Goal: Task Accomplishment & Management: Use online tool/utility

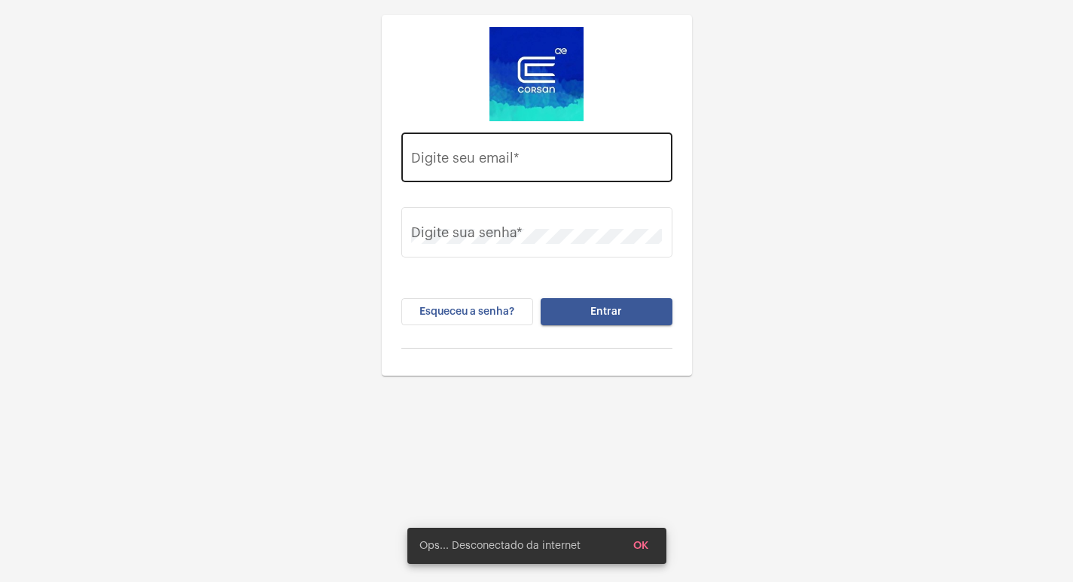
click at [423, 138] on div "Digite seu email *" at bounding box center [536, 155] width 251 height 53
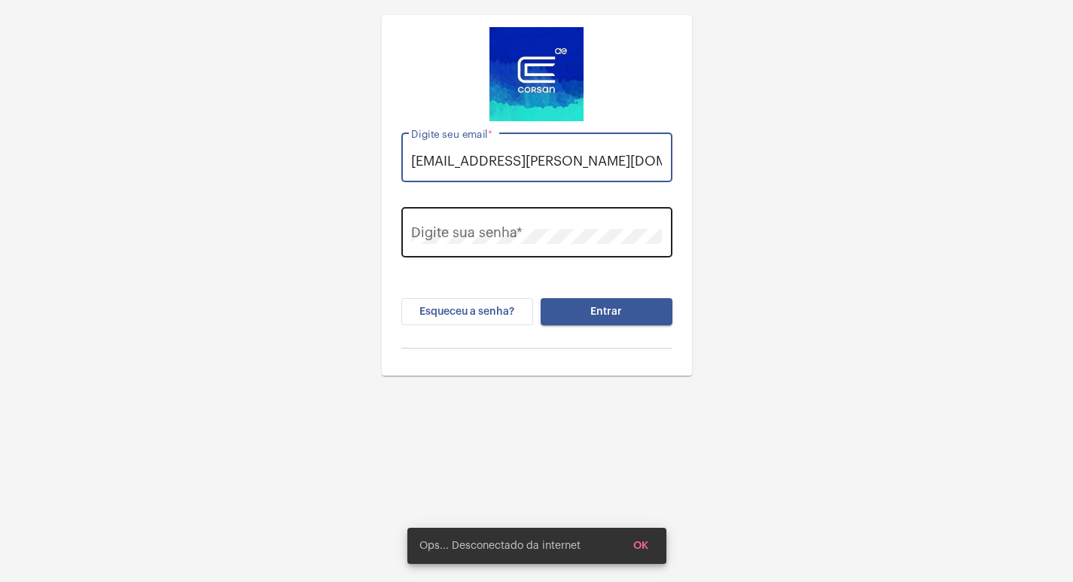
type input "[EMAIL_ADDRESS][PERSON_NAME][DOMAIN_NAME]"
click at [481, 216] on div "Digite sua senha *" at bounding box center [536, 230] width 251 height 53
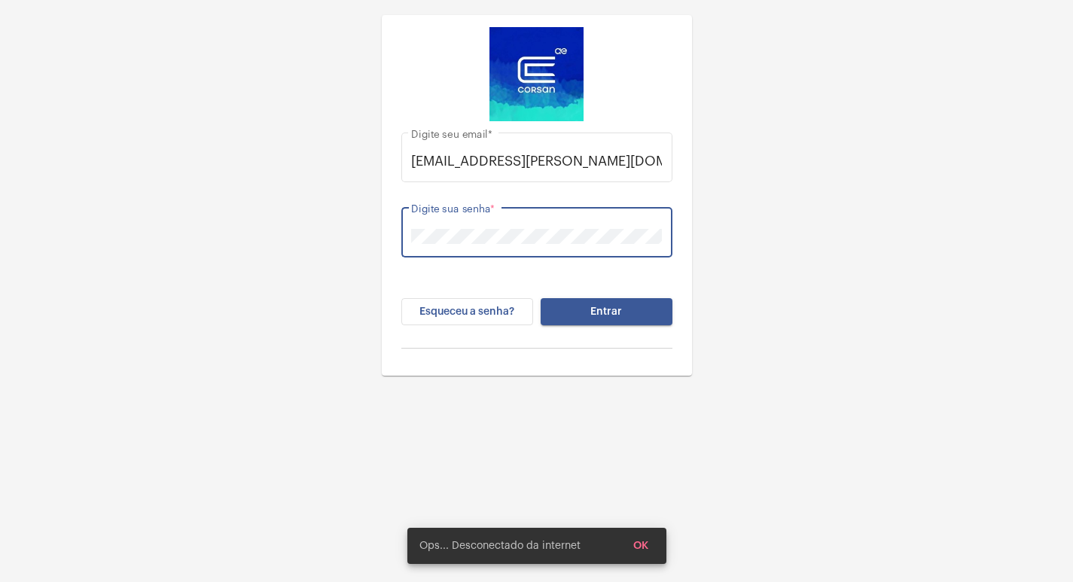
click at [624, 311] on button "Entrar" at bounding box center [607, 311] width 132 height 27
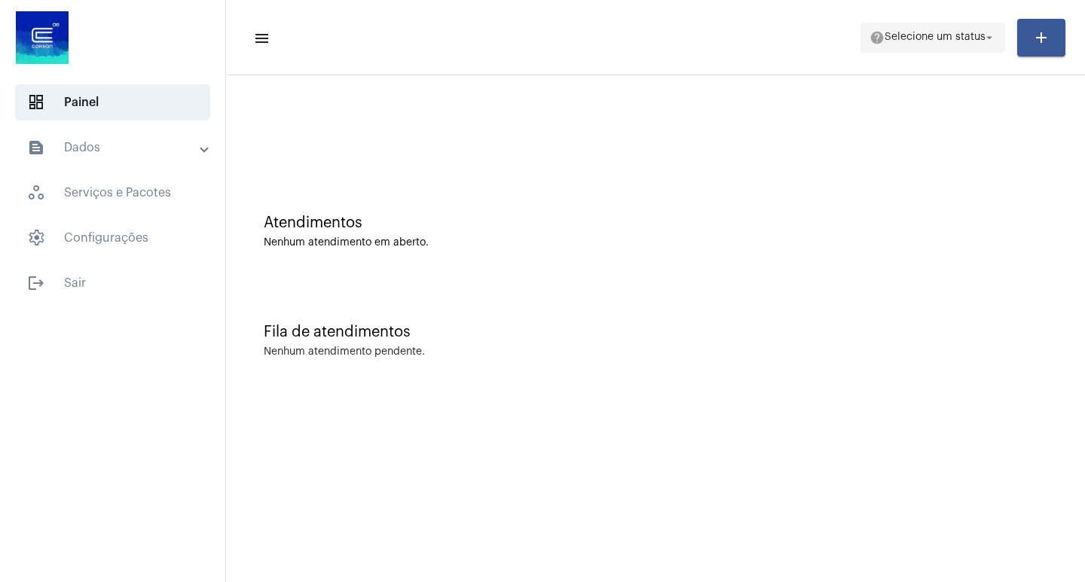
click at [974, 33] on span "Selecione um status" at bounding box center [934, 37] width 101 height 11
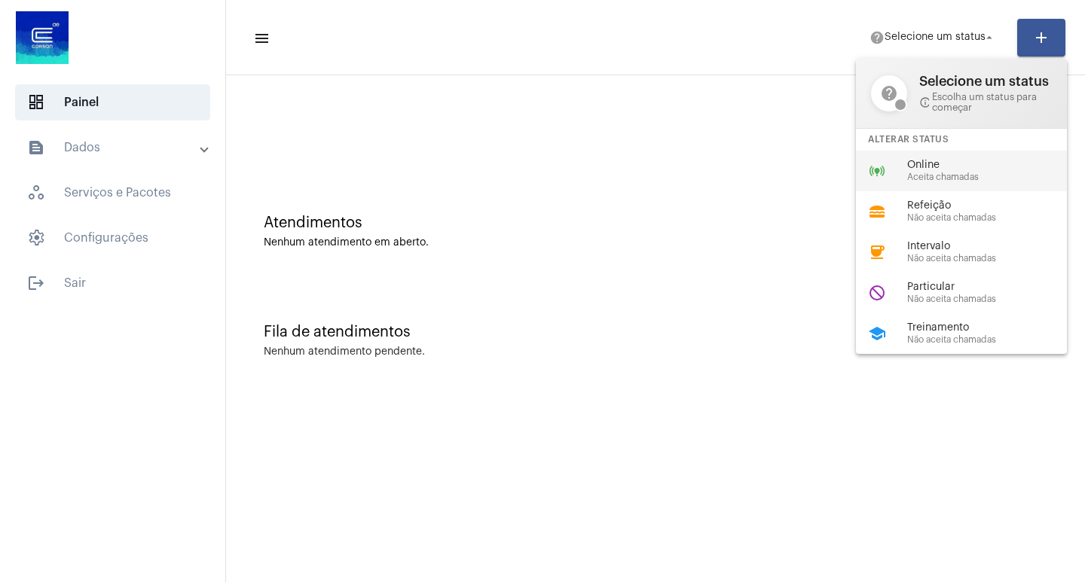
click at [923, 183] on div "online_prediction Online Aceita chamadas" at bounding box center [973, 171] width 235 height 41
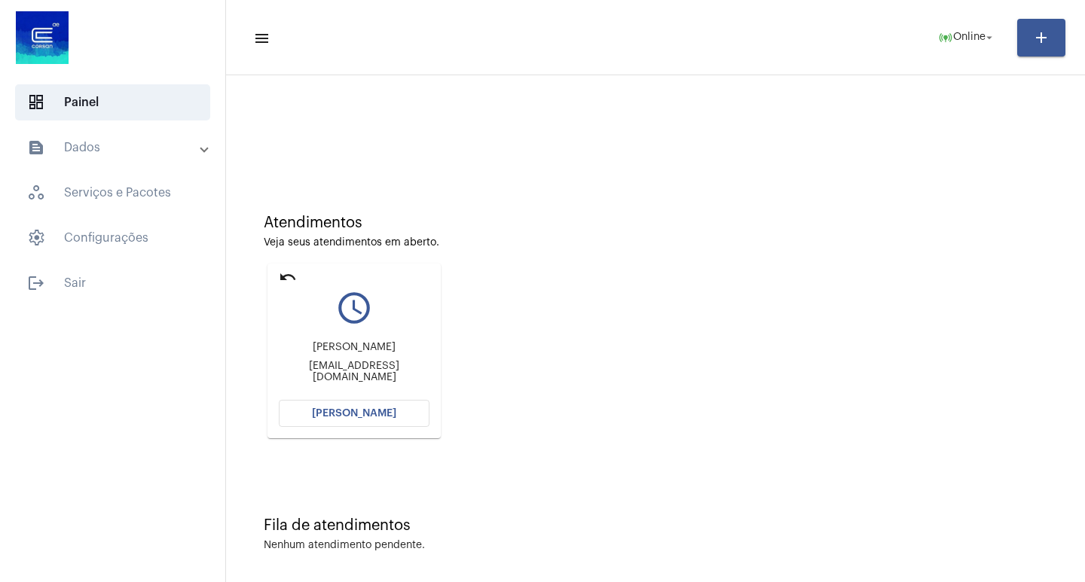
click at [413, 419] on button "[PERSON_NAME]" at bounding box center [354, 413] width 151 height 27
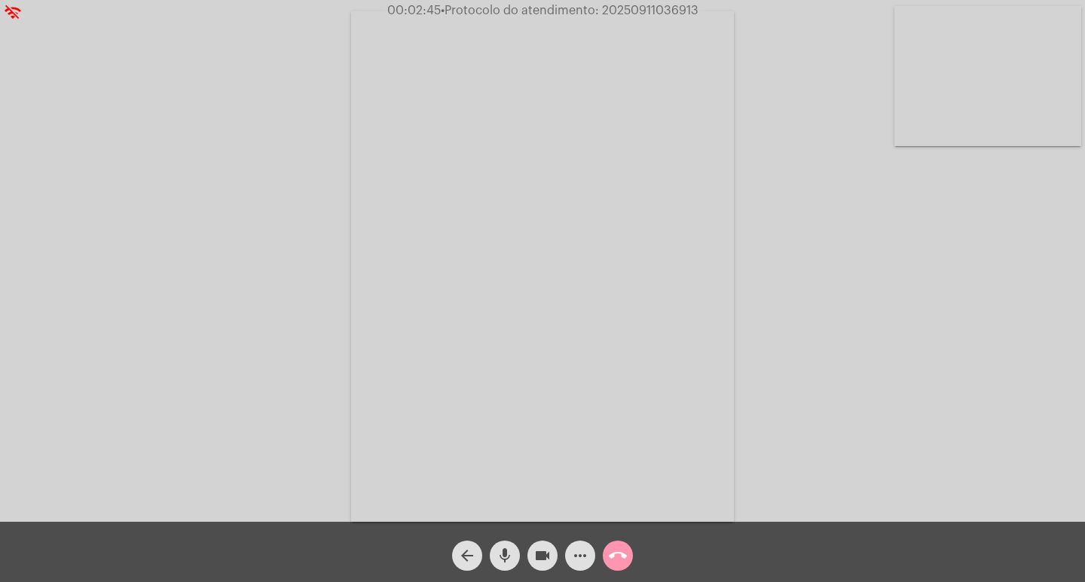
click at [677, 7] on span "• Protocolo do atendimento: 20250911036913" at bounding box center [570, 11] width 258 height 12
copy span "20250911036913"
drag, startPoint x: 541, startPoint y: 550, endPoint x: 517, endPoint y: 546, distance: 23.6
click at [550, 551] on mat-icon "videocam" at bounding box center [542, 556] width 18 height 18
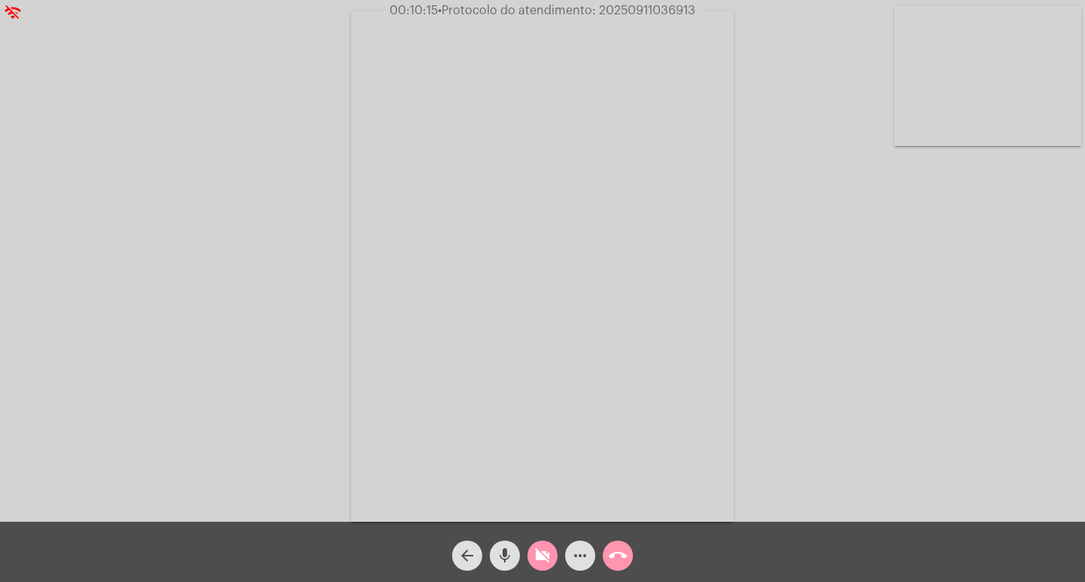
click at [495, 554] on button "mic" at bounding box center [505, 556] width 30 height 30
click at [536, 548] on mat-icon "videocam_off" at bounding box center [542, 556] width 18 height 18
click at [630, 12] on span "• Protocolo do atendimento: 20250911036913" at bounding box center [568, 11] width 258 height 12
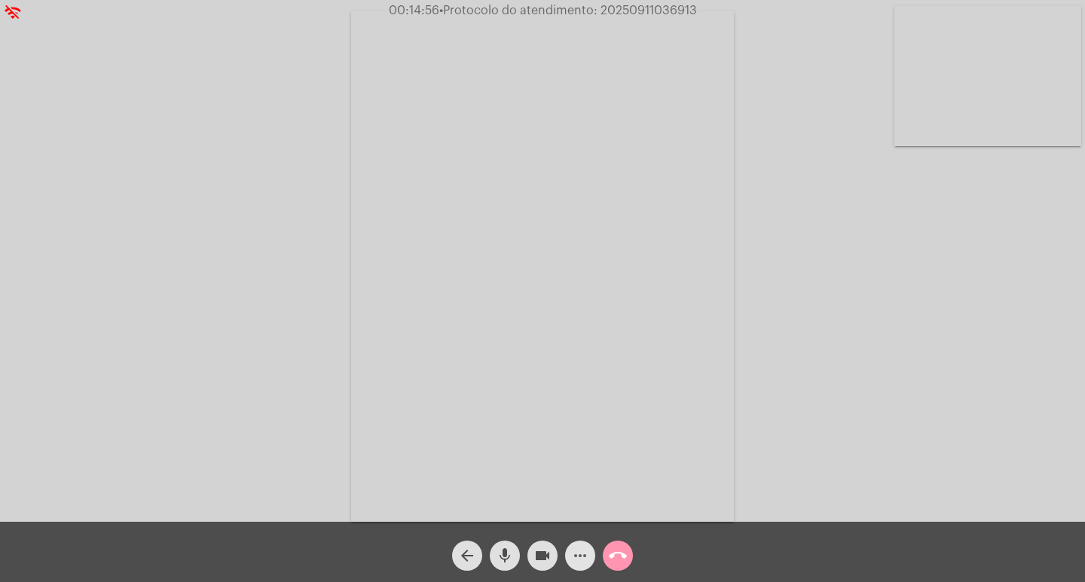
click at [578, 545] on span "more_horiz" at bounding box center [580, 556] width 18 height 30
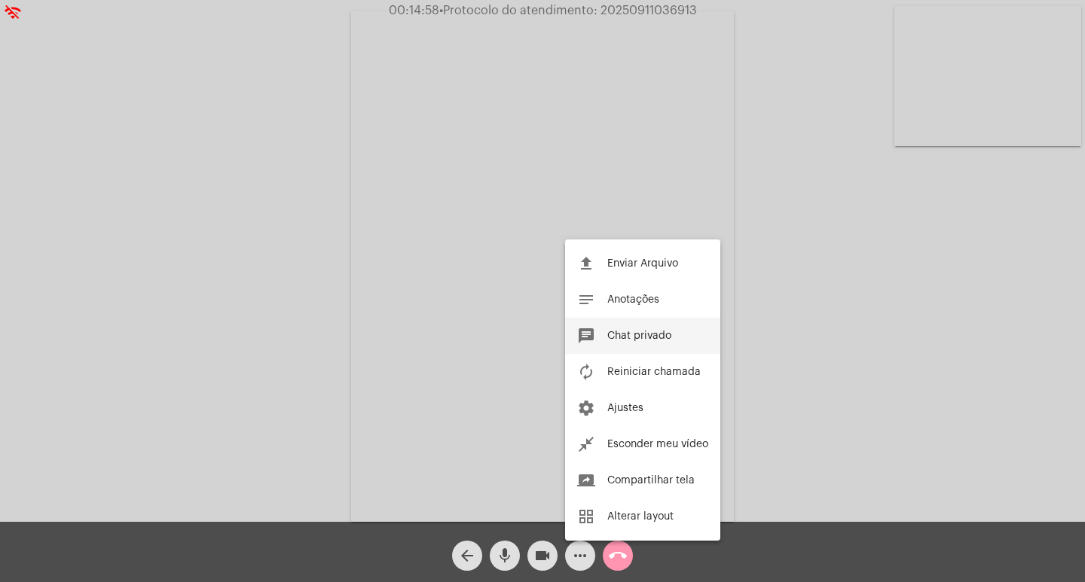
click at [646, 343] on button "chat Chat privado" at bounding box center [642, 336] width 155 height 36
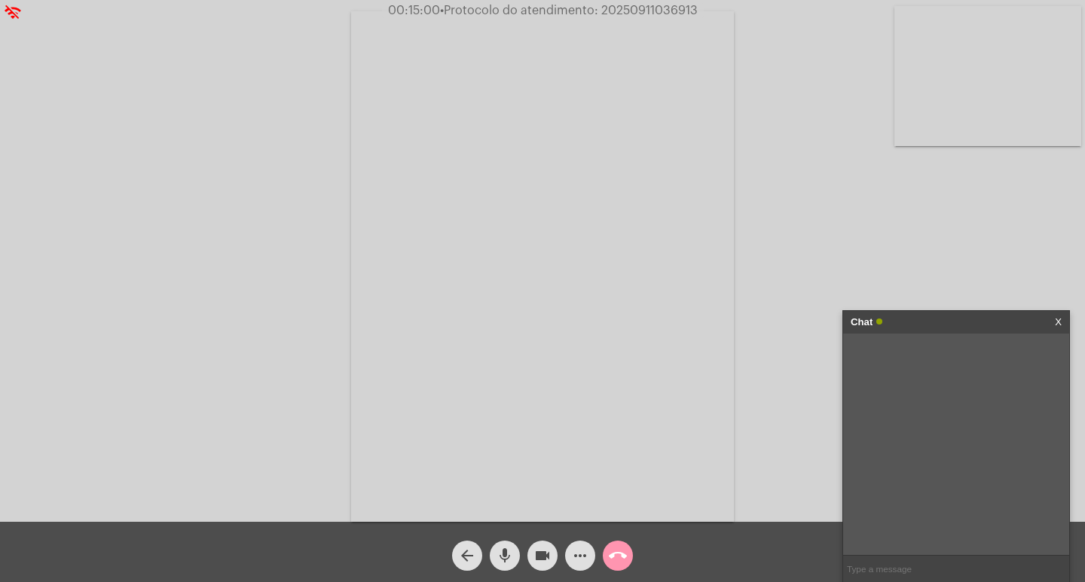
click at [887, 559] on input "text" at bounding box center [956, 569] width 226 height 26
paste input "20250911036913"
type input "20250911036913"
click at [929, 564] on input "20250911036913" at bounding box center [956, 569] width 226 height 26
click at [919, 313] on div "Chat" at bounding box center [939, 322] width 179 height 23
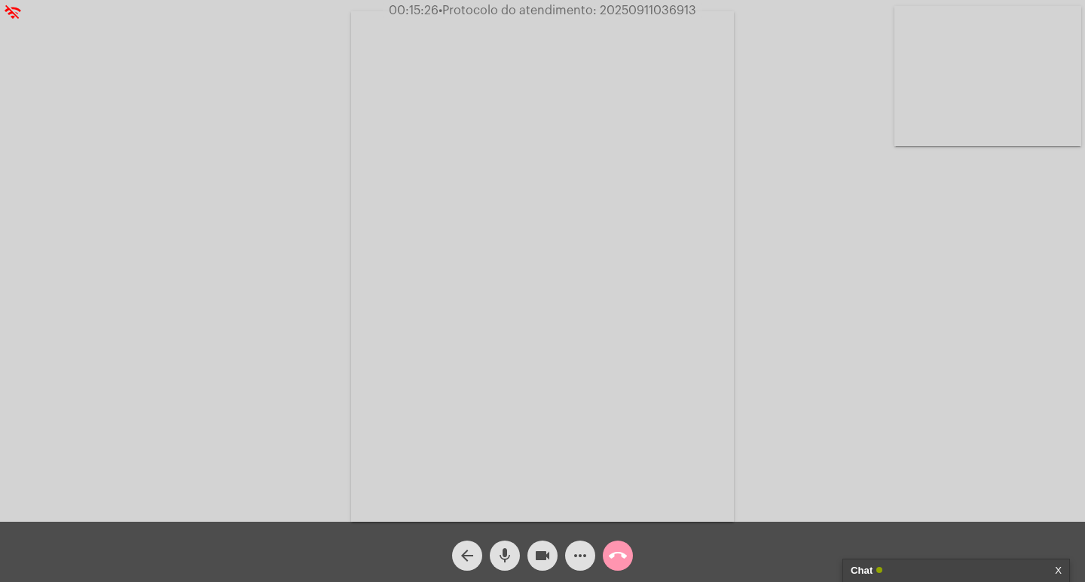
click at [537, 548] on mat-icon "videocam" at bounding box center [542, 556] width 18 height 18
click at [508, 548] on mat-icon "mic" at bounding box center [505, 556] width 18 height 18
click at [612, 551] on mat-icon "call_end" at bounding box center [618, 556] width 18 height 18
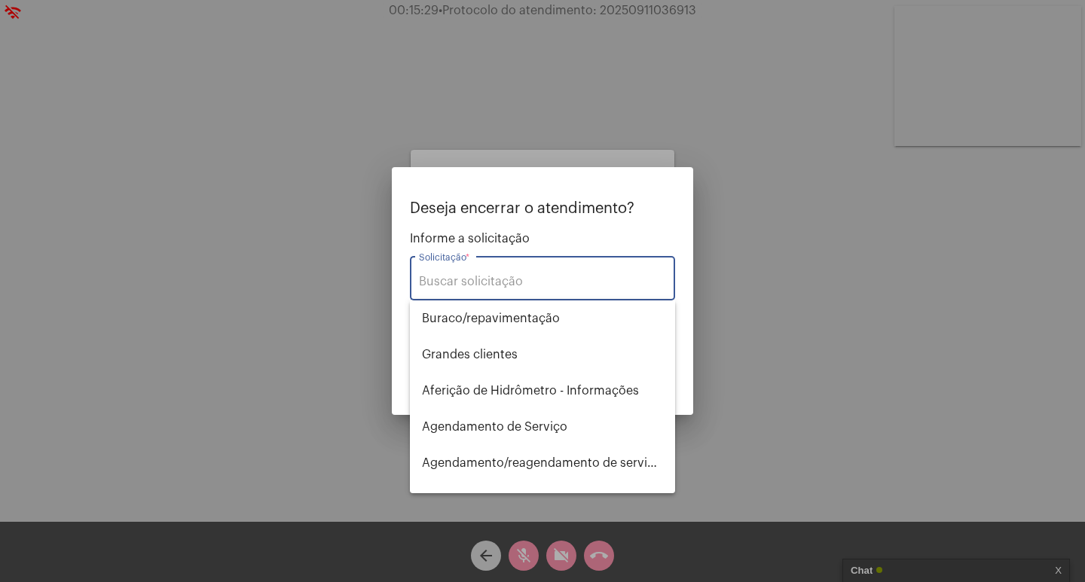
click at [569, 283] on input "Solicitação *" at bounding box center [542, 282] width 247 height 14
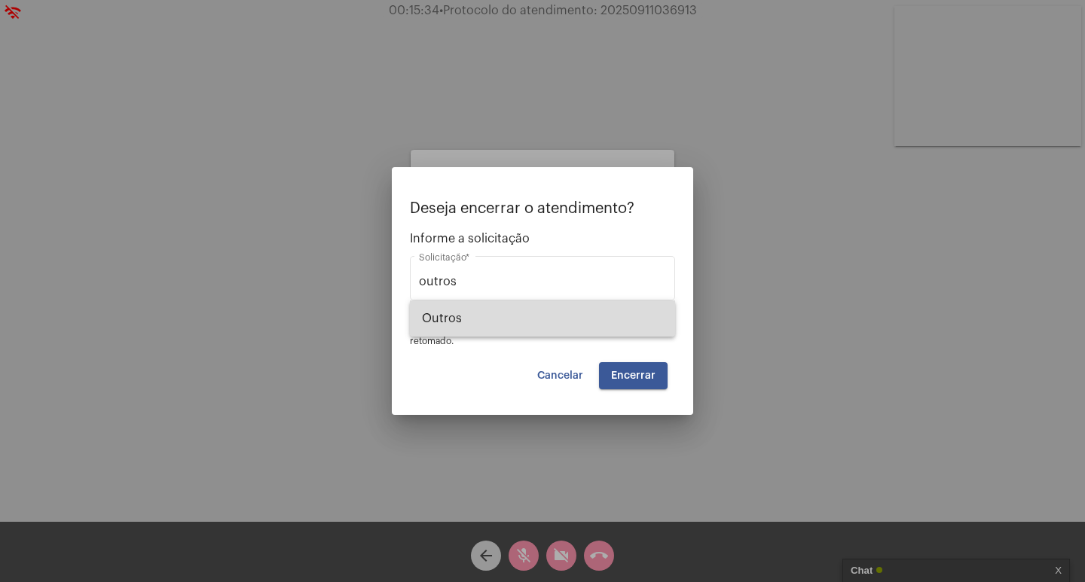
click at [602, 325] on span "Outros" at bounding box center [542, 319] width 241 height 36
type input "Outros"
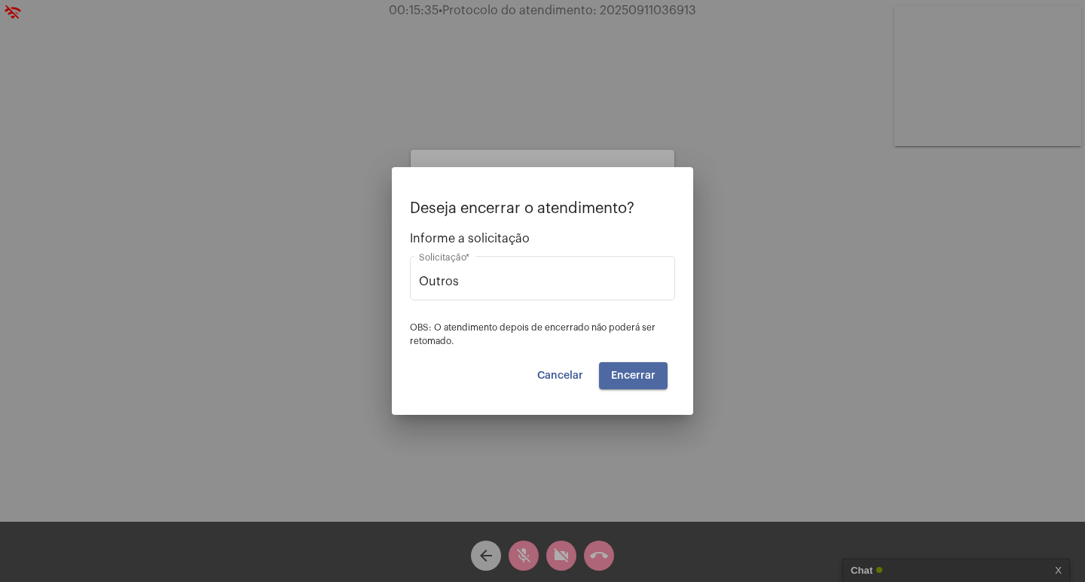
click at [653, 373] on span "Encerrar" at bounding box center [633, 376] width 44 height 11
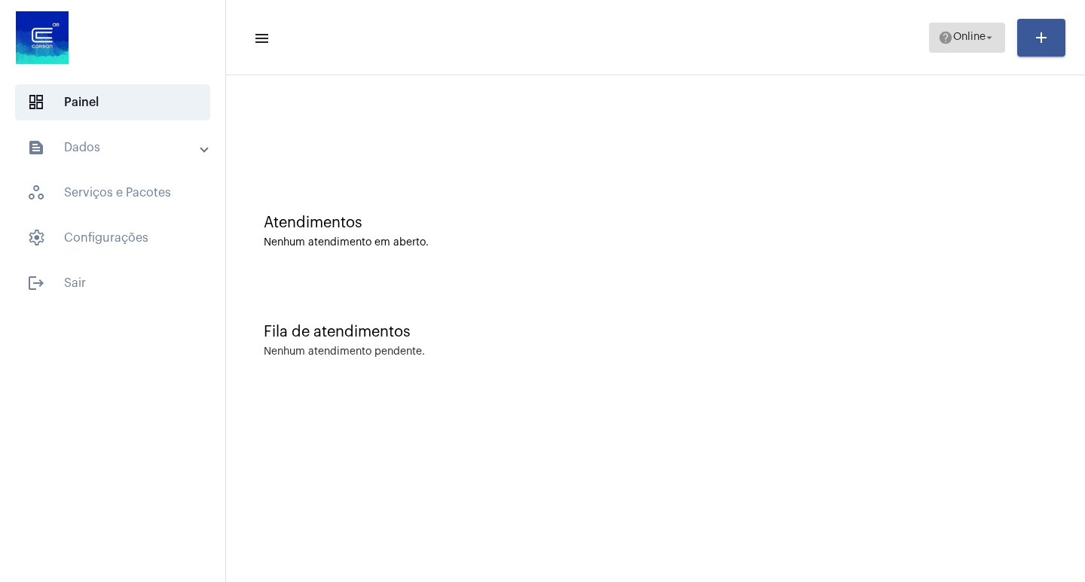
click at [929, 39] on button "help Online arrow_drop_down" at bounding box center [967, 38] width 76 height 30
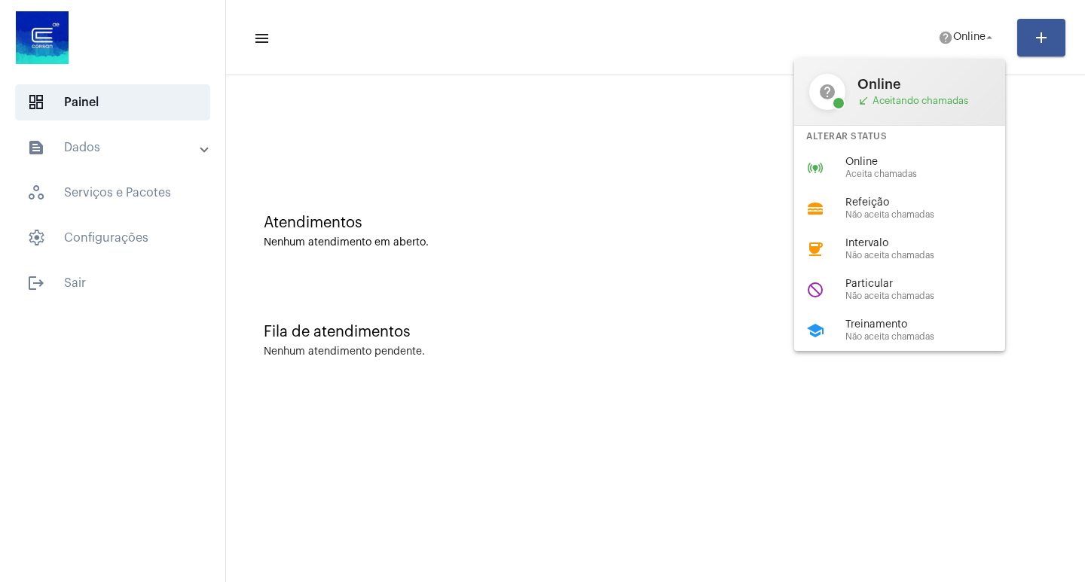
drag, startPoint x: 950, startPoint y: 169, endPoint x: 908, endPoint y: 138, distance: 52.1
click at [946, 169] on span "Aceita chamadas" at bounding box center [931, 174] width 172 height 10
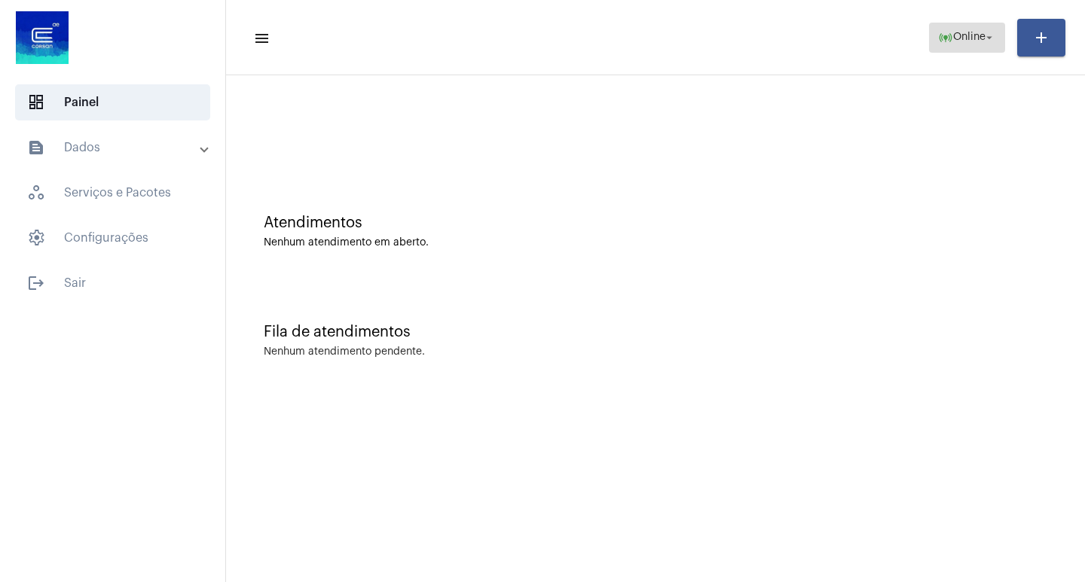
click at [961, 30] on span "online_prediction Online arrow_drop_down" at bounding box center [967, 36] width 58 height 27
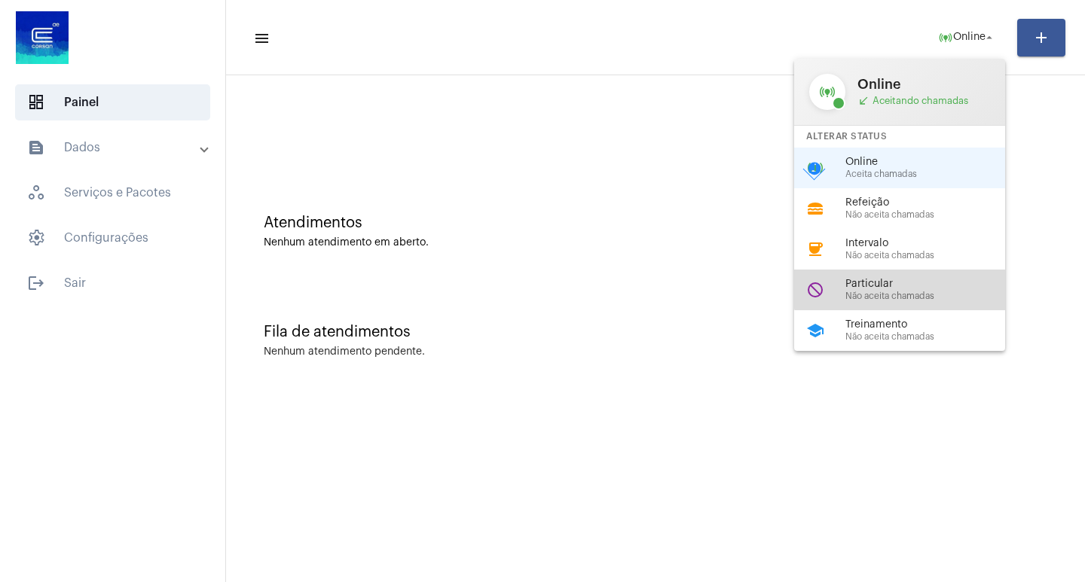
click at [950, 274] on div "do_not_disturb Particular Não aceita chamadas" at bounding box center [911, 290] width 235 height 41
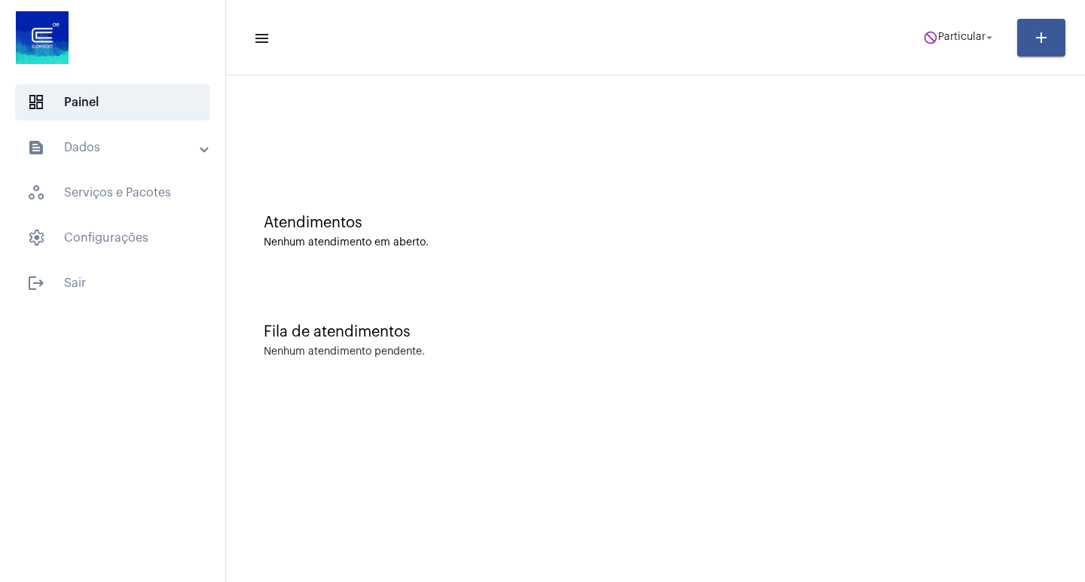
click at [938, 56] on mat-toolbar-row "menu do_not_disturb Particular arrow_drop_down add" at bounding box center [655, 38] width 859 height 48
click at [939, 44] on span "do_not_disturb Particular arrow_drop_down" at bounding box center [959, 36] width 73 height 27
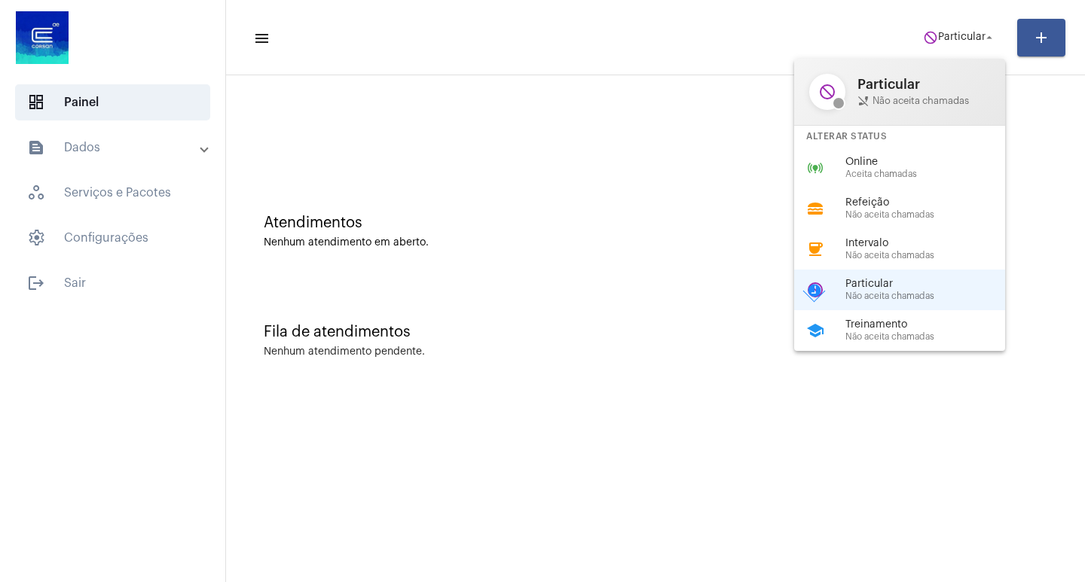
click at [919, 144] on div "Alterar Status" at bounding box center [899, 137] width 211 height 22
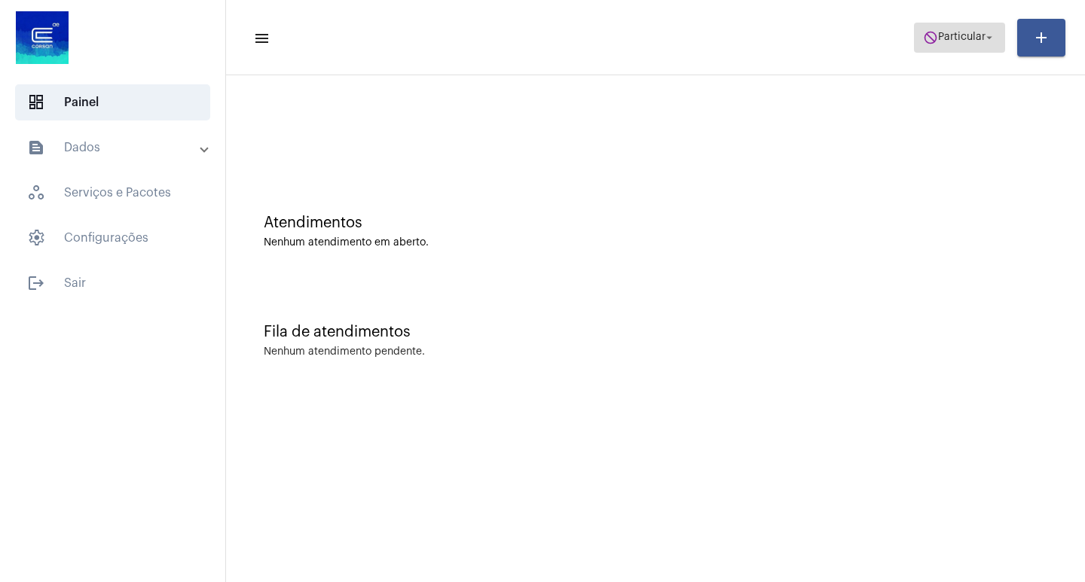
click at [960, 31] on span "do_not_disturb Particular arrow_drop_down" at bounding box center [959, 36] width 73 height 27
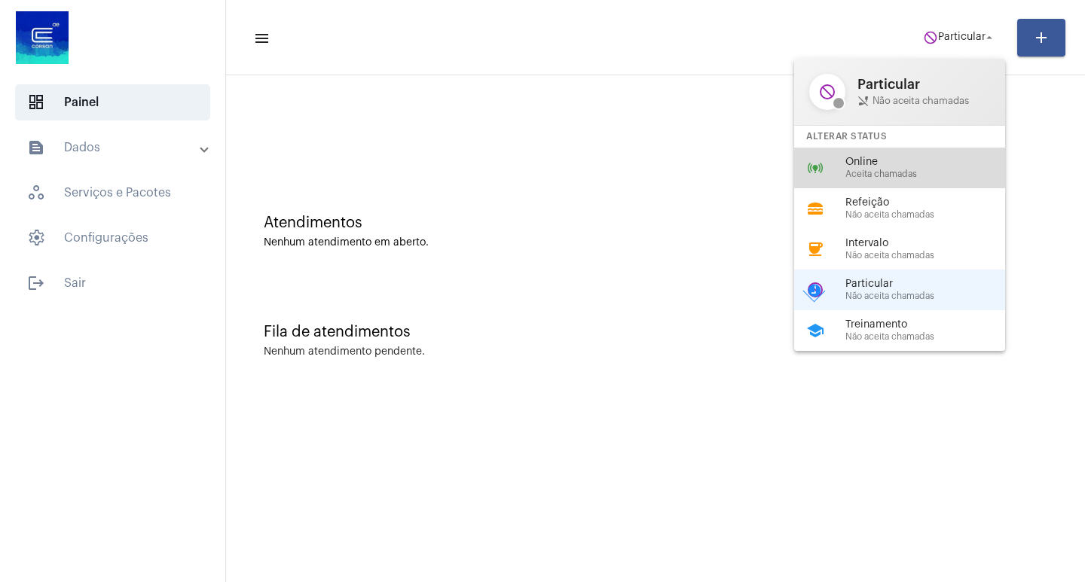
click at [855, 165] on span "Online" at bounding box center [931, 162] width 172 height 11
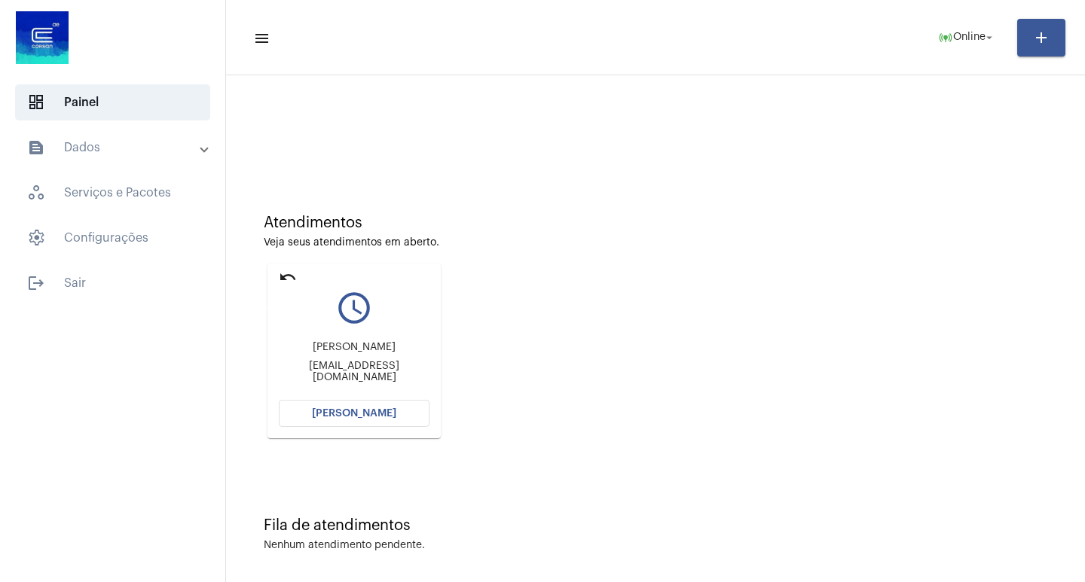
click at [294, 276] on mat-icon "undo" at bounding box center [288, 277] width 18 height 18
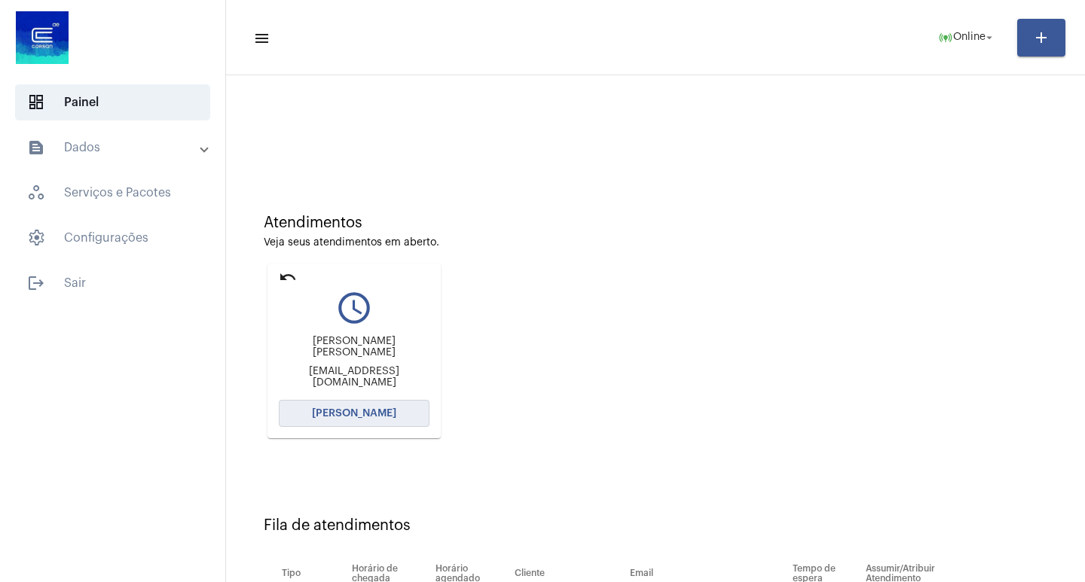
click at [360, 418] on span "[PERSON_NAME]" at bounding box center [354, 413] width 84 height 11
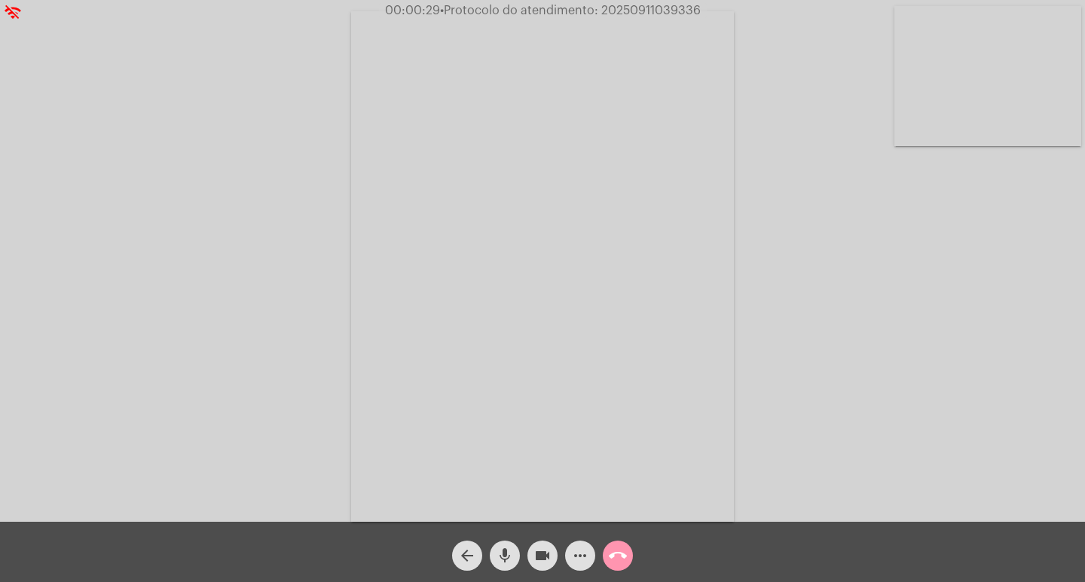
click at [586, 553] on mat-icon "more_horiz" at bounding box center [580, 556] width 18 height 18
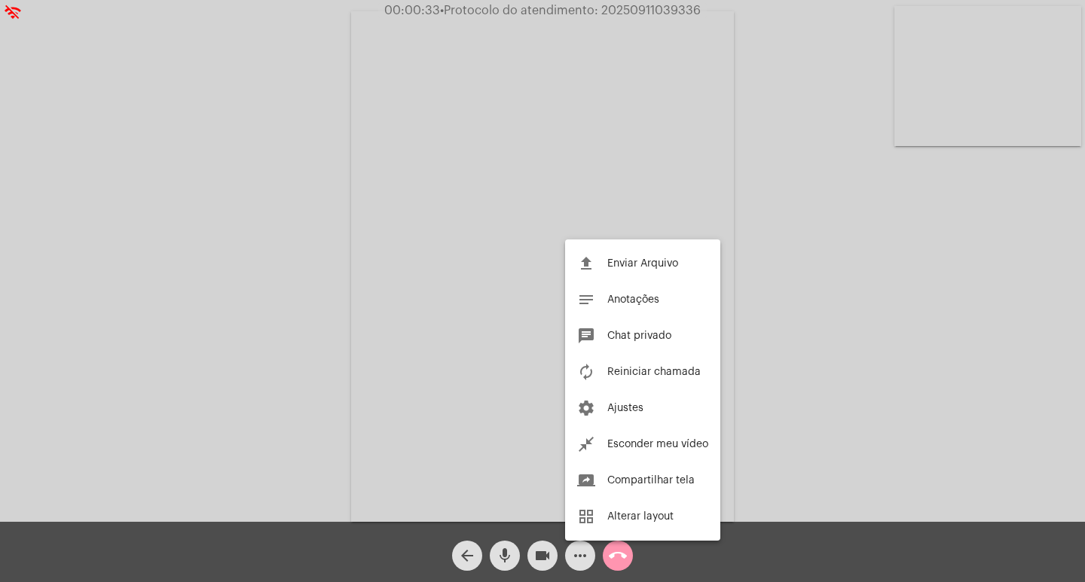
click at [482, 315] on div at bounding box center [542, 291] width 1085 height 582
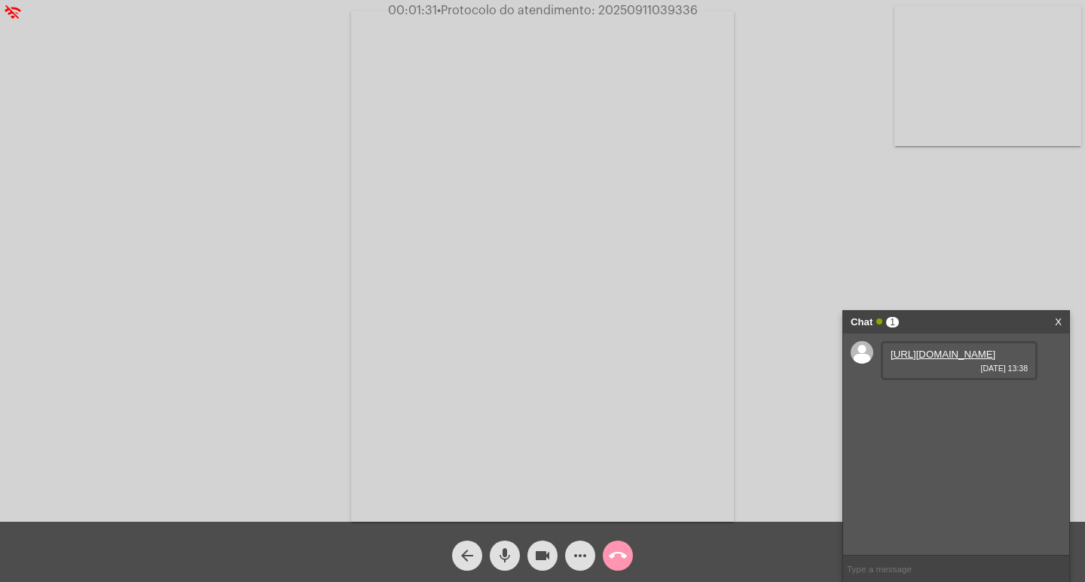
click at [937, 360] on link "[URL][DOMAIN_NAME]" at bounding box center [942, 354] width 105 height 11
click at [617, 567] on span "call_end" at bounding box center [618, 556] width 18 height 30
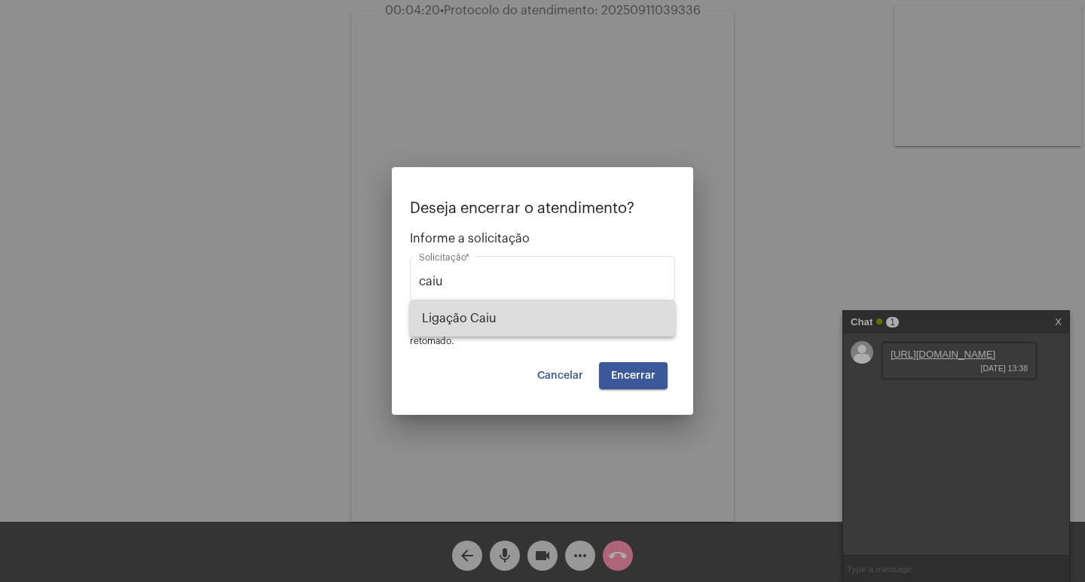
click at [529, 326] on span "Ligação Caiu" at bounding box center [542, 319] width 241 height 36
type input "Ligação Caiu"
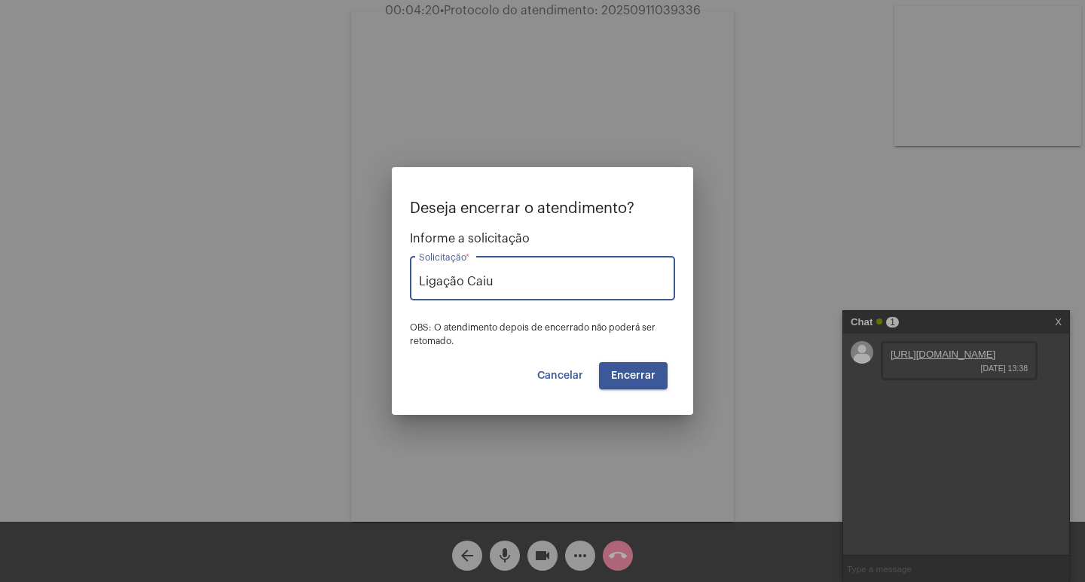
drag, startPoint x: 625, startPoint y: 365, endPoint x: 633, endPoint y: 368, distance: 7.9
click at [633, 368] on button "Encerrar" at bounding box center [633, 375] width 69 height 27
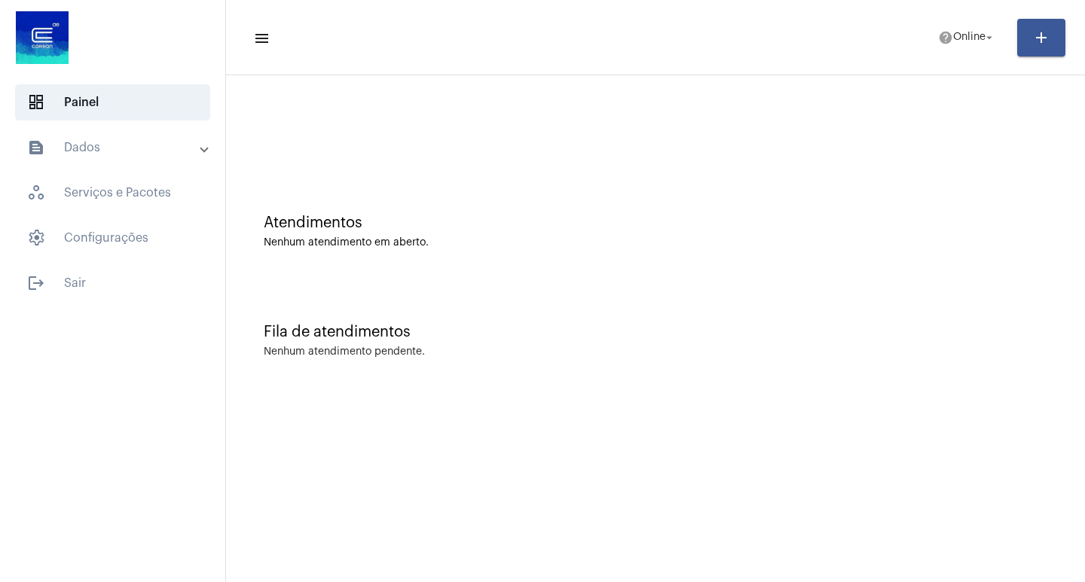
click at [949, 17] on mat-toolbar-row "menu help Online arrow_drop_down add" at bounding box center [655, 38] width 859 height 48
click at [953, 38] on span "Online" at bounding box center [969, 37] width 32 height 11
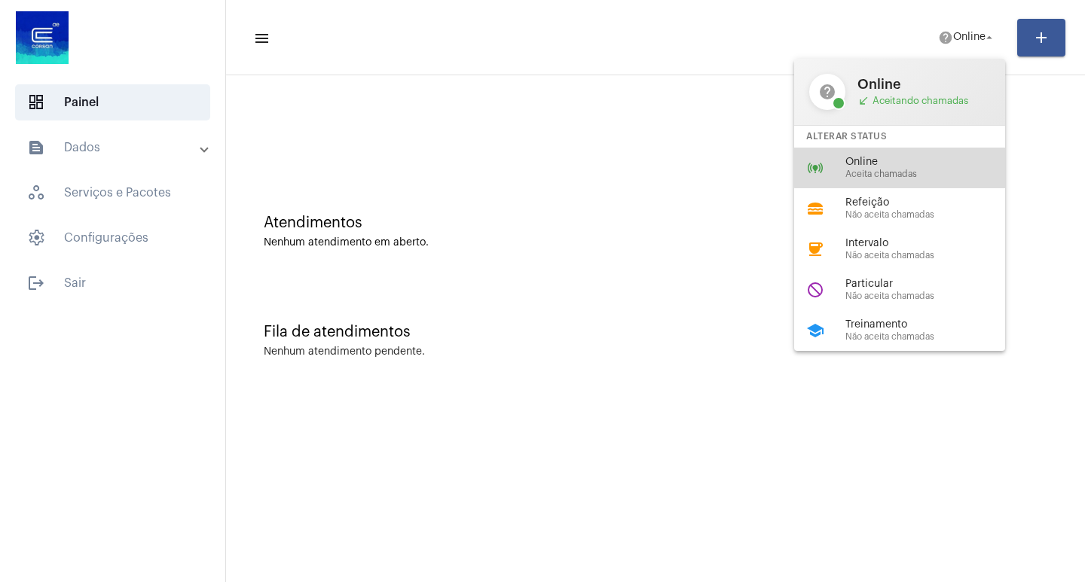
click at [957, 152] on div "online_prediction Online Aceita chamadas" at bounding box center [911, 168] width 235 height 41
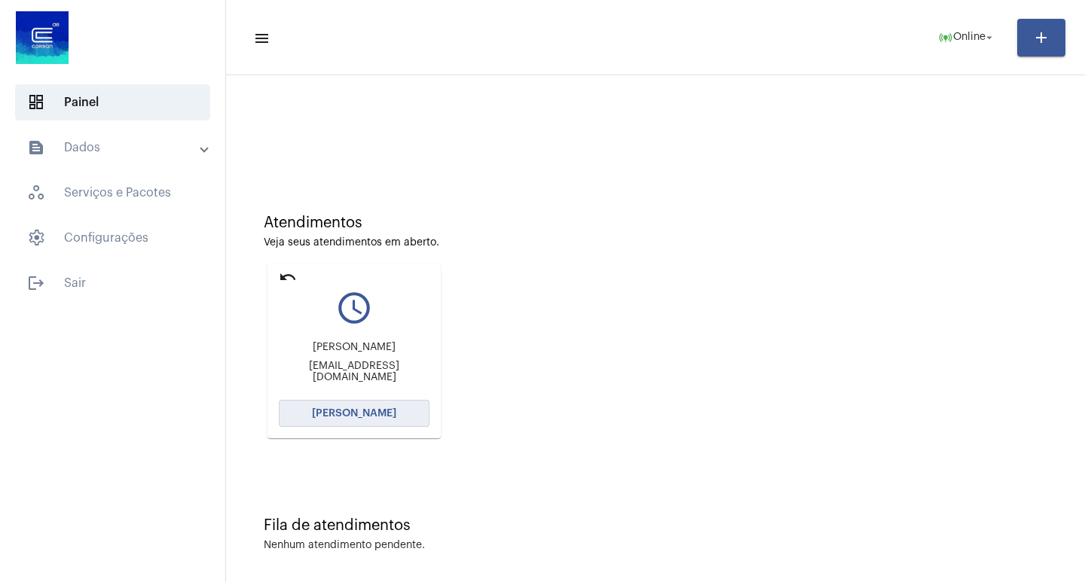
click at [389, 414] on span "[PERSON_NAME]" at bounding box center [354, 413] width 84 height 11
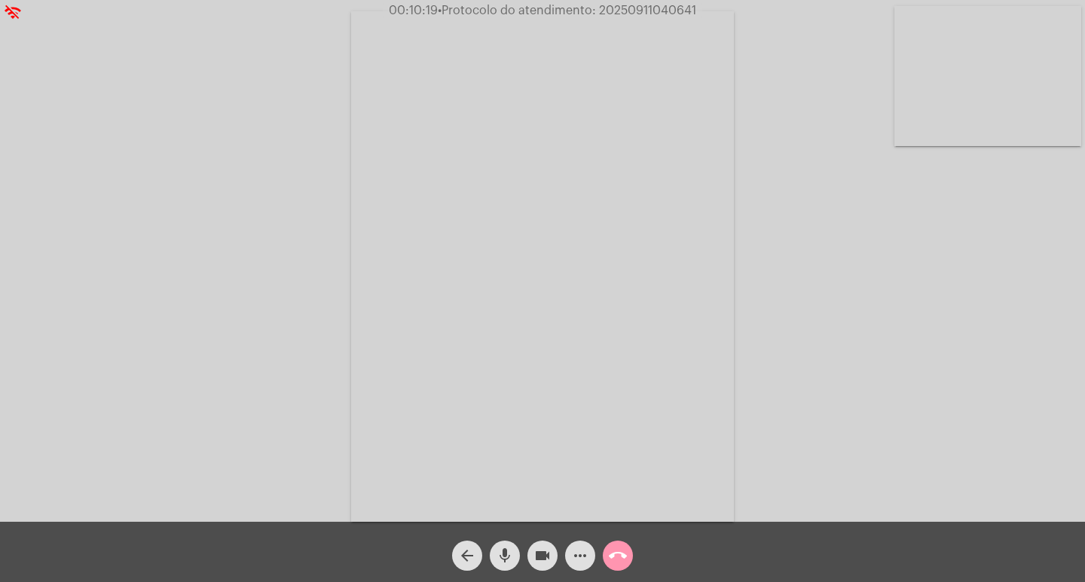
click at [535, 540] on div "videocam" at bounding box center [542, 552] width 38 height 38
click at [535, 540] on div "videocam_off" at bounding box center [542, 552] width 38 height 38
click at [543, 565] on mat-icon "videocam" at bounding box center [542, 556] width 18 height 18
click at [531, 547] on button "videocam_off" at bounding box center [542, 556] width 30 height 30
click at [581, 571] on span "more_horiz" at bounding box center [580, 556] width 18 height 30
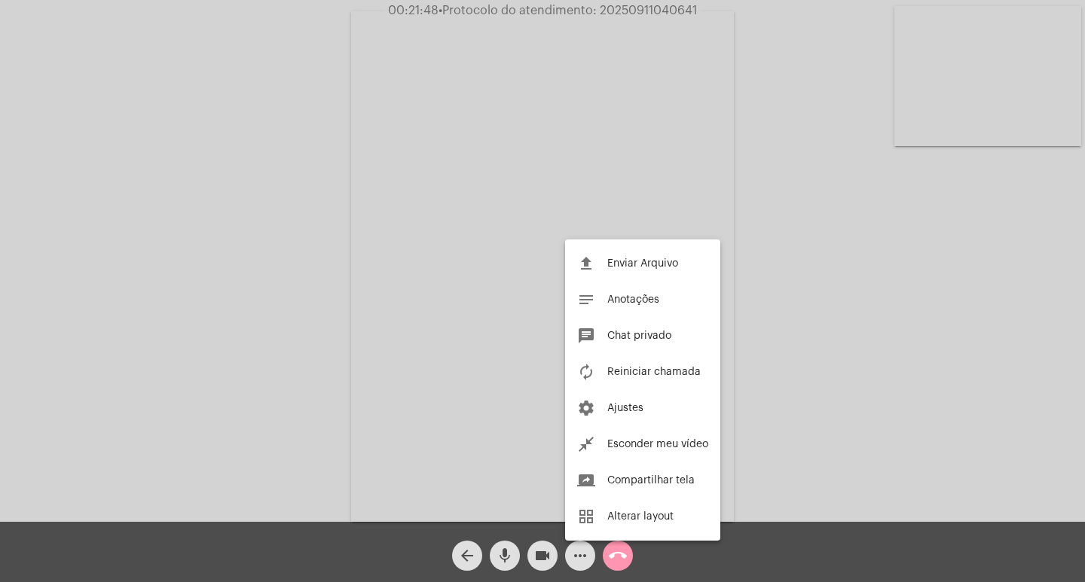
click at [191, 465] on div at bounding box center [542, 291] width 1085 height 582
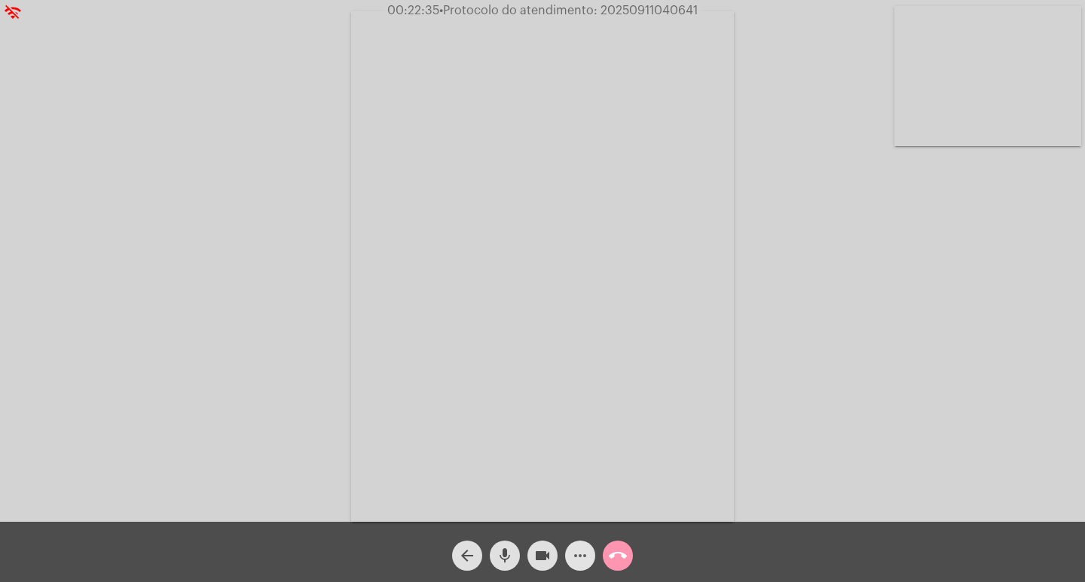
click at [577, 550] on mat-icon "more_horiz" at bounding box center [580, 556] width 18 height 18
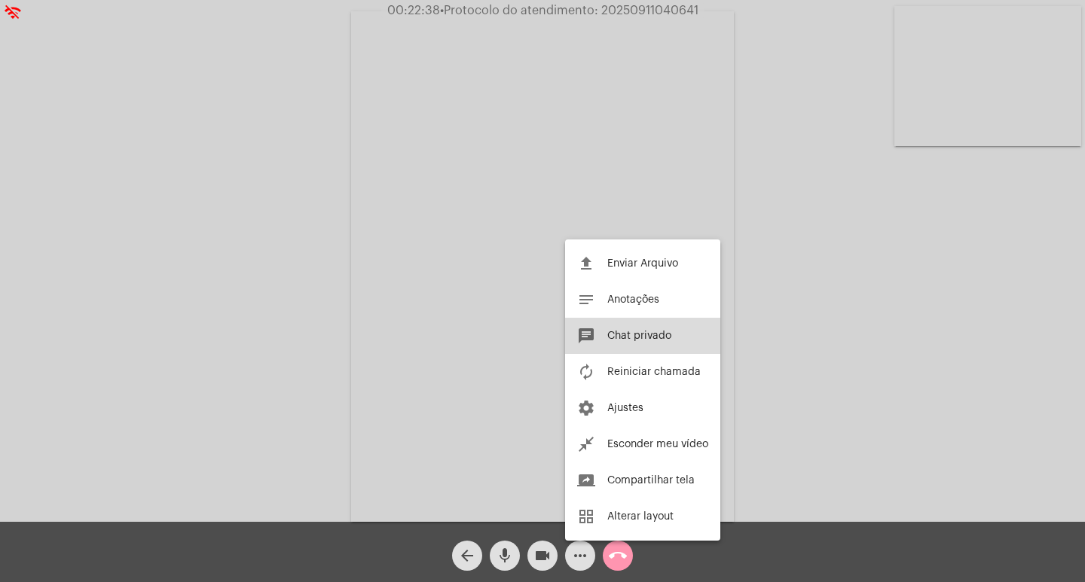
click at [627, 342] on button "chat Chat privado" at bounding box center [642, 336] width 155 height 36
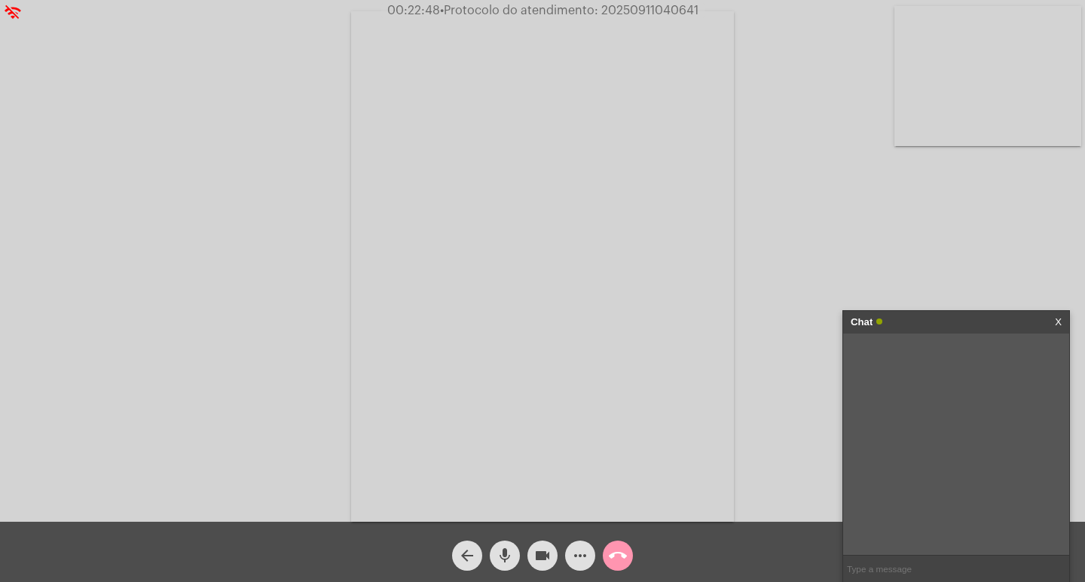
click at [666, 14] on span "• Protocolo do atendimento: 20250911040641" at bounding box center [569, 11] width 258 height 12
copy span "20250911040641"
click at [682, 97] on video at bounding box center [542, 266] width 383 height 511
click at [352, 182] on video at bounding box center [252, 265] width 383 height 511
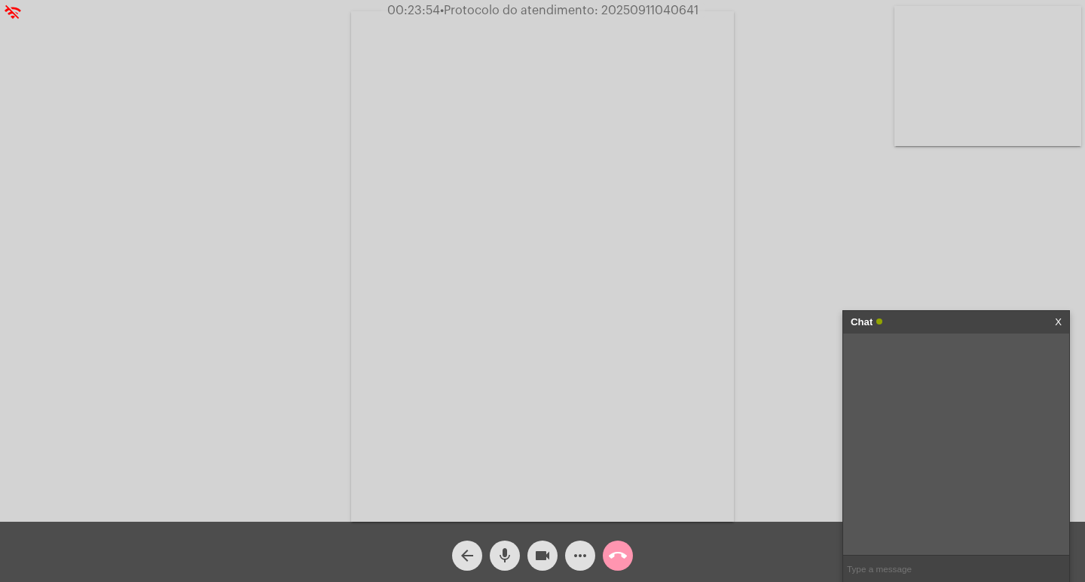
click at [876, 566] on input "text" at bounding box center [956, 569] width 226 height 26
click at [998, 314] on div "Chat 1" at bounding box center [939, 322] width 179 height 23
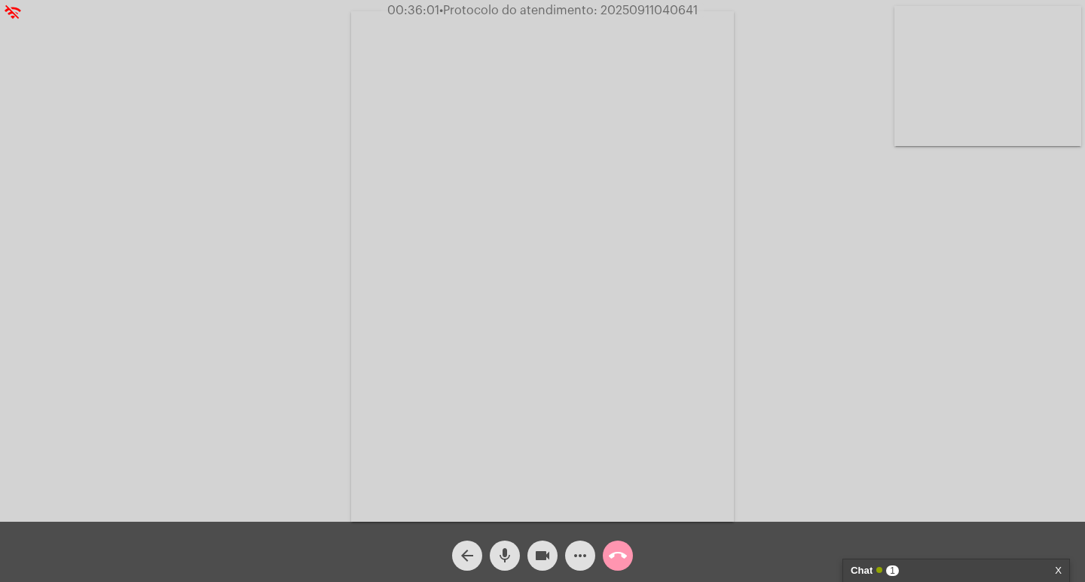
click at [952, 579] on div "Chat 1" at bounding box center [939, 571] width 179 height 23
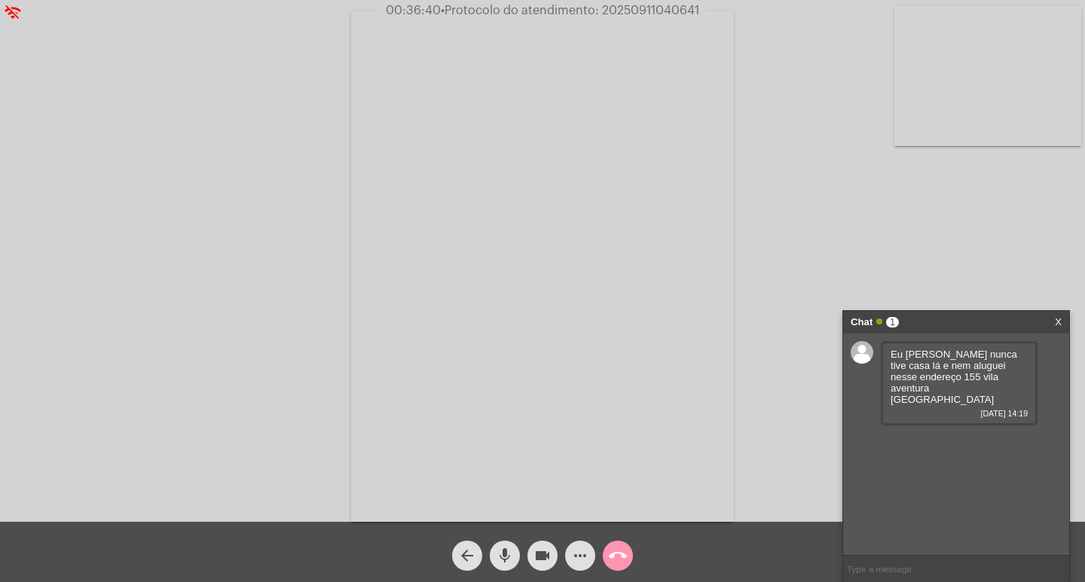
click at [665, 10] on span "• Protocolo do atendimento: 20250911040641" at bounding box center [570, 11] width 258 height 12
copy span "20250911040641"
click at [869, 561] on input "text" at bounding box center [956, 569] width 226 height 26
paste input "20250911040641"
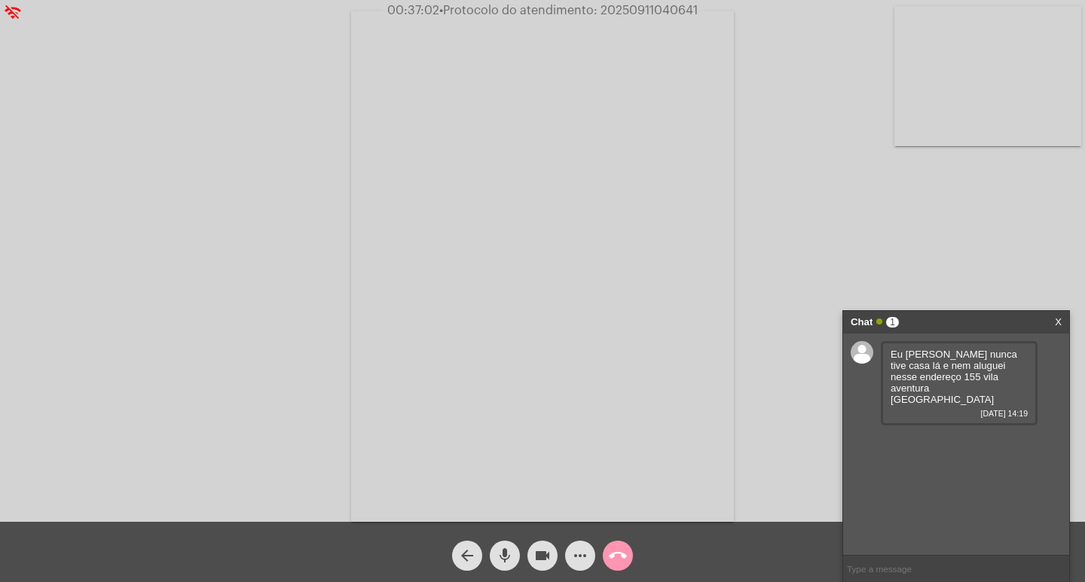
type input "20250911040641"
click at [944, 324] on div "Chat 1" at bounding box center [939, 322] width 179 height 23
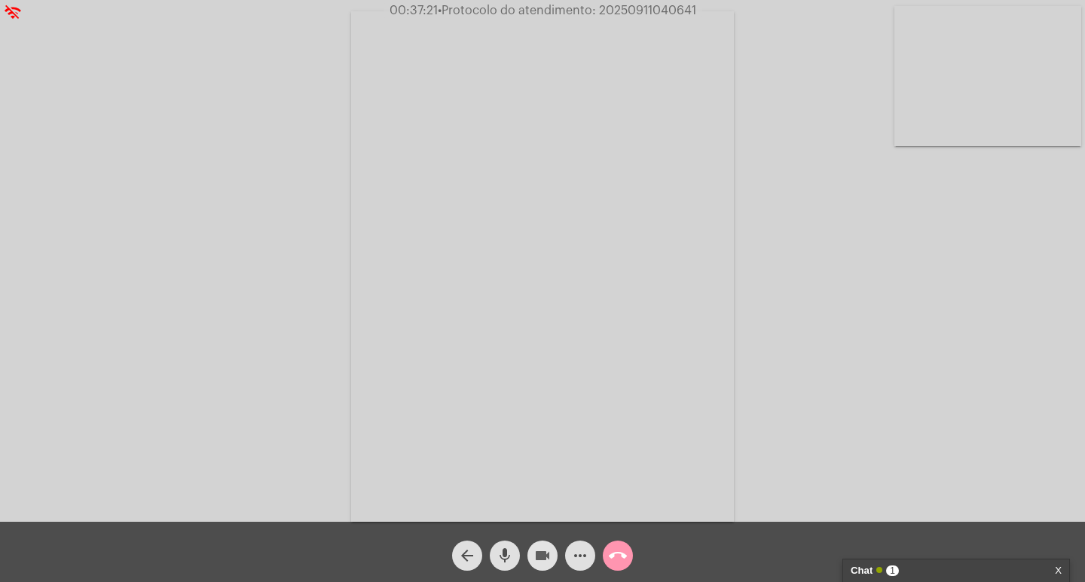
click at [542, 560] on mat-icon "videocam" at bounding box center [542, 556] width 18 height 18
click at [503, 551] on mat-icon "mic" at bounding box center [505, 556] width 18 height 18
click at [617, 561] on mat-icon "call_end" at bounding box center [618, 556] width 18 height 18
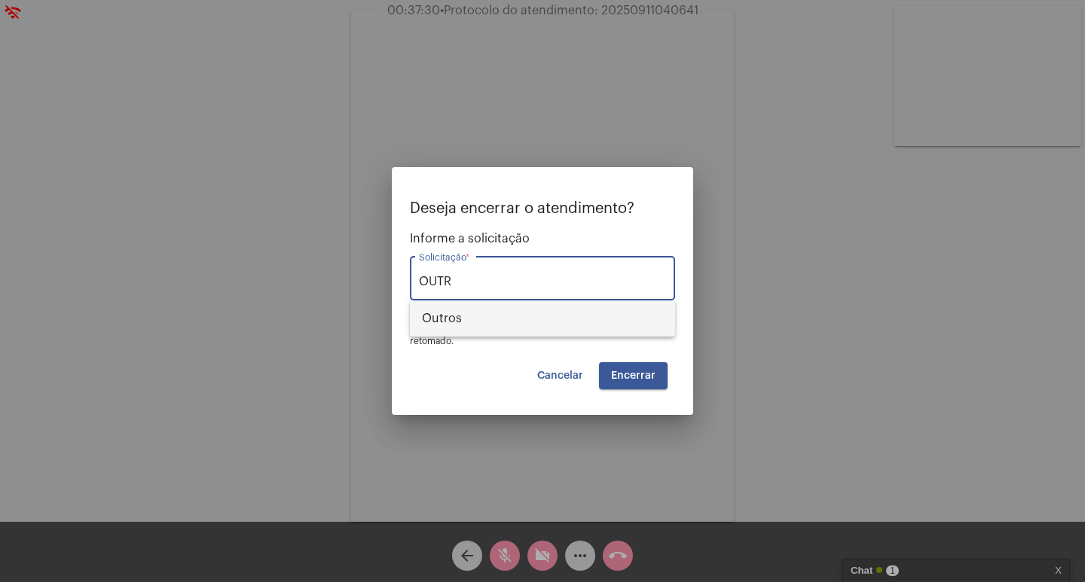
click at [556, 330] on span "Outros" at bounding box center [542, 319] width 241 height 36
type input "Outros"
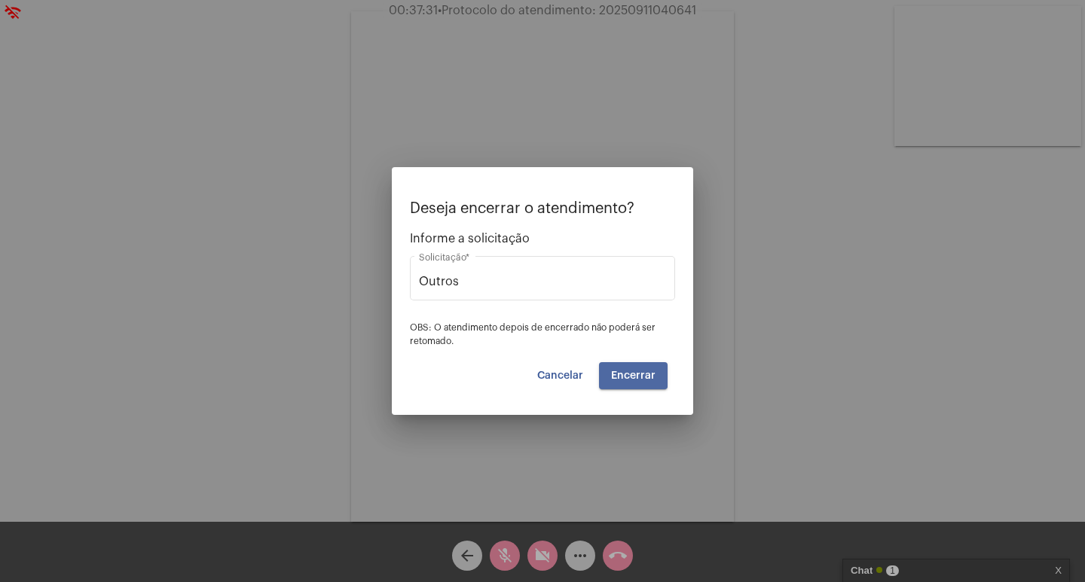
click at [623, 371] on span "Encerrar" at bounding box center [633, 376] width 44 height 11
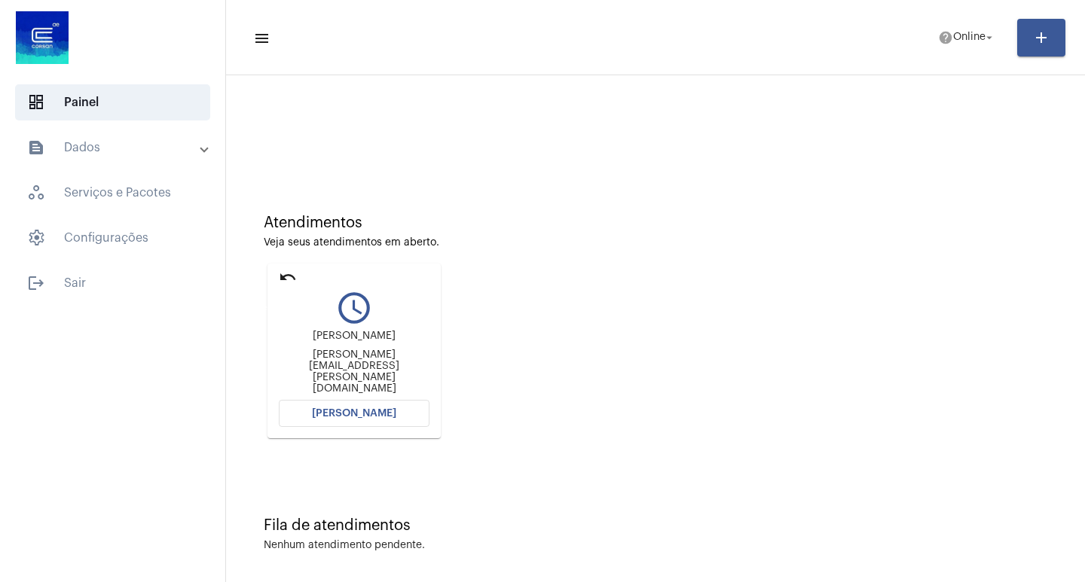
click at [292, 269] on mat-icon "undo" at bounding box center [288, 277] width 18 height 18
click at [282, 275] on mat-icon "undo" at bounding box center [288, 277] width 18 height 18
click at [291, 276] on mat-icon "undo" at bounding box center [288, 277] width 18 height 18
click at [291, 277] on mat-icon "undo" at bounding box center [288, 277] width 18 height 18
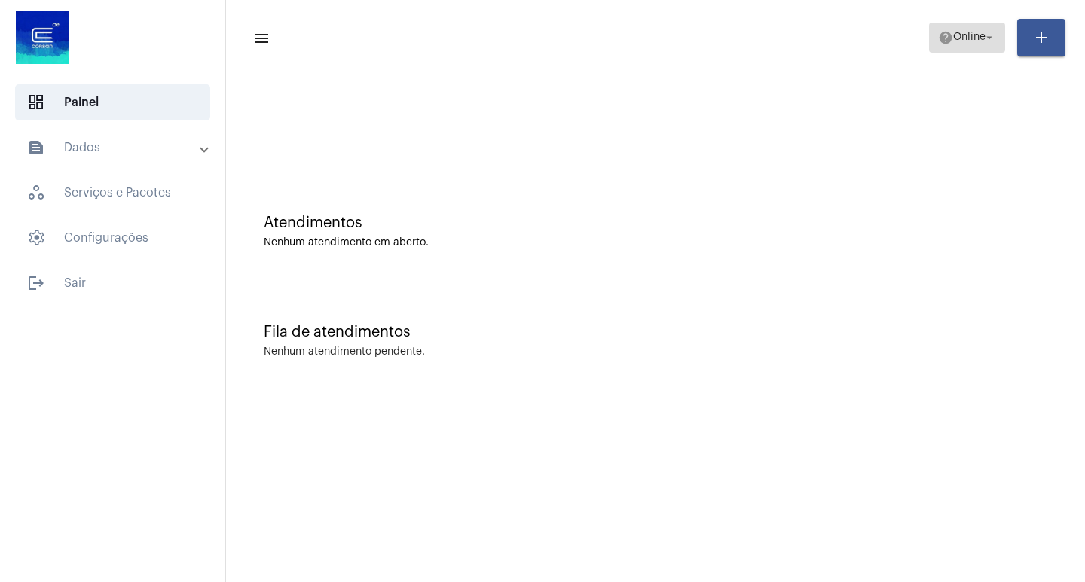
click at [947, 27] on span "help Online arrow_drop_down" at bounding box center [967, 36] width 58 height 27
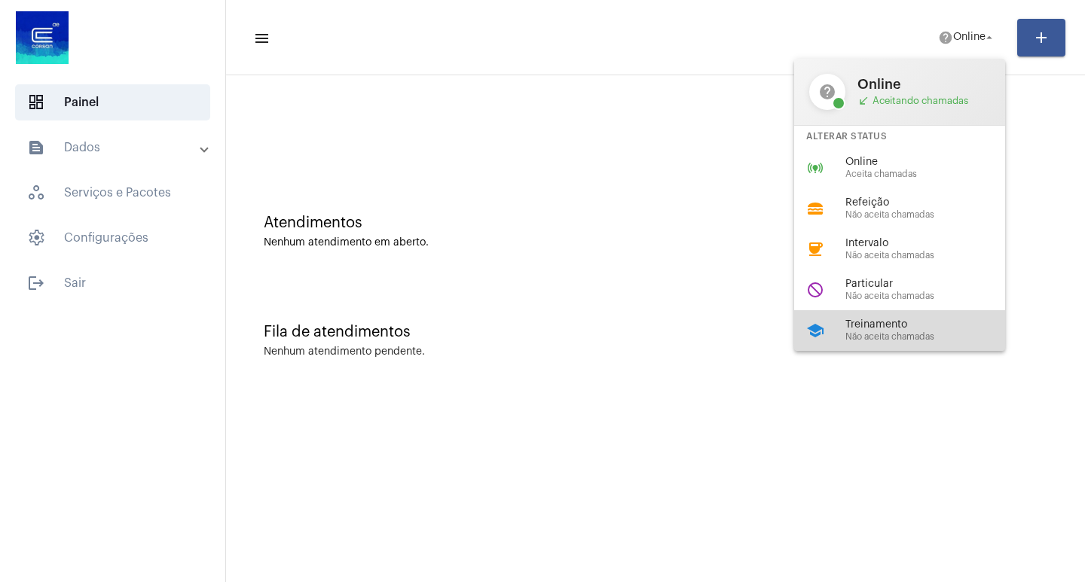
click at [902, 324] on span "Treinamento" at bounding box center [931, 324] width 172 height 11
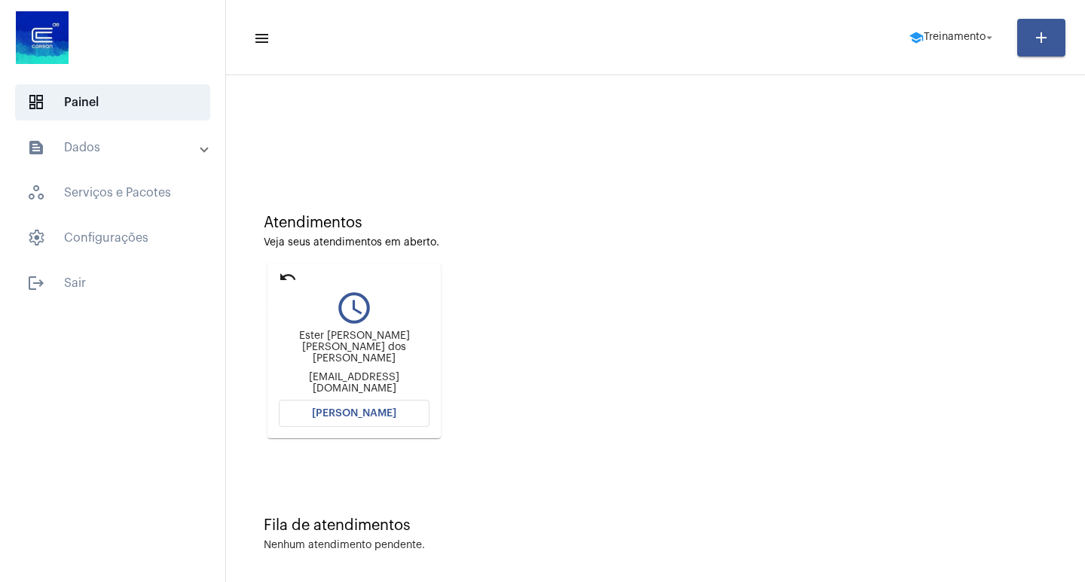
click at [286, 279] on mat-icon "undo" at bounding box center [288, 277] width 18 height 18
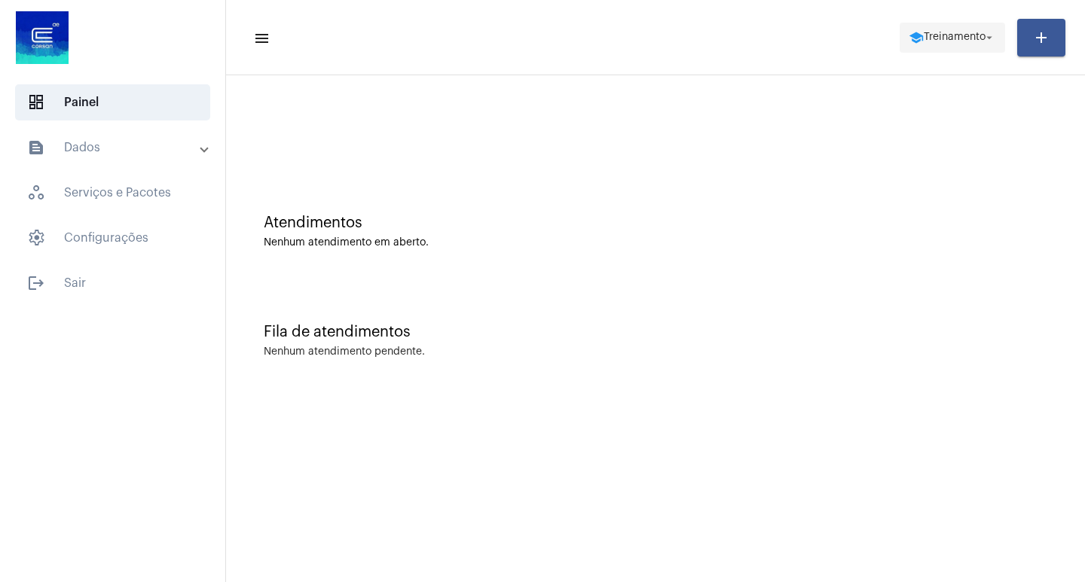
click at [984, 26] on span "school Treinamento arrow_drop_down" at bounding box center [951, 36] width 87 height 27
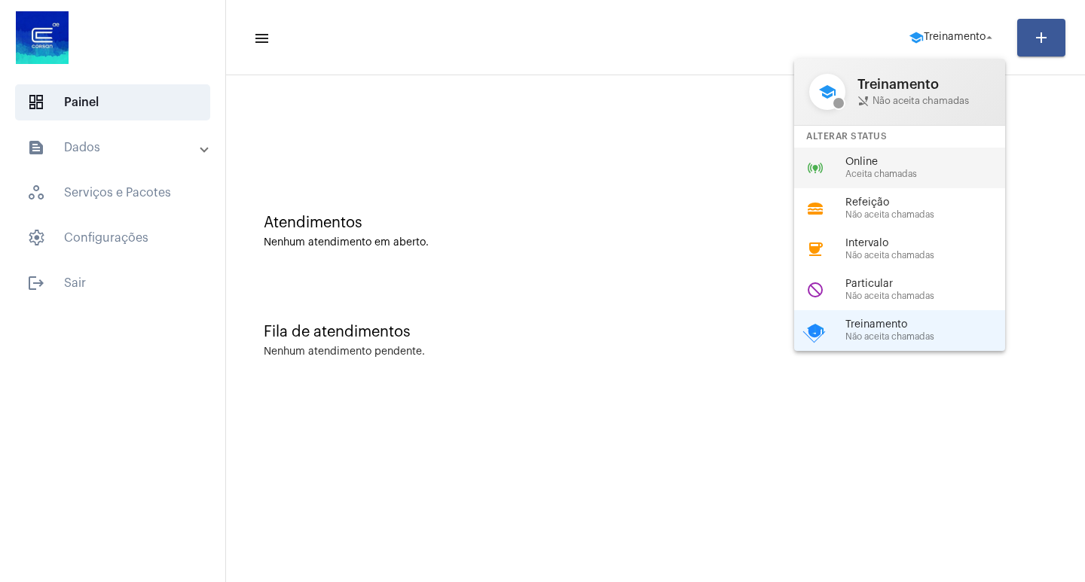
click at [905, 181] on div "online_prediction Online Aceita chamadas" at bounding box center [911, 168] width 235 height 41
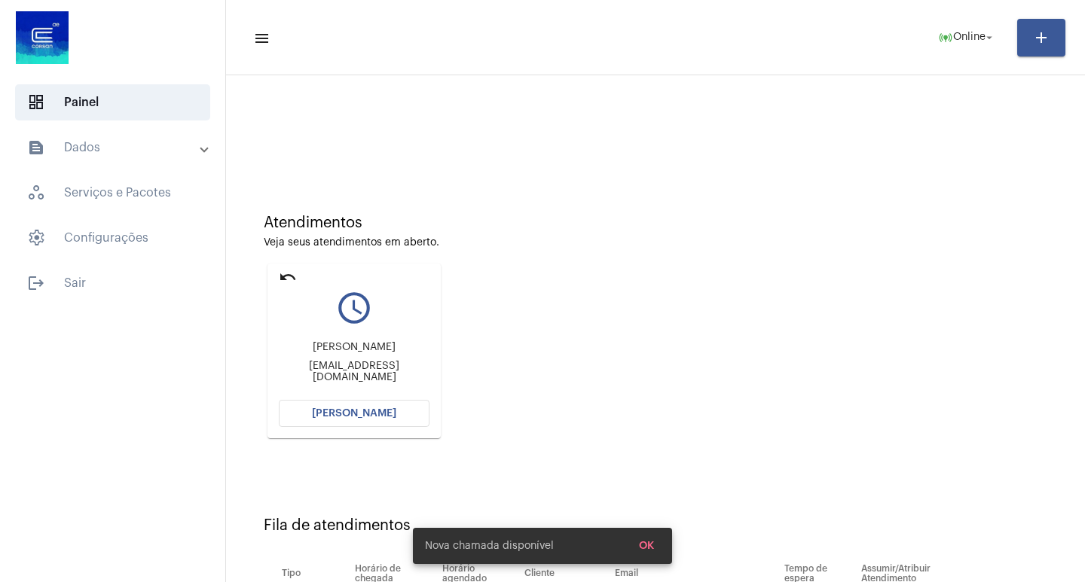
click at [343, 424] on button "[PERSON_NAME]" at bounding box center [354, 413] width 151 height 27
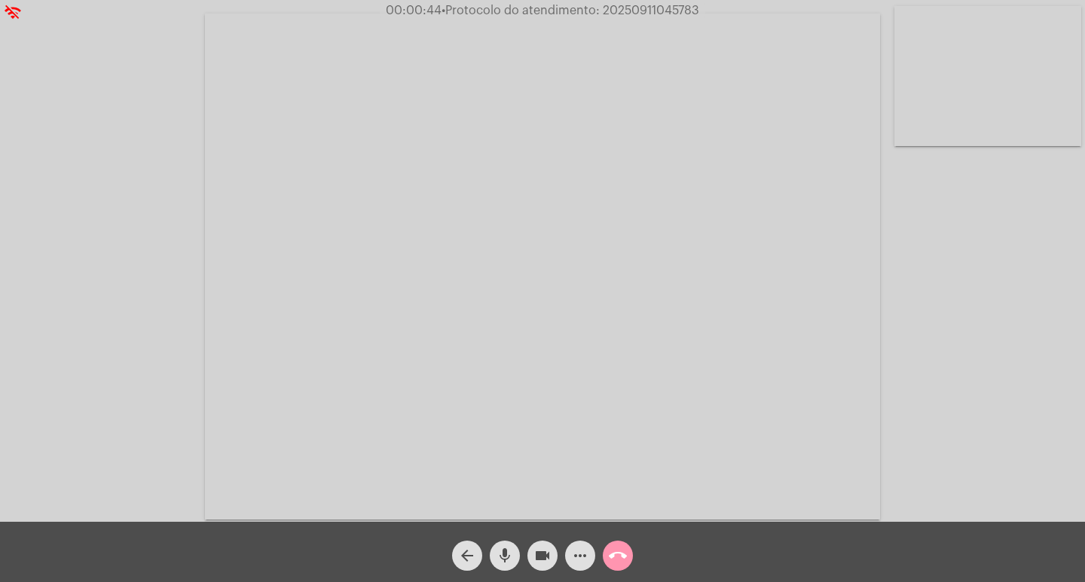
click at [575, 552] on mat-icon "more_horiz" at bounding box center [580, 556] width 18 height 18
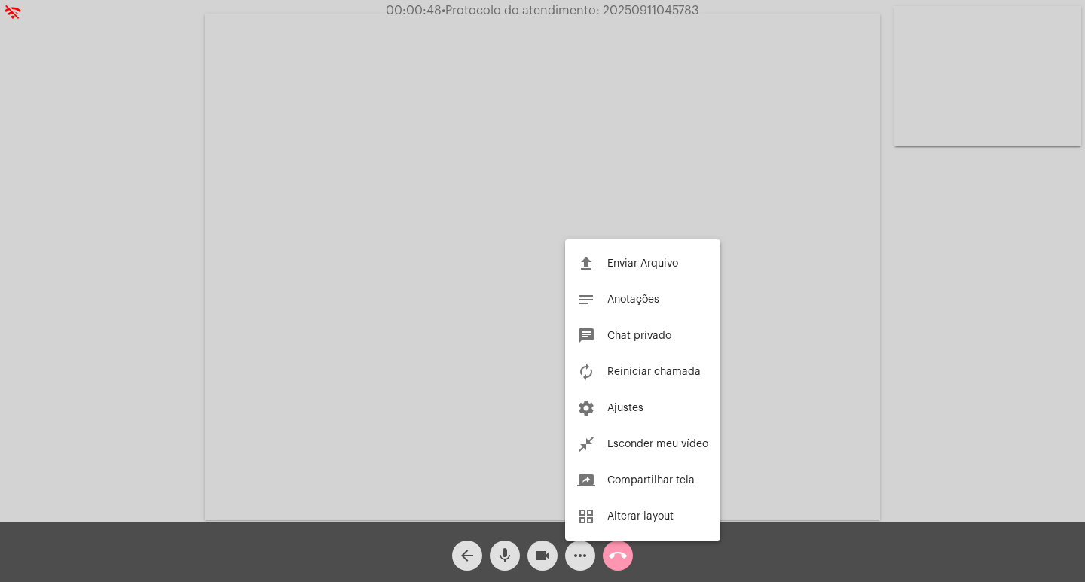
click at [578, 544] on div at bounding box center [542, 291] width 1085 height 582
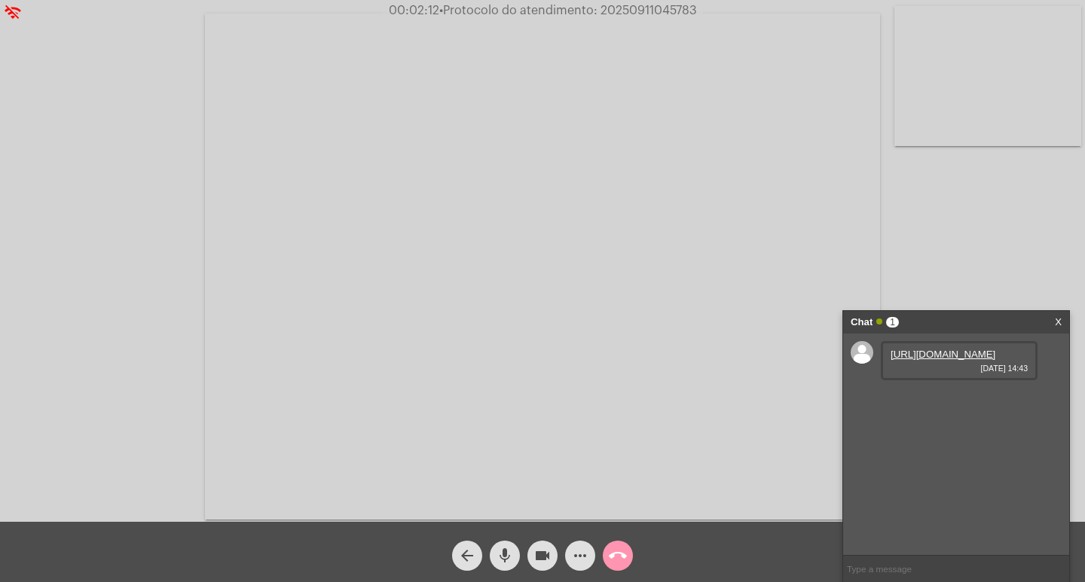
click at [908, 360] on link "[URL][DOMAIN_NAME]" at bounding box center [942, 354] width 105 height 11
click at [658, 5] on span "• Protocolo do atendimento: 20250911045783" at bounding box center [570, 11] width 258 height 12
drag, startPoint x: 658, startPoint y: 5, endPoint x: 686, endPoint y: 12, distance: 28.9
click at [686, 12] on span "• Protocolo do atendimento: 20250911045783" at bounding box center [570, 11] width 258 height 12
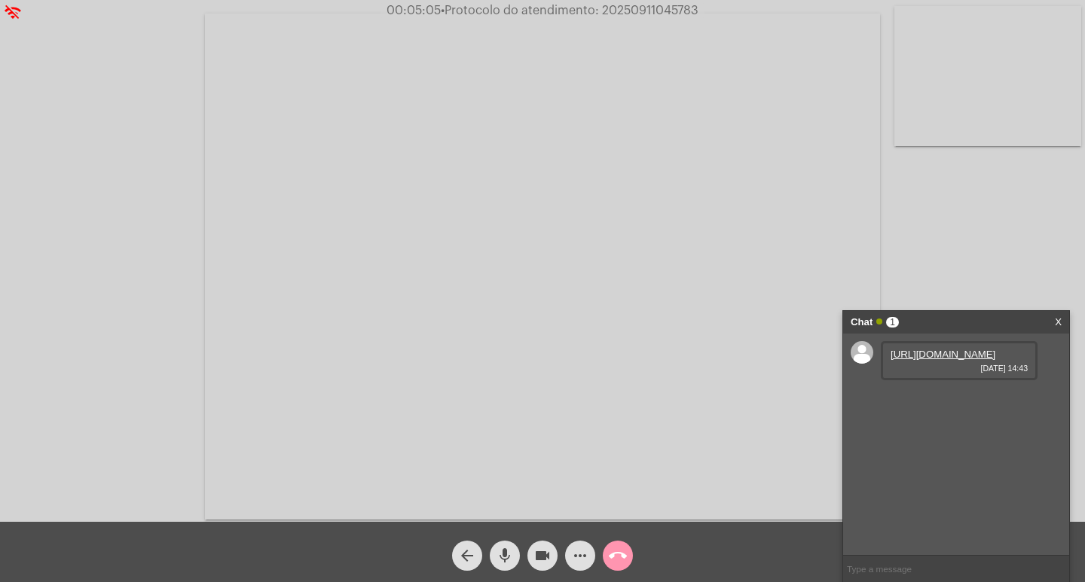
click at [686, 12] on span "• Protocolo do atendimento: 20250911045783" at bounding box center [570, 11] width 258 height 12
drag, startPoint x: 686, startPoint y: 12, endPoint x: 660, endPoint y: 7, distance: 26.9
click at [660, 7] on span "• Protocolo do atendimento: 20250911045783" at bounding box center [570, 11] width 258 height 12
copy span "20250911045783"
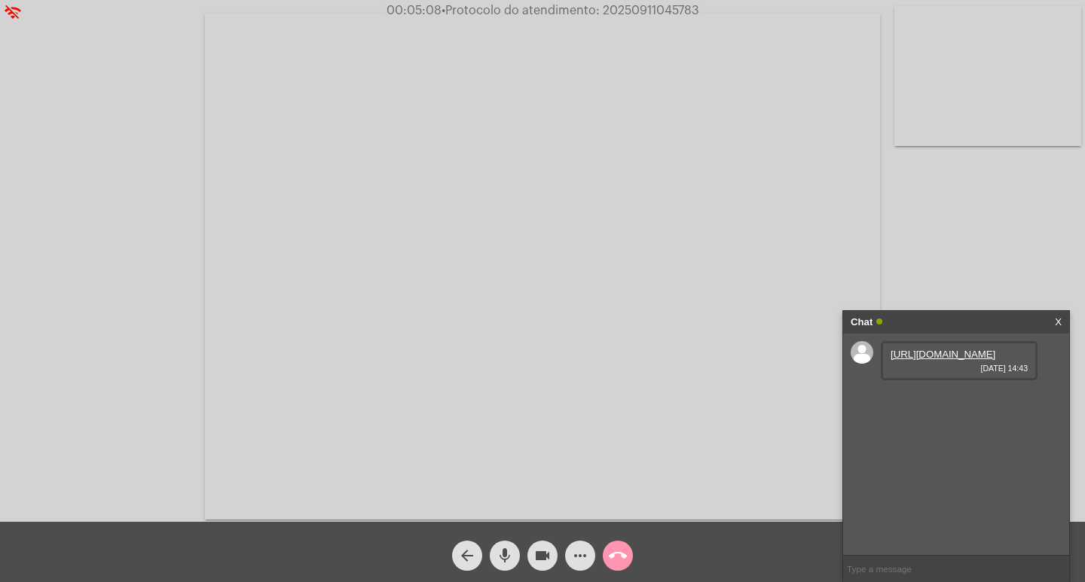
click at [883, 567] on input "text" at bounding box center [956, 569] width 226 height 26
paste input "20250911045783"
type input "20250911045783"
click at [543, 558] on mat-icon "videocam" at bounding box center [542, 556] width 18 height 18
click at [624, 572] on div "arrow_back mic videocam_off more_horiz call_end" at bounding box center [542, 552] width 1085 height 60
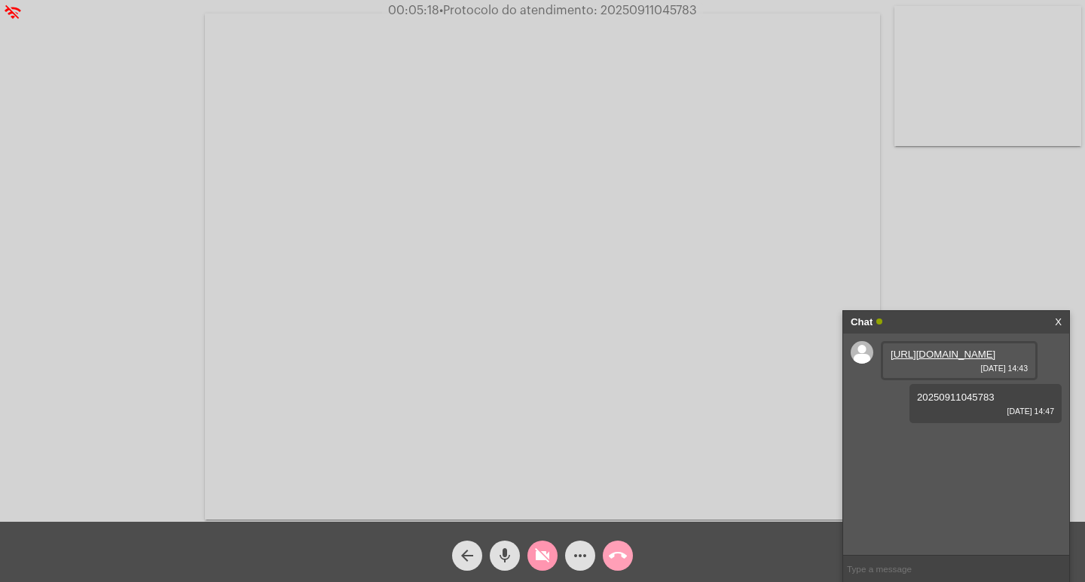
click at [618, 564] on mat-icon "call_end" at bounding box center [618, 556] width 18 height 18
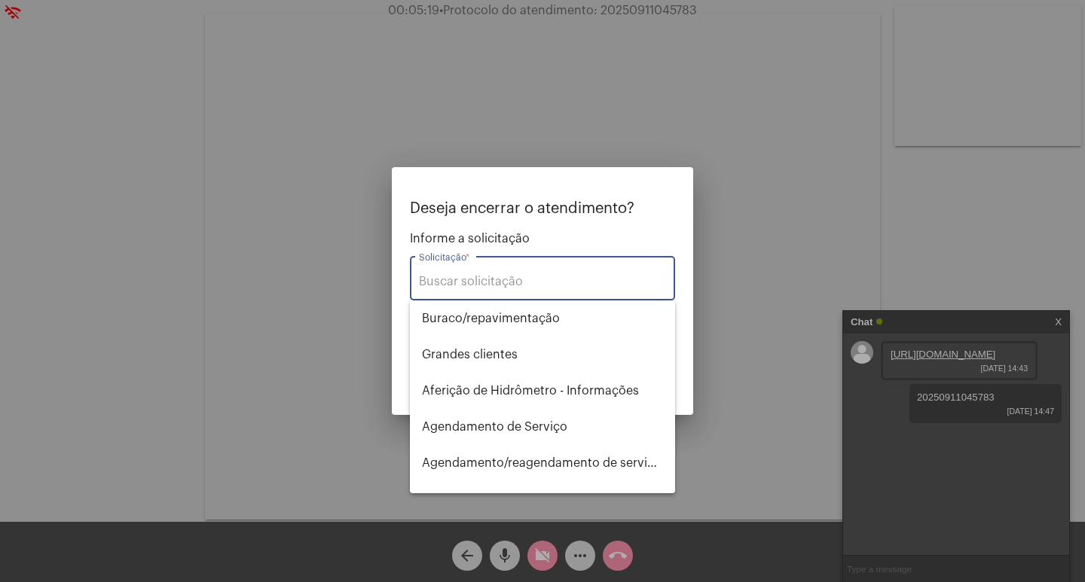
click at [538, 282] on input "Solicitação *" at bounding box center [542, 282] width 247 height 14
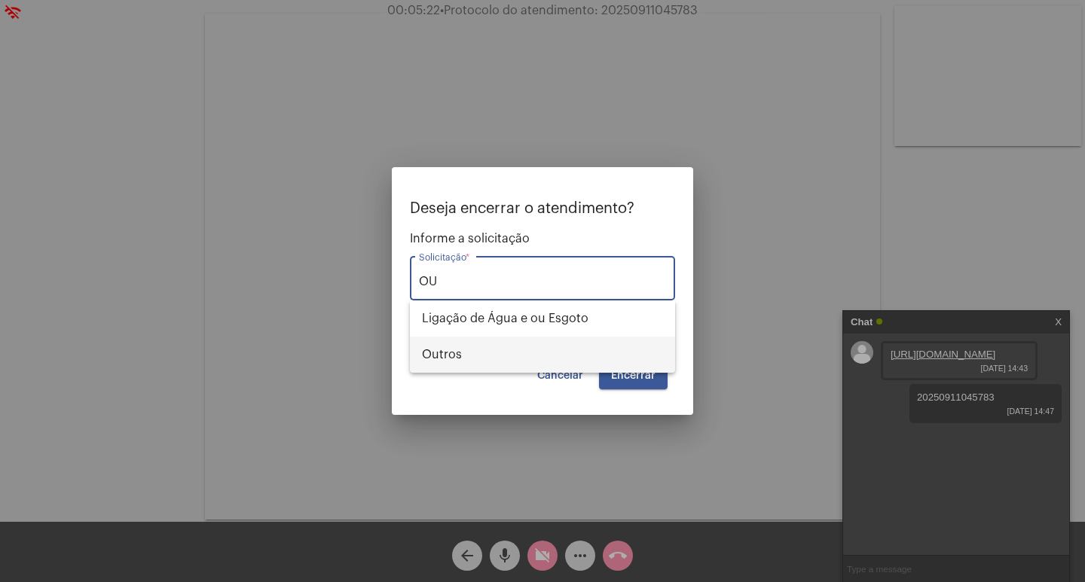
click at [479, 364] on span "Outros" at bounding box center [542, 355] width 241 height 36
type input "Outros"
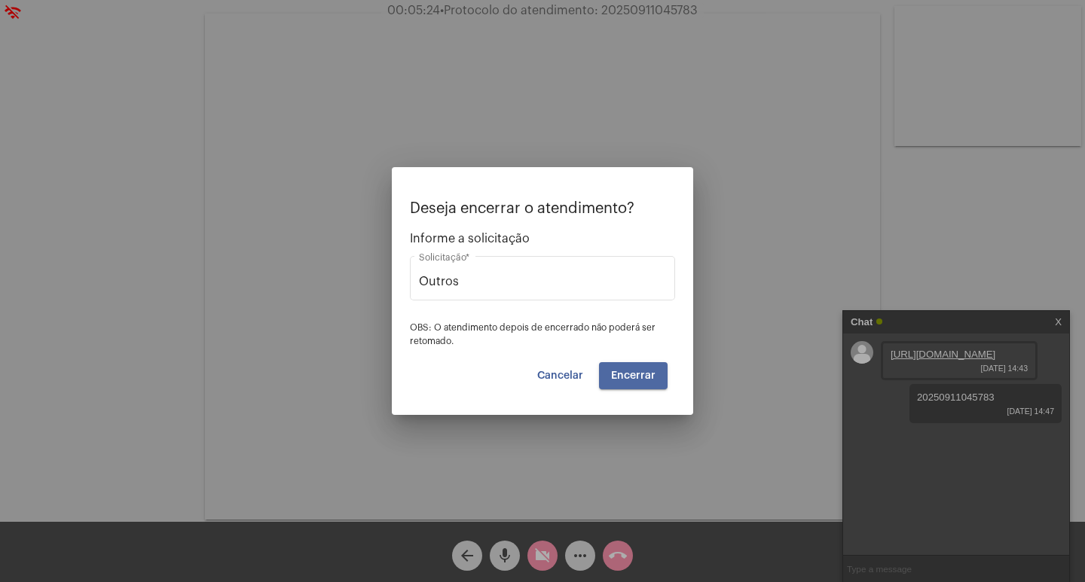
click at [651, 363] on button "Encerrar" at bounding box center [633, 375] width 69 height 27
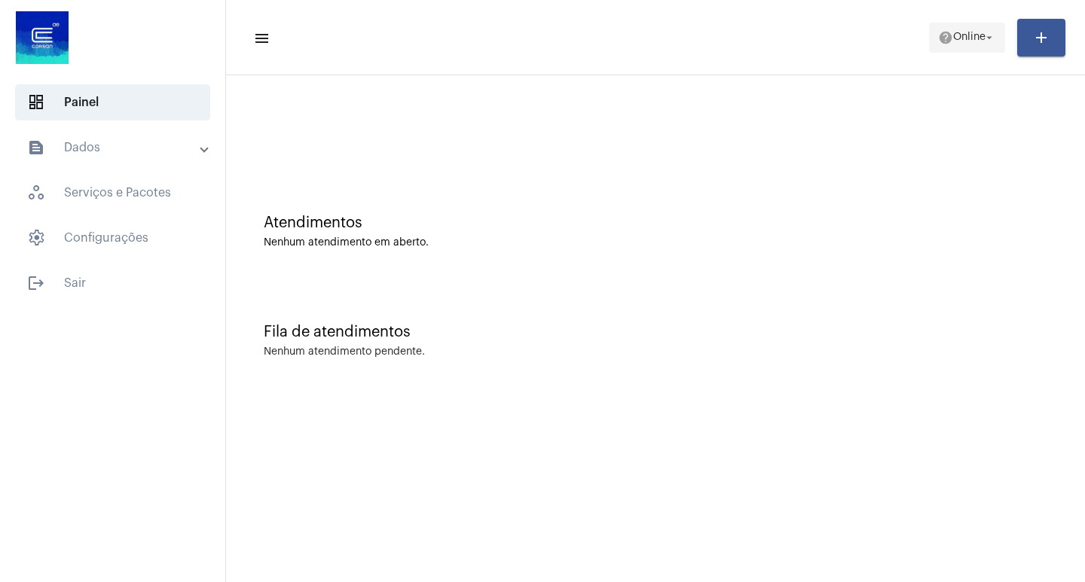
click at [961, 27] on span "help Online arrow_drop_down" at bounding box center [967, 36] width 58 height 27
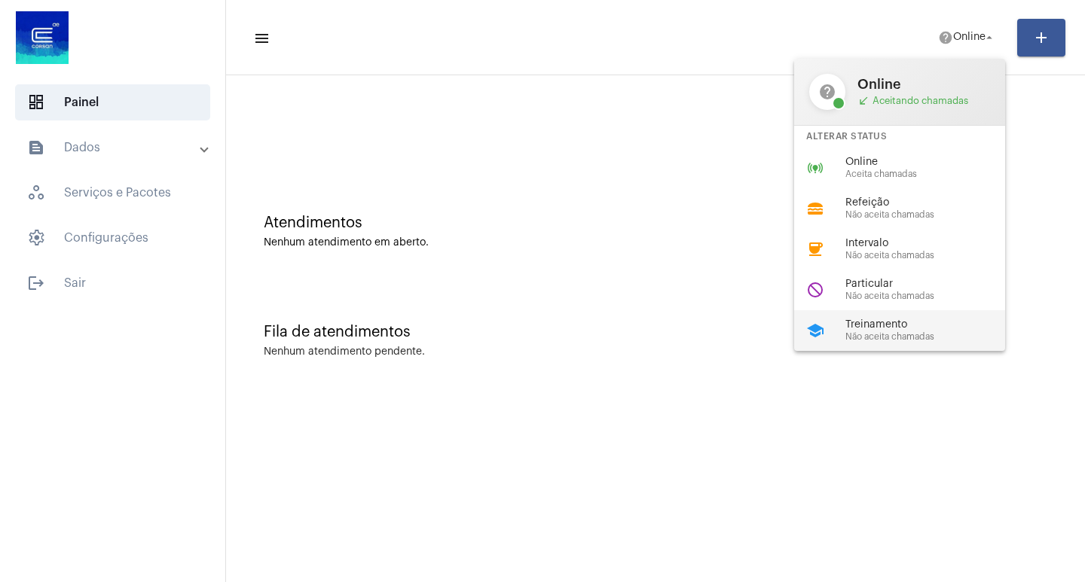
click at [929, 320] on span "Treinamento" at bounding box center [931, 324] width 172 height 11
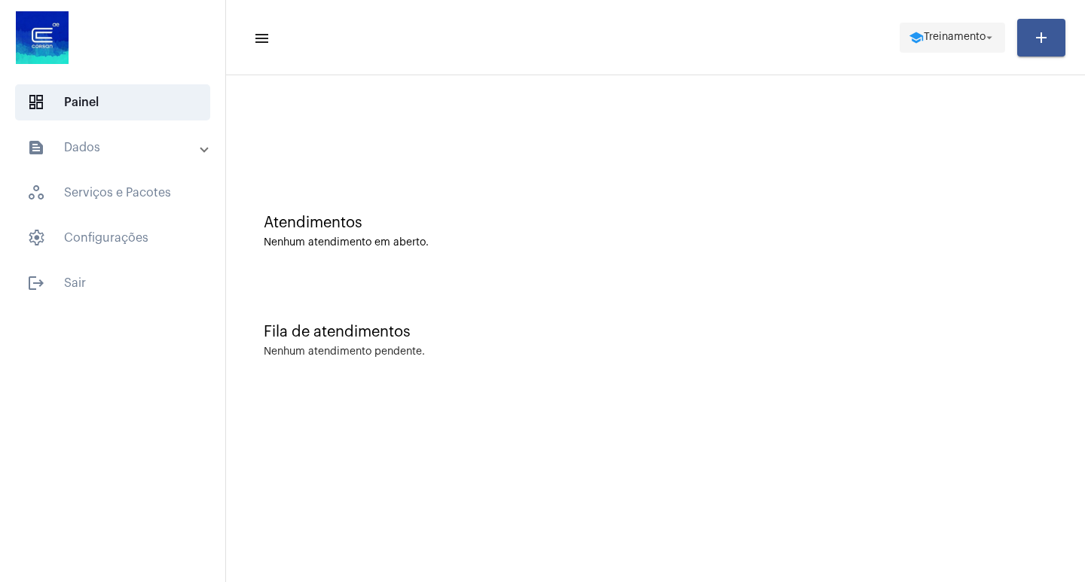
click at [953, 46] on span "school Treinamento arrow_drop_down" at bounding box center [951, 36] width 87 height 27
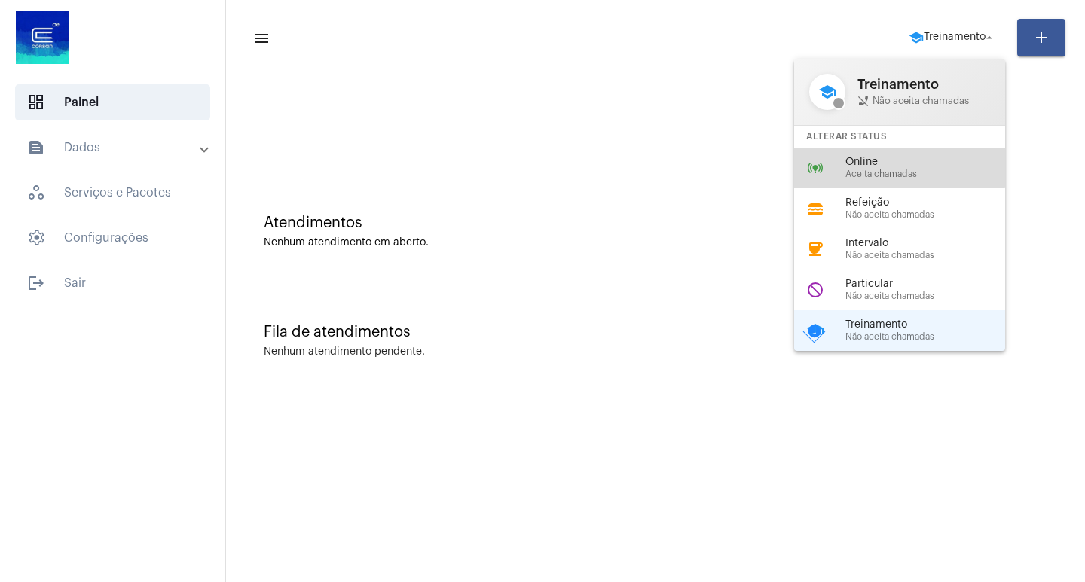
click at [864, 162] on span "Online" at bounding box center [931, 162] width 172 height 11
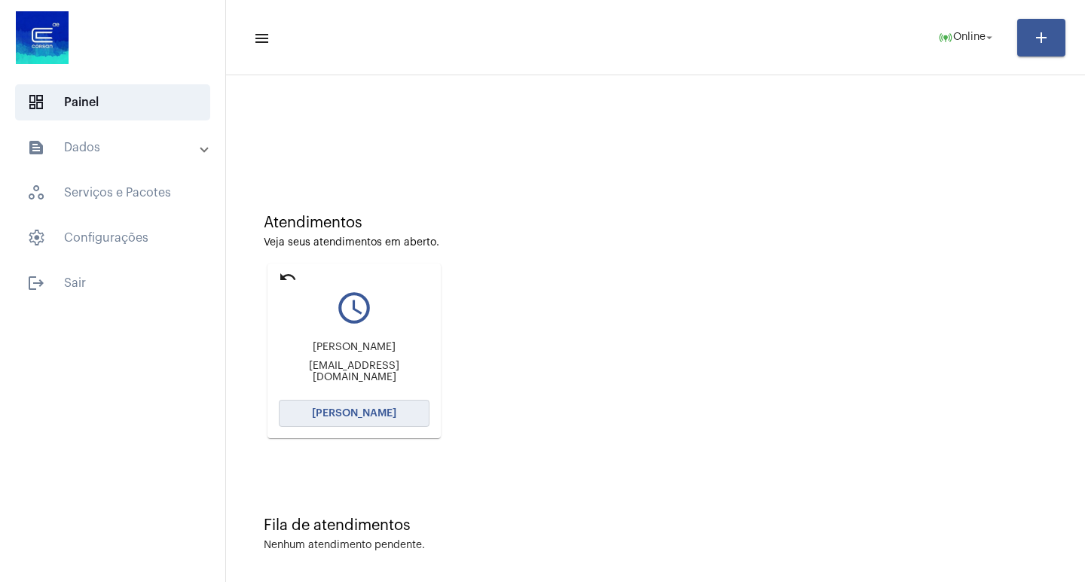
click at [344, 425] on button "[PERSON_NAME]" at bounding box center [354, 413] width 151 height 27
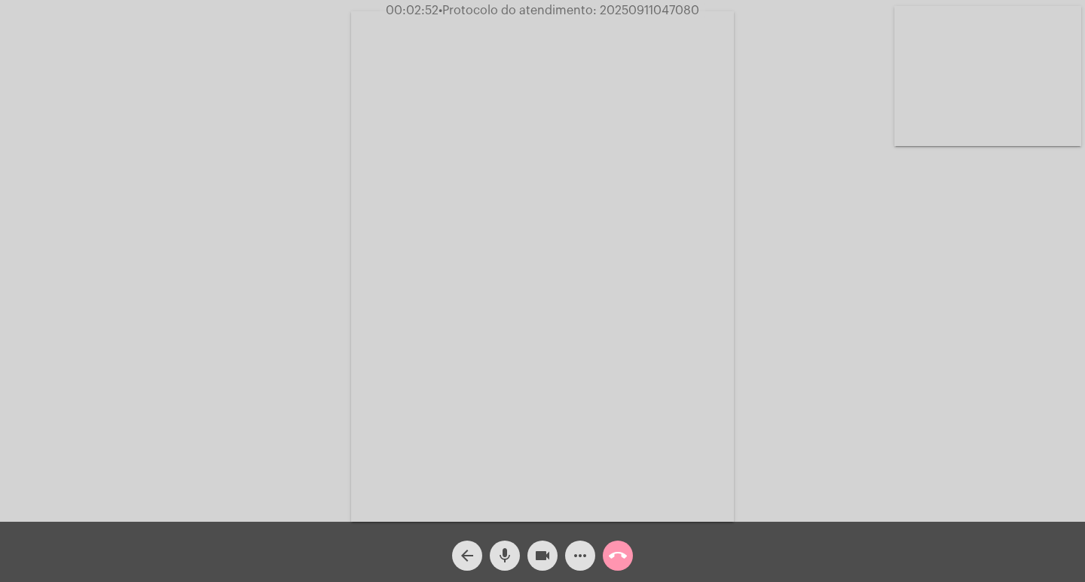
click at [540, 550] on mat-icon "videocam" at bounding box center [542, 556] width 18 height 18
click at [517, 547] on button "mic" at bounding box center [505, 556] width 30 height 30
click at [545, 556] on mat-icon "videocam_off" at bounding box center [542, 556] width 18 height 18
click at [509, 559] on mat-icon "mic_off" at bounding box center [505, 556] width 18 height 18
click at [535, 561] on mat-icon "videocam" at bounding box center [542, 556] width 18 height 18
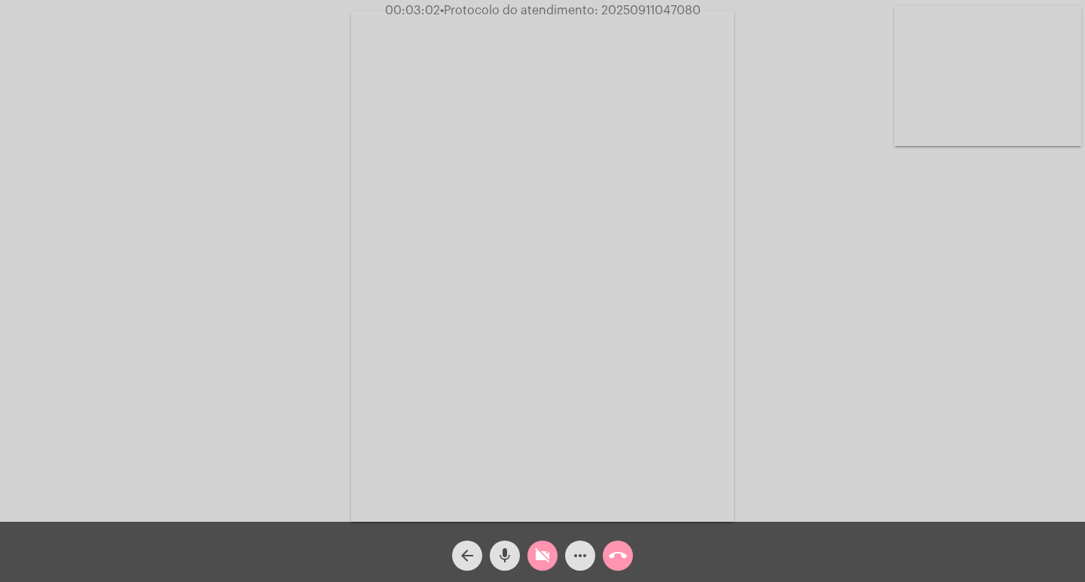
click at [504, 555] on mat-icon "mic" at bounding box center [505, 556] width 18 height 18
click at [527, 557] on button "videocam_off" at bounding box center [542, 556] width 30 height 30
click at [505, 554] on mat-icon "mic_off" at bounding box center [505, 556] width 18 height 18
click at [585, 554] on mat-icon "more_horiz" at bounding box center [580, 556] width 18 height 18
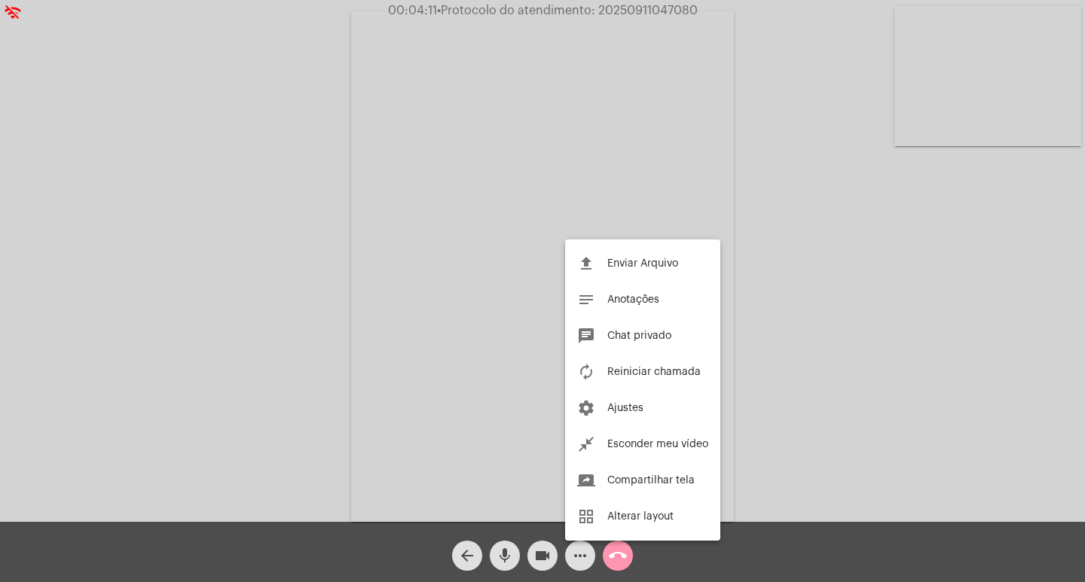
click at [585, 554] on div at bounding box center [542, 291] width 1085 height 582
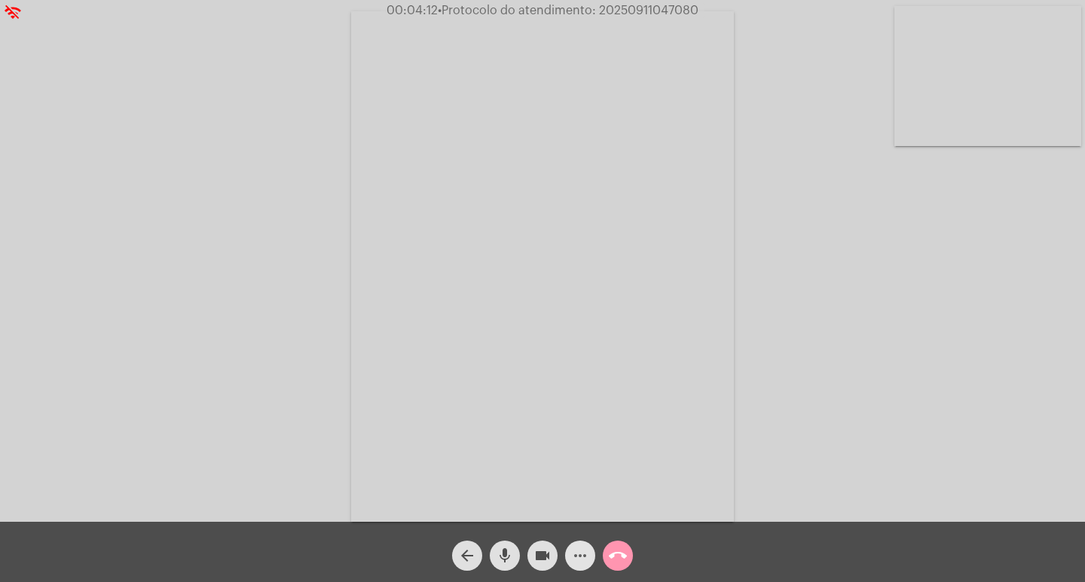
click at [585, 554] on mat-icon "more_horiz" at bounding box center [580, 556] width 18 height 18
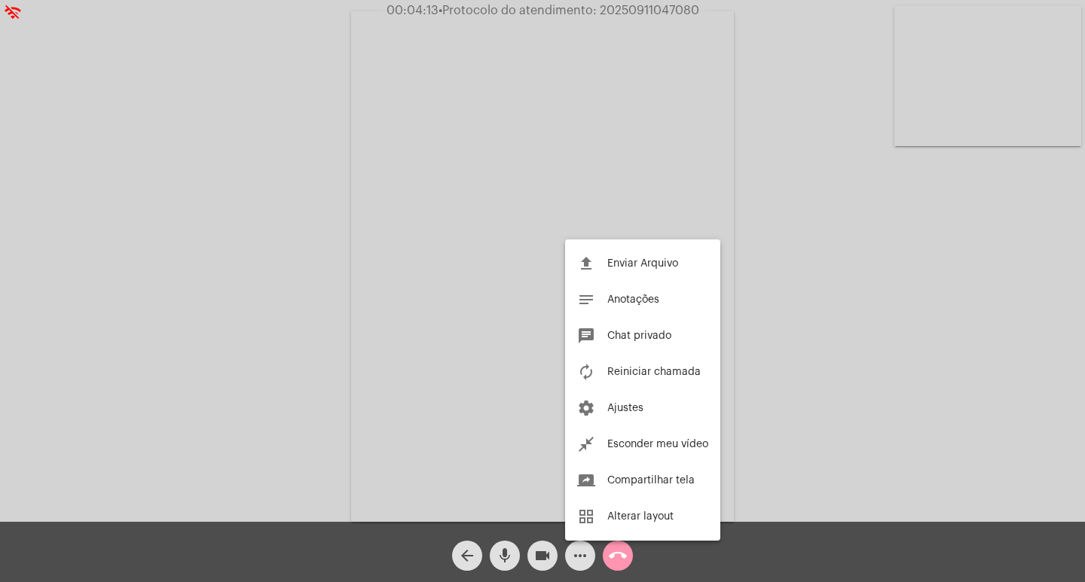
click at [585, 554] on div at bounding box center [542, 291] width 1085 height 582
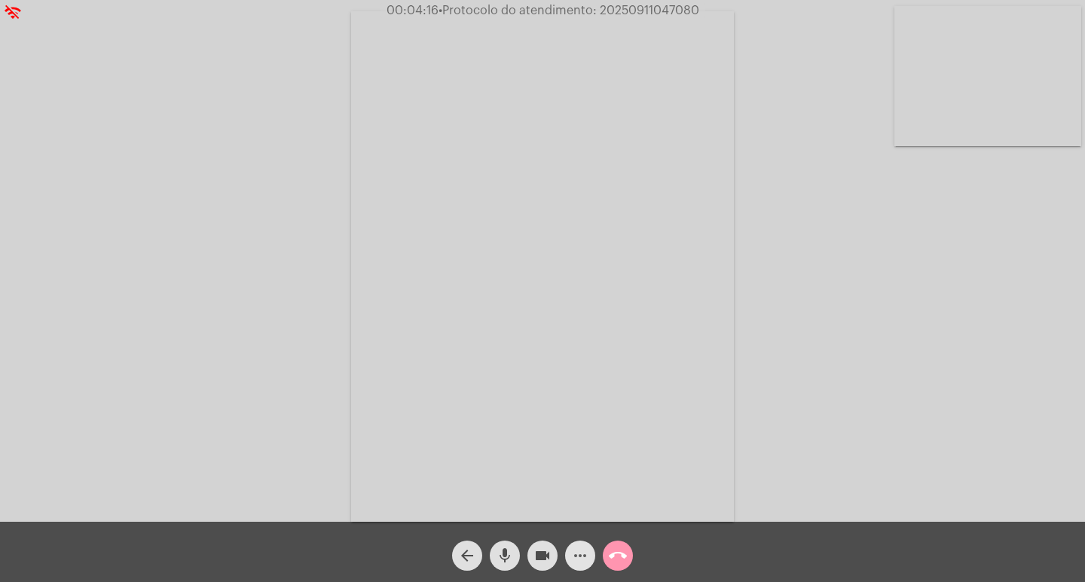
click at [583, 554] on mat-icon "more_horiz" at bounding box center [580, 556] width 18 height 18
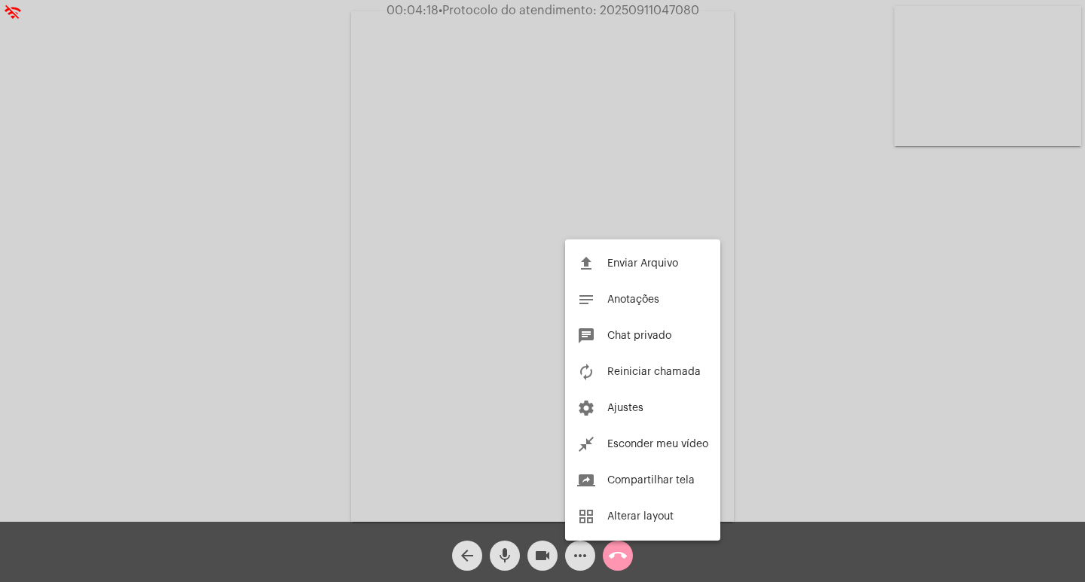
click at [574, 551] on div at bounding box center [542, 291] width 1085 height 582
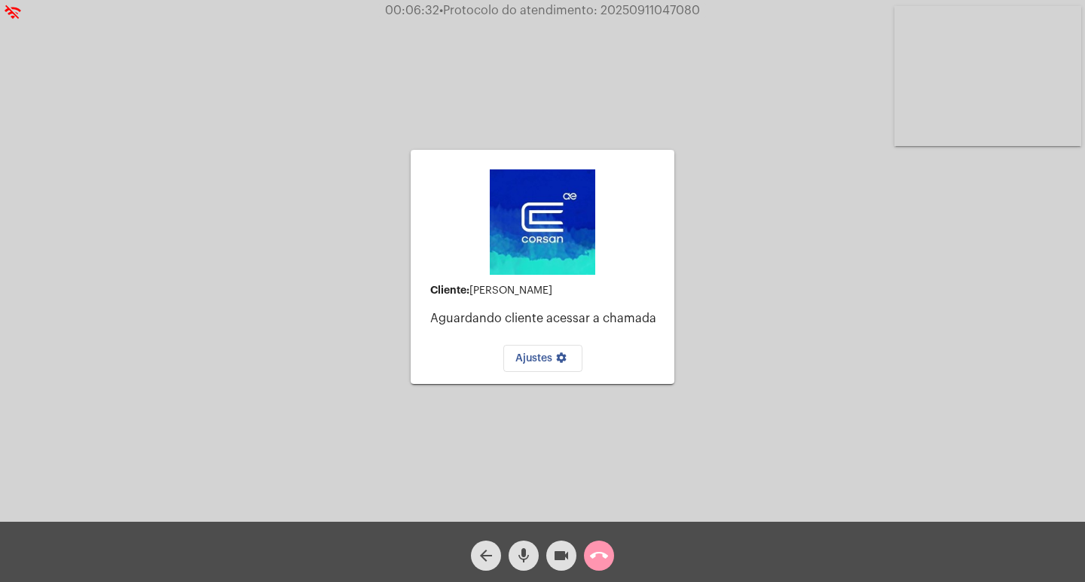
click at [596, 554] on mat-icon "call_end" at bounding box center [599, 556] width 18 height 18
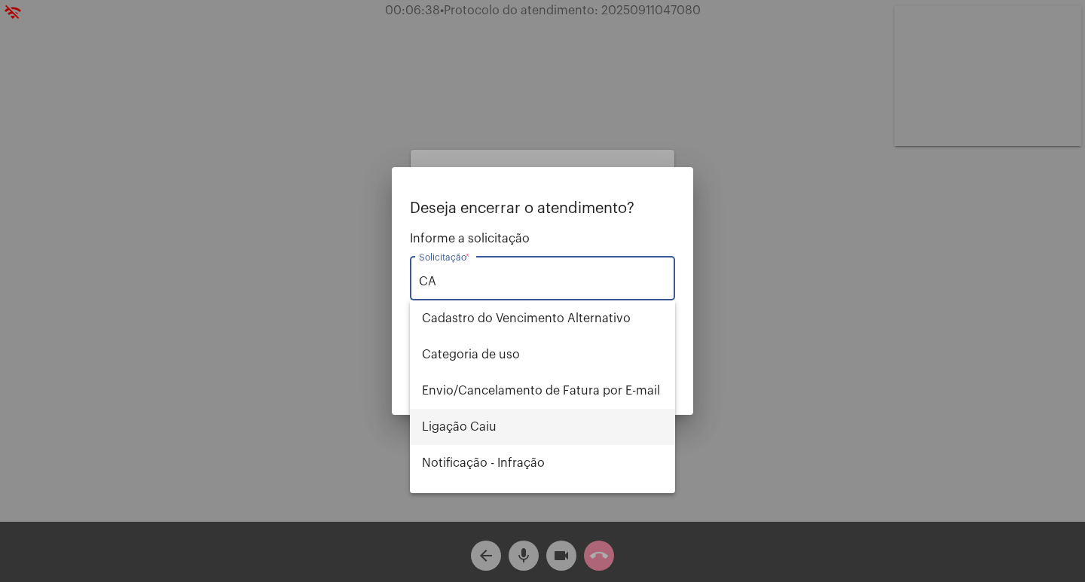
click at [539, 425] on span "Ligação Caiu" at bounding box center [542, 427] width 241 height 36
type input "Ligação Caiu"
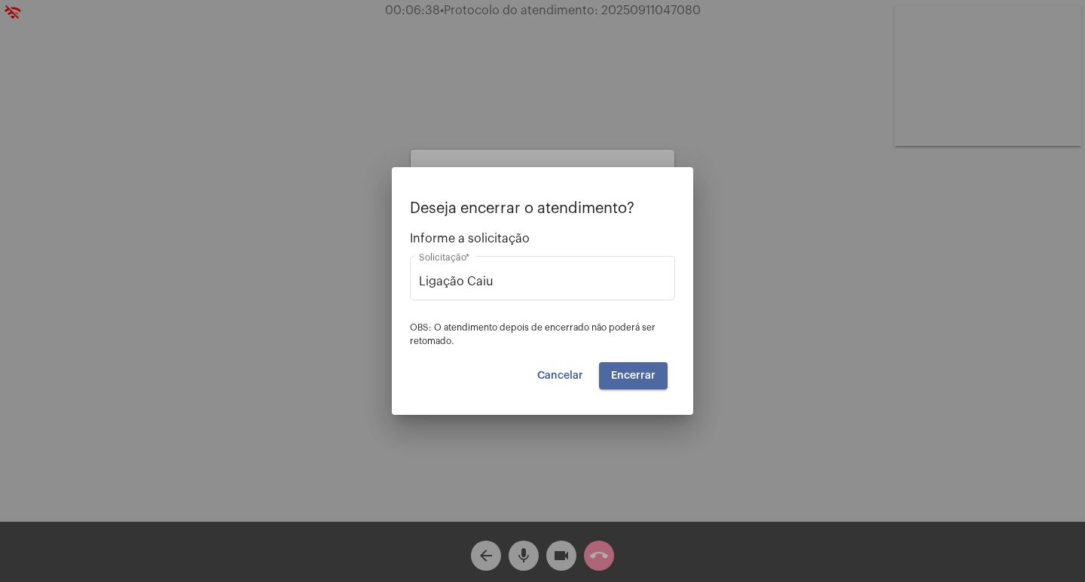
click at [618, 368] on button "Encerrar" at bounding box center [633, 375] width 69 height 27
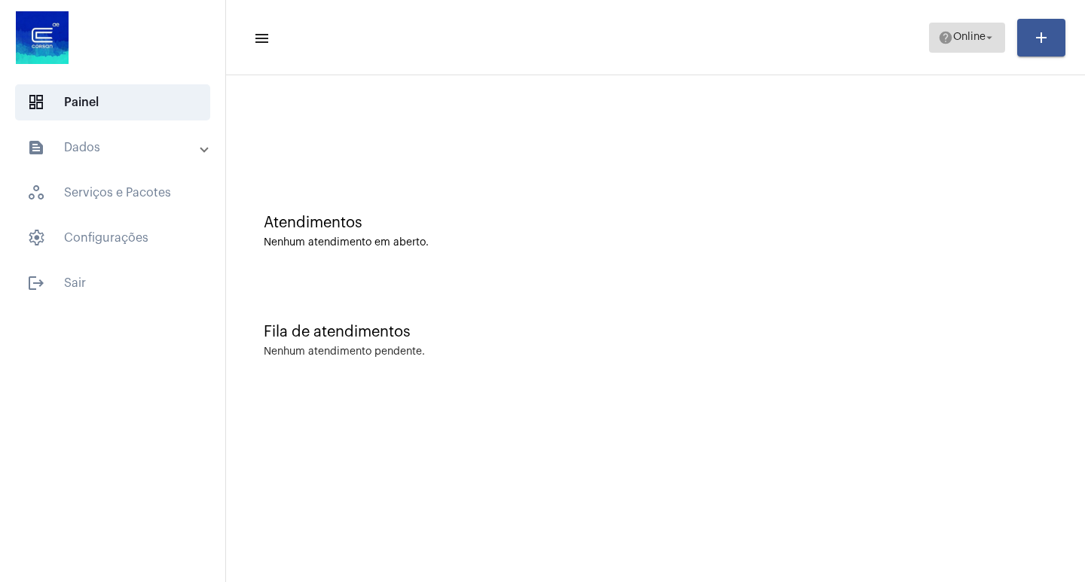
click at [972, 23] on button "help Online arrow_drop_down" at bounding box center [967, 38] width 76 height 30
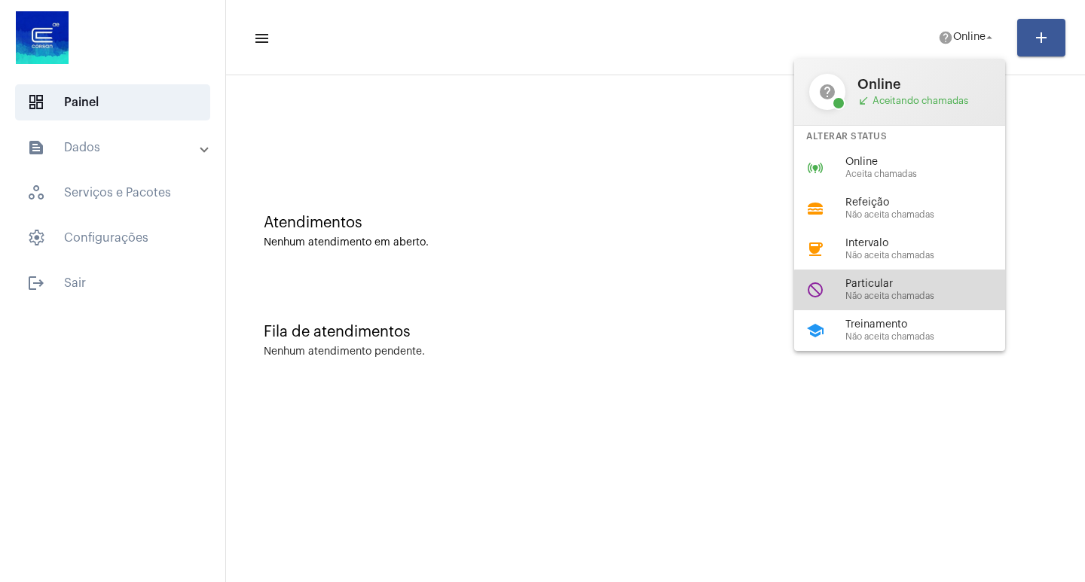
click at [915, 304] on div "do_not_disturb Particular Não aceita chamadas" at bounding box center [911, 290] width 235 height 41
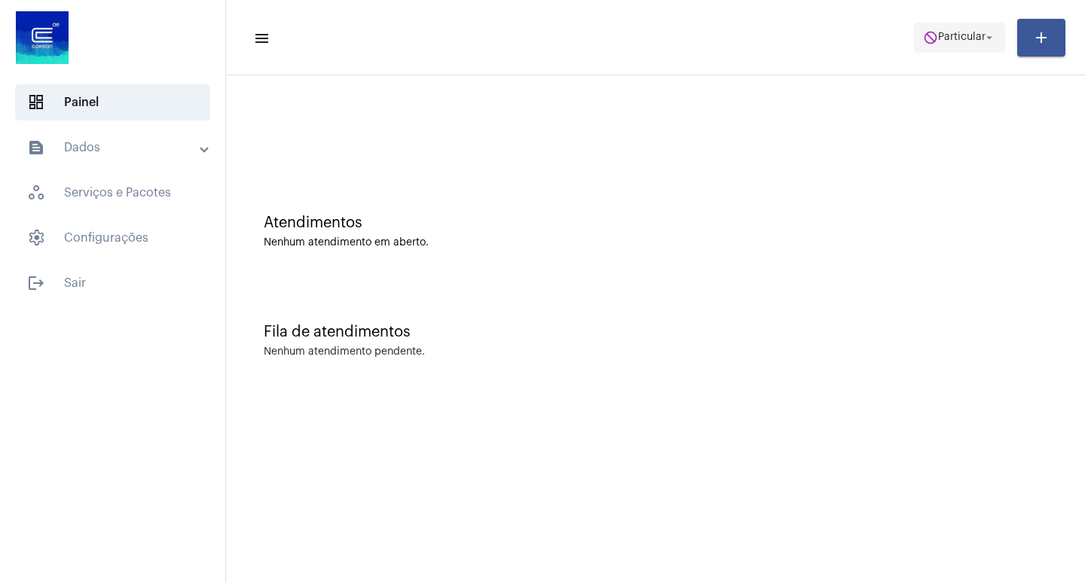
click at [945, 28] on span "do_not_disturb Particular arrow_drop_down" at bounding box center [959, 36] width 73 height 27
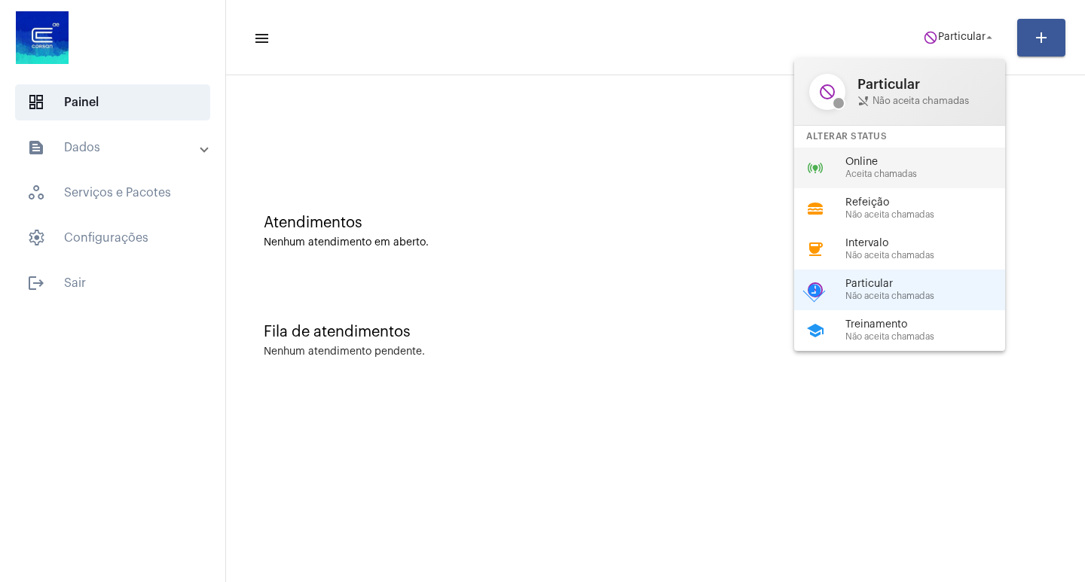
click at [923, 165] on span "Online" at bounding box center [931, 162] width 172 height 11
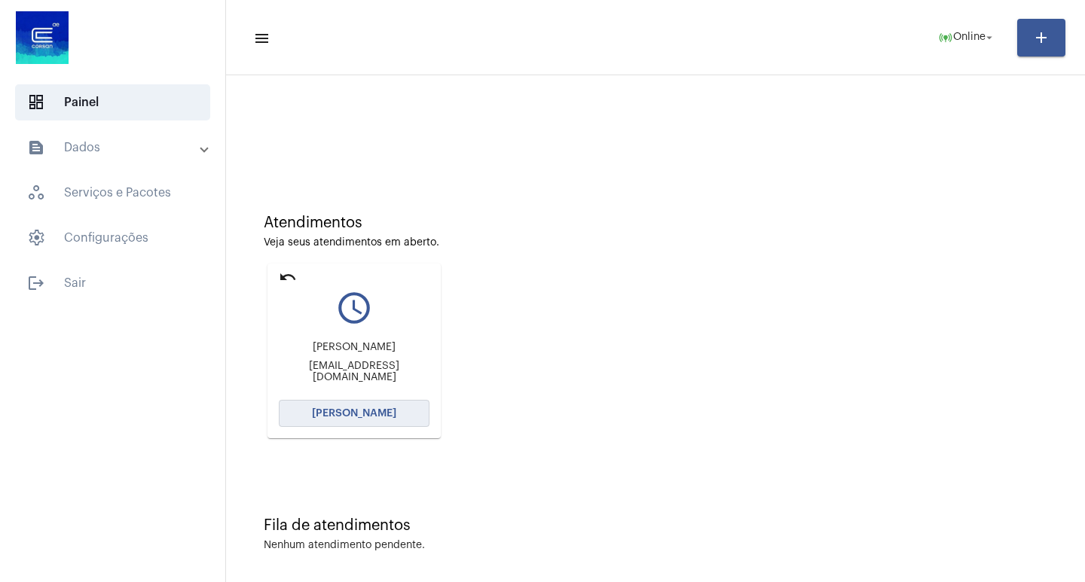
click at [367, 412] on span "[PERSON_NAME]" at bounding box center [354, 413] width 84 height 11
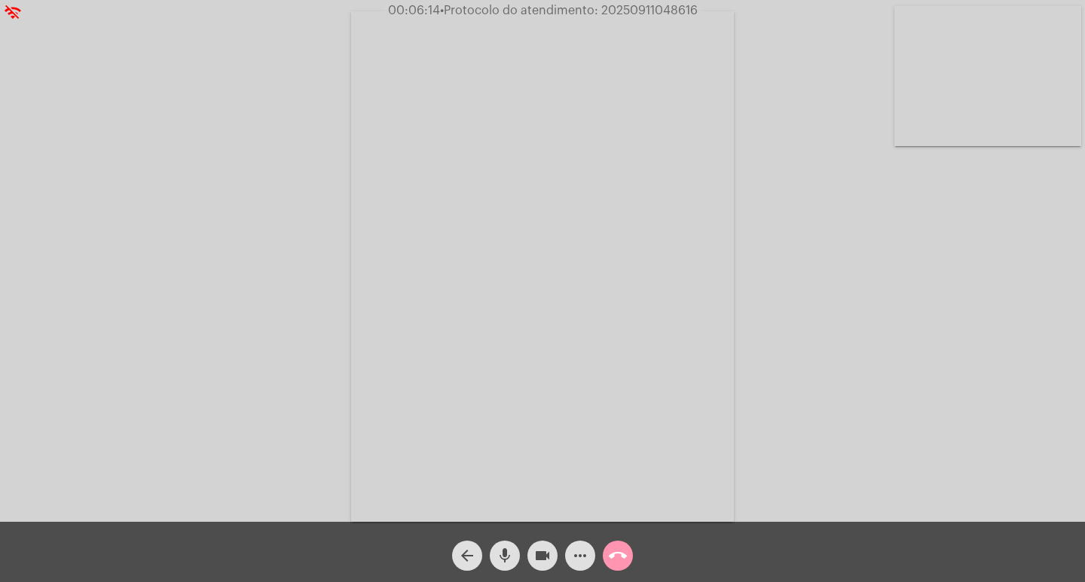
click at [667, 3] on span "00:06:14 • Protocolo do atendimento: 20250911048616" at bounding box center [543, 10] width 322 height 15
copy span "20250911048616"
click at [688, 274] on video at bounding box center [542, 266] width 383 height 511
click at [377, 325] on video at bounding box center [252, 265] width 383 height 511
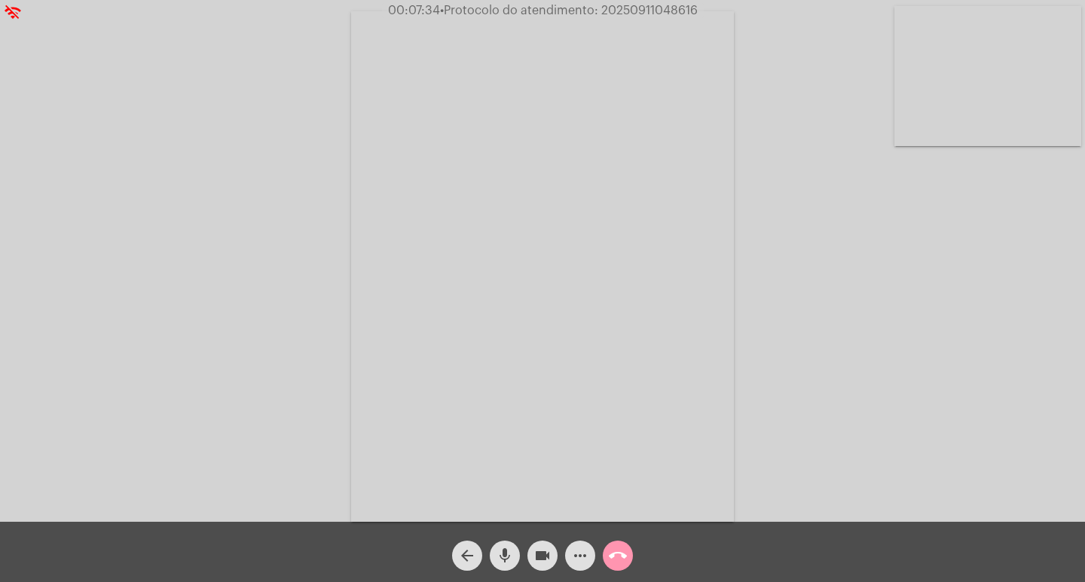
click at [674, 10] on span "• Protocolo do atendimento: 20250911048616" at bounding box center [569, 11] width 258 height 12
click at [578, 560] on mat-icon "more_horiz" at bounding box center [580, 556] width 18 height 18
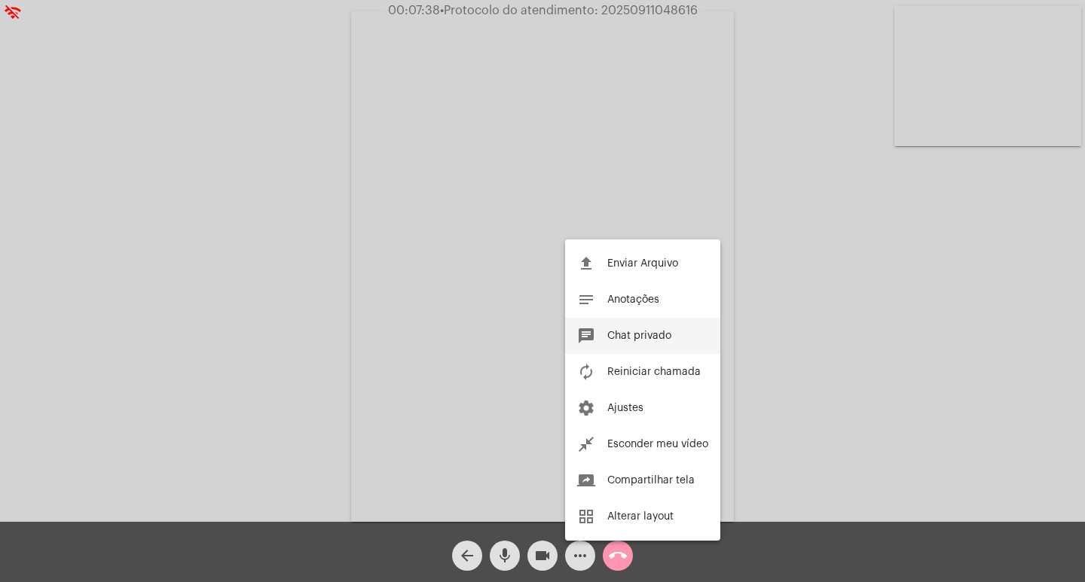
click at [658, 333] on span "Chat privado" at bounding box center [639, 336] width 64 height 11
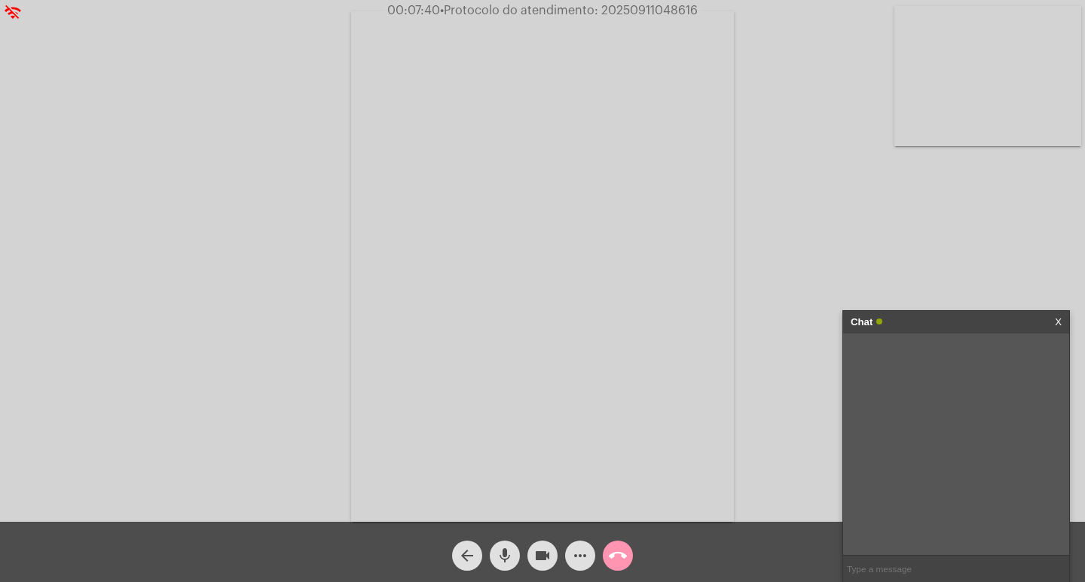
click at [911, 575] on input "text" at bounding box center [956, 569] width 226 height 26
paste input "20250911048616"
type input "20250911048616"
click at [976, 325] on div "Chat" at bounding box center [939, 322] width 179 height 23
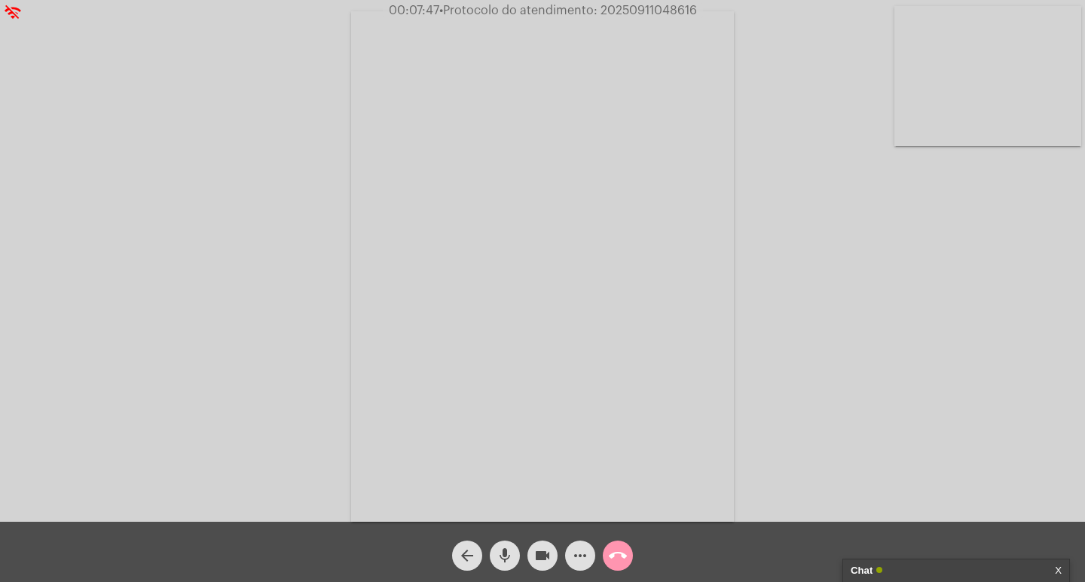
click at [546, 551] on mat-icon "videocam" at bounding box center [542, 556] width 18 height 18
click at [502, 556] on mat-icon "mic" at bounding box center [505, 556] width 18 height 18
click at [608, 565] on button "call_end" at bounding box center [618, 556] width 30 height 30
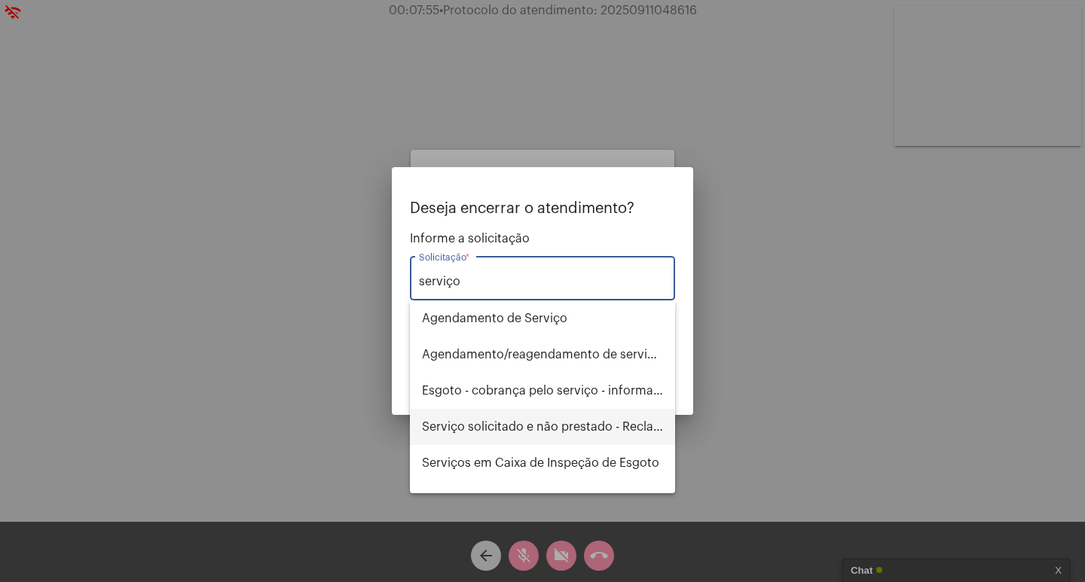
click at [493, 427] on span "Serviço solicitado e não prestado - Reclamação" at bounding box center [542, 427] width 241 height 36
type input "Serviço solicitado e não prestado - Reclamação"
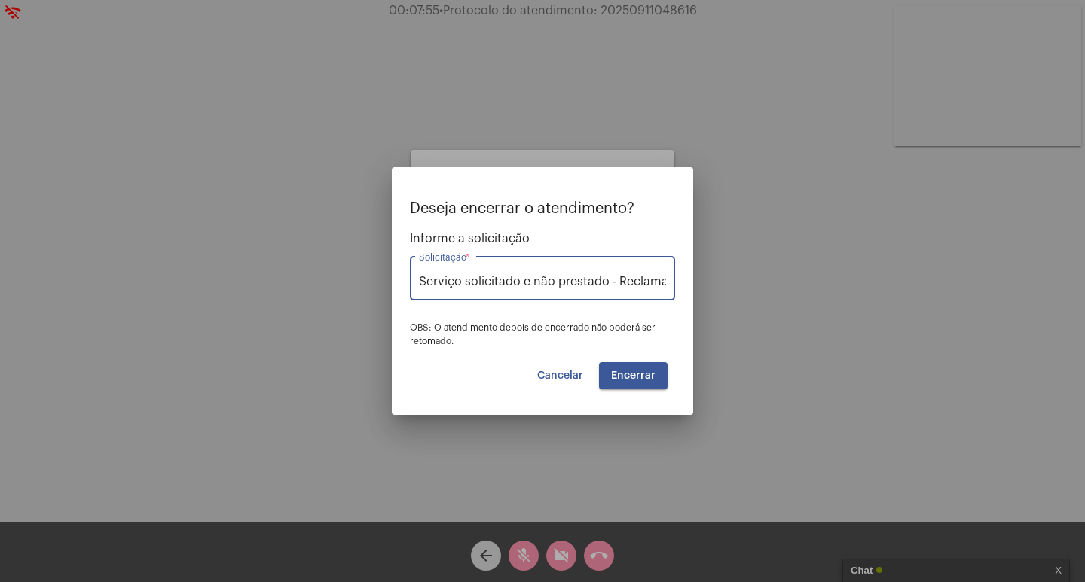
scroll to position [0, 20]
click at [649, 369] on button "Encerrar" at bounding box center [633, 375] width 69 height 27
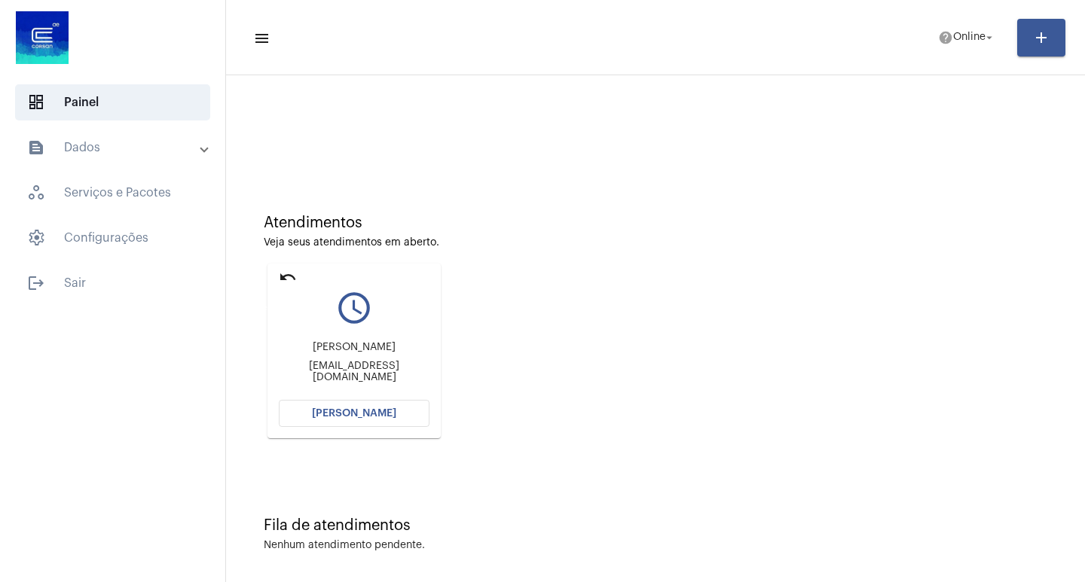
click at [293, 274] on mat-icon "undo" at bounding box center [288, 277] width 18 height 18
click at [280, 274] on mat-icon "undo" at bounding box center [288, 277] width 18 height 18
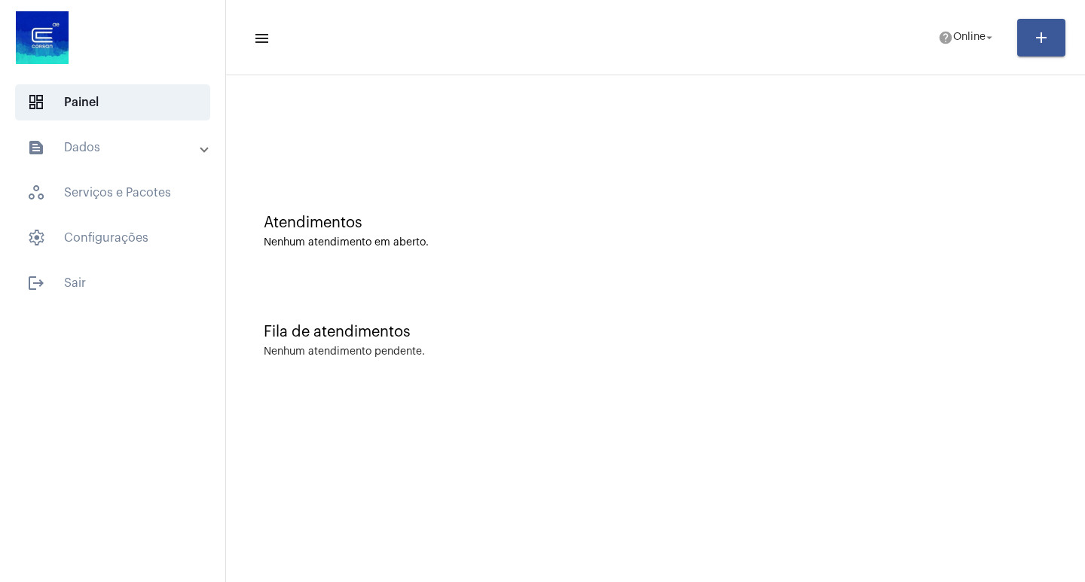
drag, startPoint x: 288, startPoint y: 134, endPoint x: 286, endPoint y: 117, distance: 17.4
click at [287, 121] on div at bounding box center [655, 126] width 844 height 87
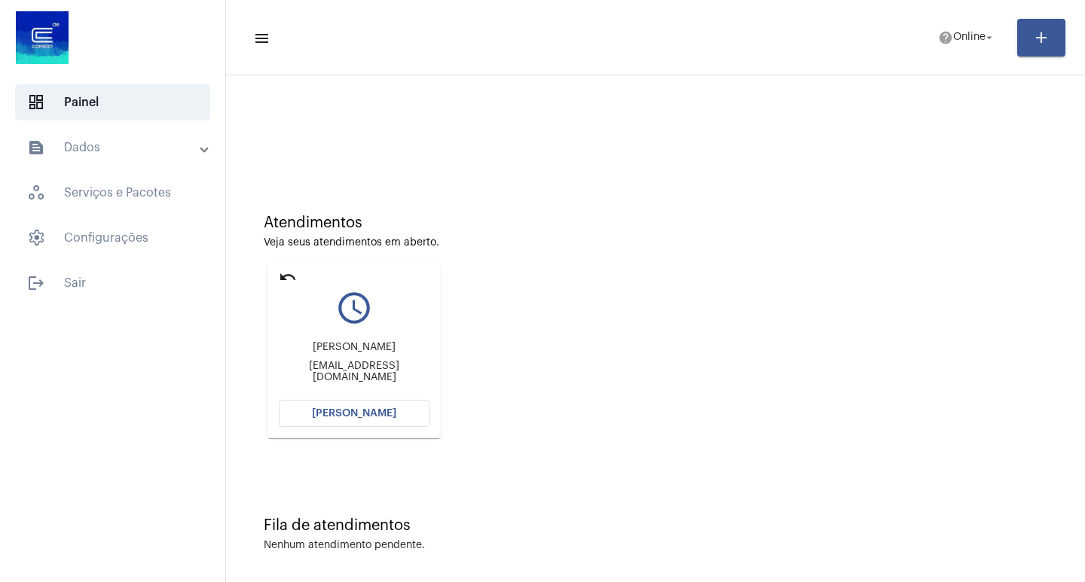
click at [332, 412] on span "[PERSON_NAME]" at bounding box center [354, 413] width 84 height 11
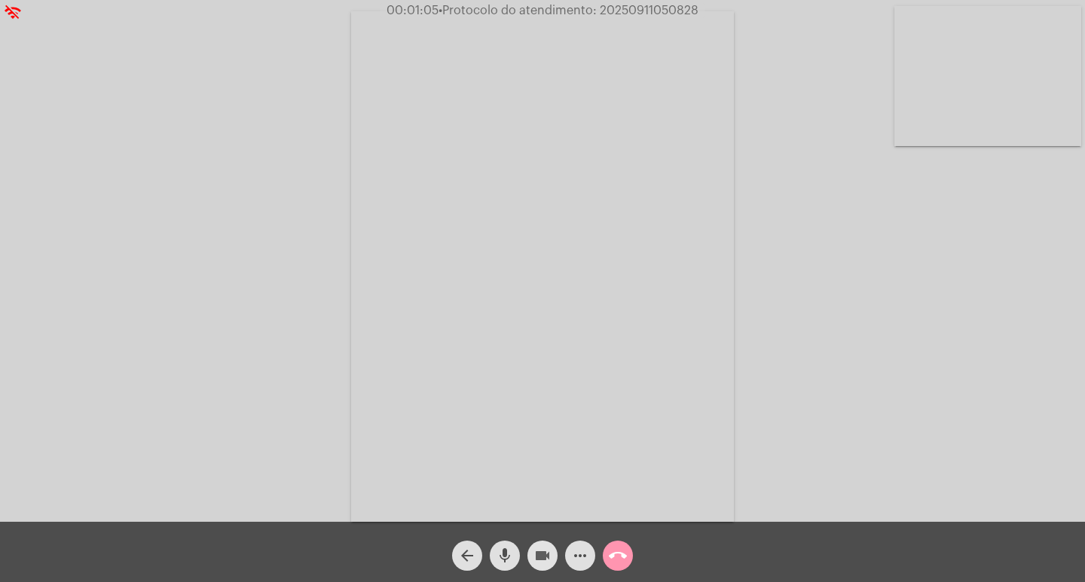
click at [537, 571] on span "videocam" at bounding box center [542, 556] width 18 height 30
click at [498, 562] on mat-icon "mic" at bounding box center [505, 556] width 18 height 18
click at [542, 542] on span "videocam_off" at bounding box center [542, 556] width 18 height 30
click at [515, 545] on button "mic_off" at bounding box center [505, 556] width 30 height 30
click at [584, 563] on mat-icon "more_horiz" at bounding box center [580, 556] width 18 height 18
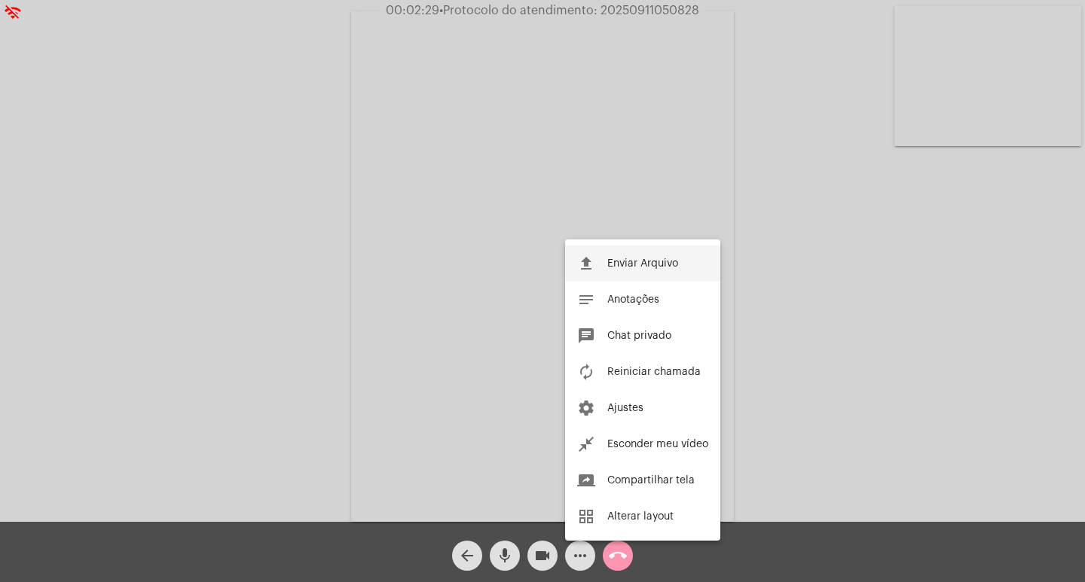
click at [660, 249] on button "file_upload Enviar Arquivo" at bounding box center [642, 264] width 155 height 36
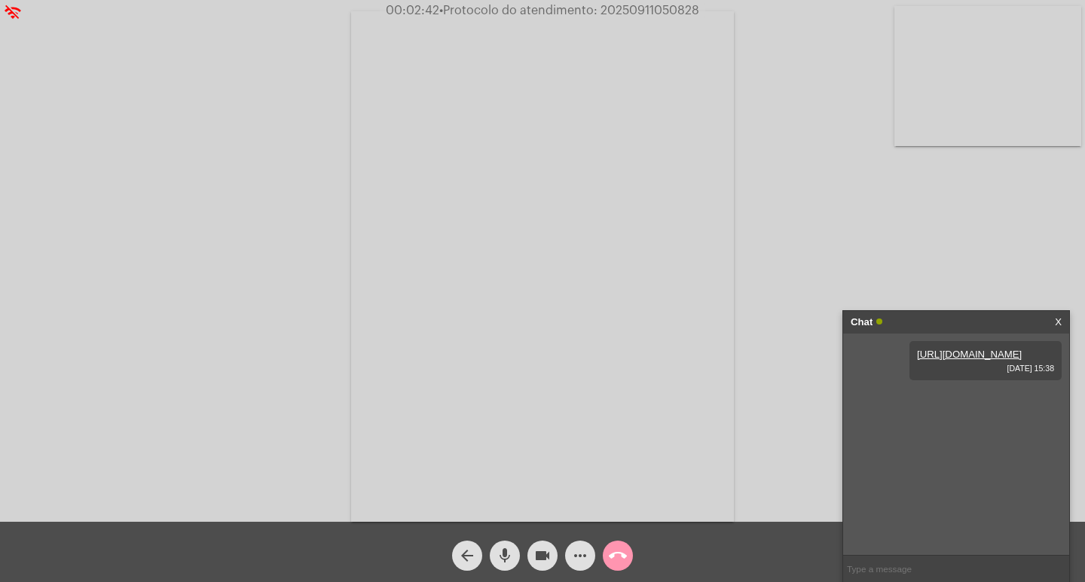
click at [637, 7] on span "• Protocolo do atendimento: 20250911050828" at bounding box center [569, 11] width 260 height 12
copy span "20250911050828"
click at [951, 574] on input "text" at bounding box center [956, 569] width 226 height 26
paste input "20250911050828"
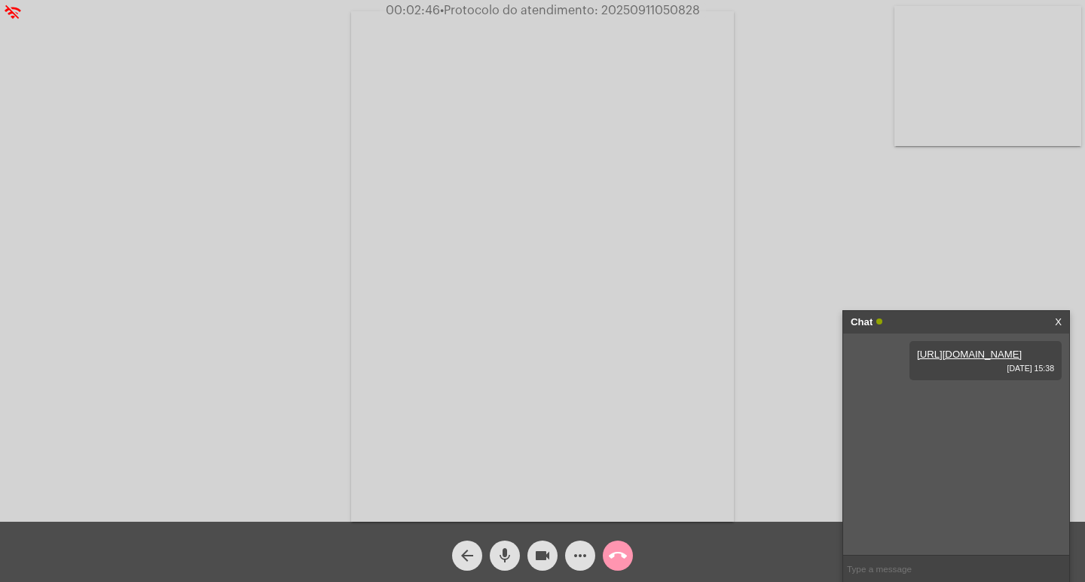
type input "20250911050828"
click at [551, 545] on button "videocam" at bounding box center [542, 556] width 30 height 30
click at [502, 547] on mat-icon "mic" at bounding box center [505, 556] width 18 height 18
click at [612, 550] on mat-icon "call_end" at bounding box center [618, 556] width 18 height 18
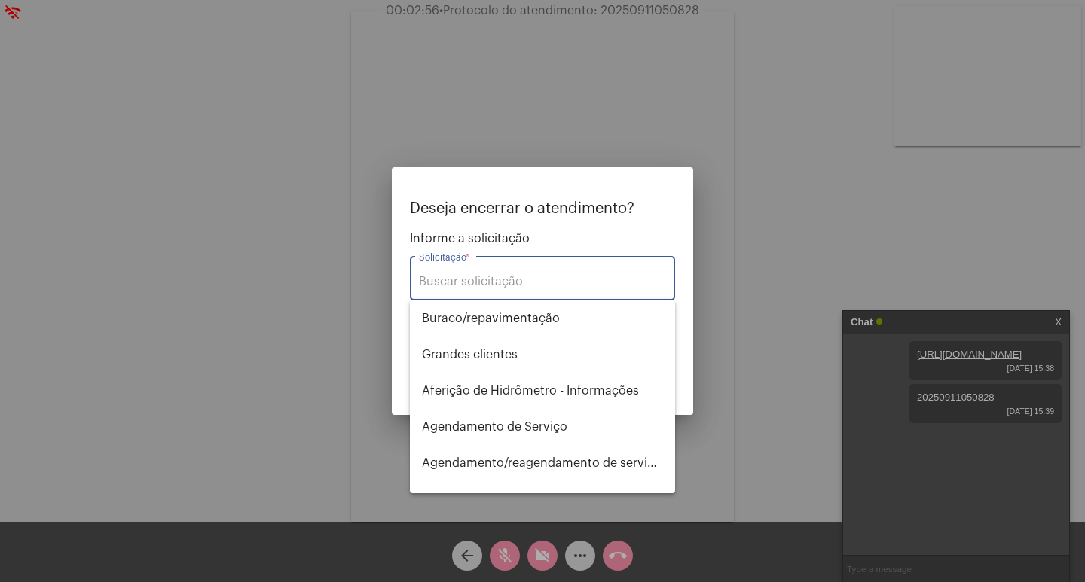
click at [560, 282] on input "Solicitação *" at bounding box center [542, 282] width 247 height 14
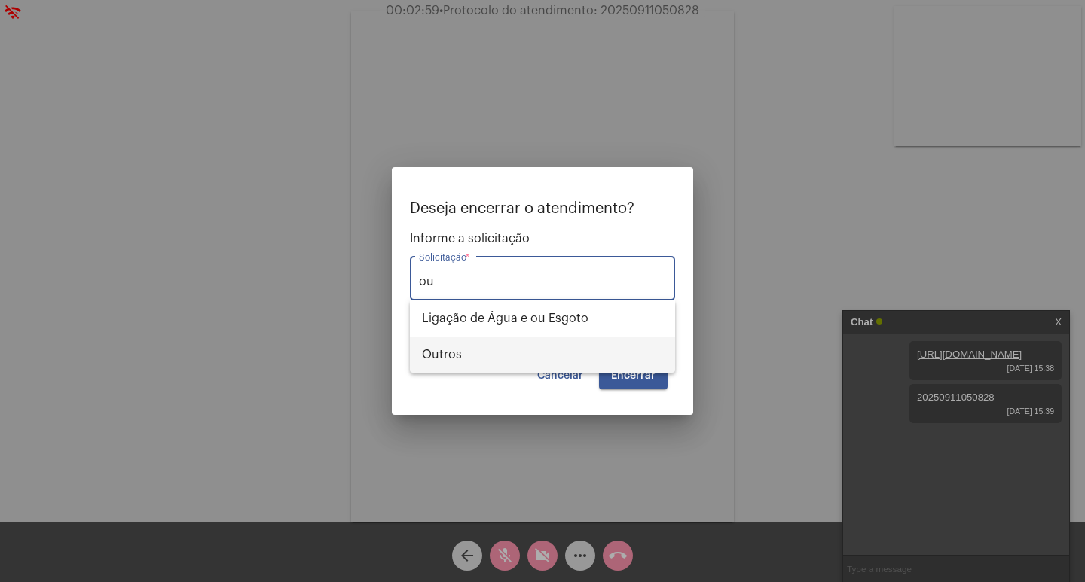
click at [599, 343] on span "Outros" at bounding box center [542, 355] width 241 height 36
type input "Outros"
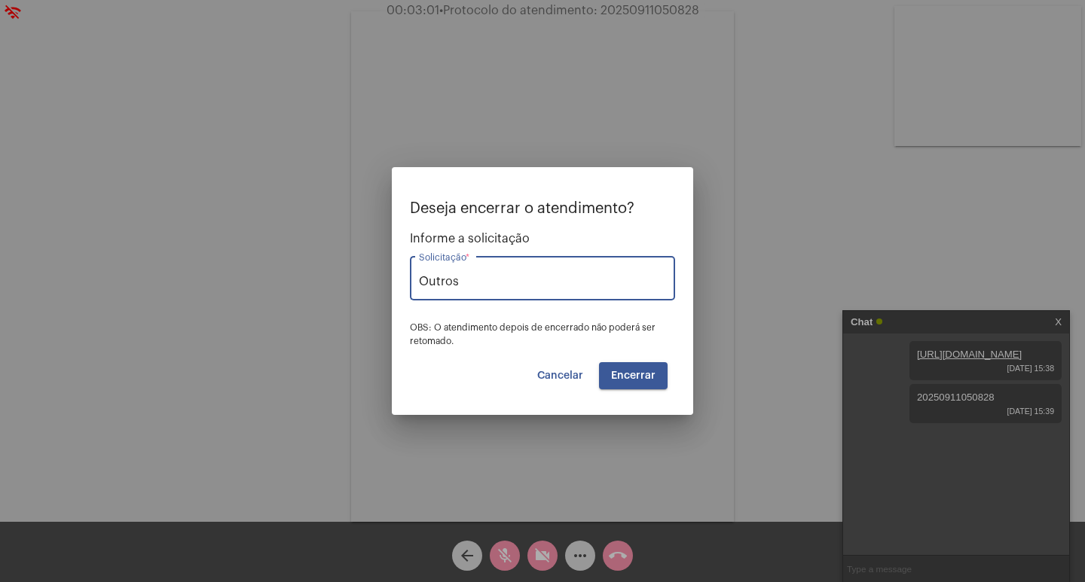
click at [651, 367] on button "Encerrar" at bounding box center [633, 375] width 69 height 27
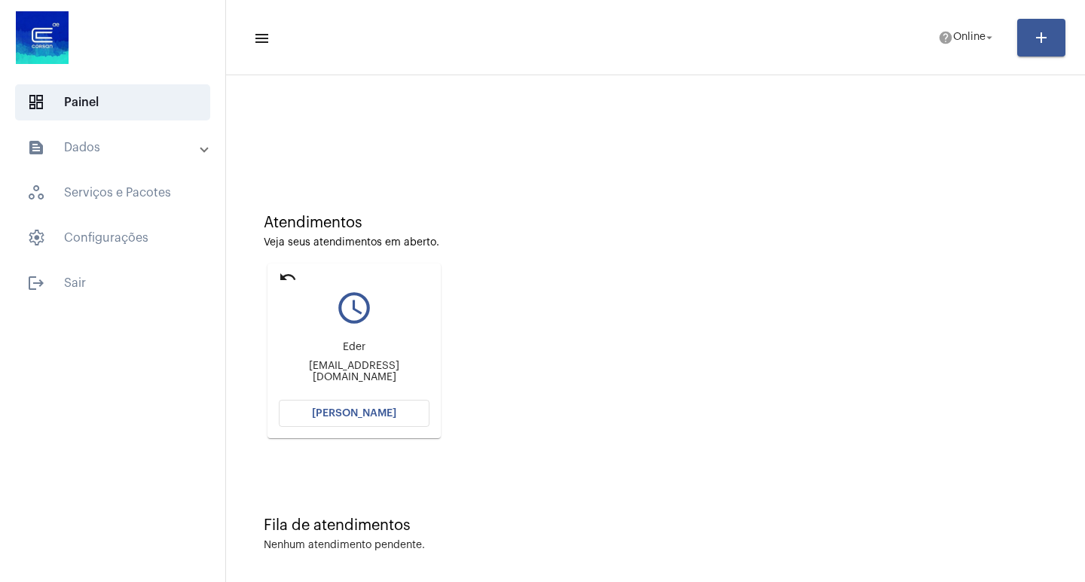
click at [377, 395] on div "[PERSON_NAME] [EMAIL_ADDRESS][DOMAIN_NAME]" at bounding box center [354, 362] width 151 height 68
click at [379, 423] on button "[PERSON_NAME]" at bounding box center [354, 413] width 151 height 27
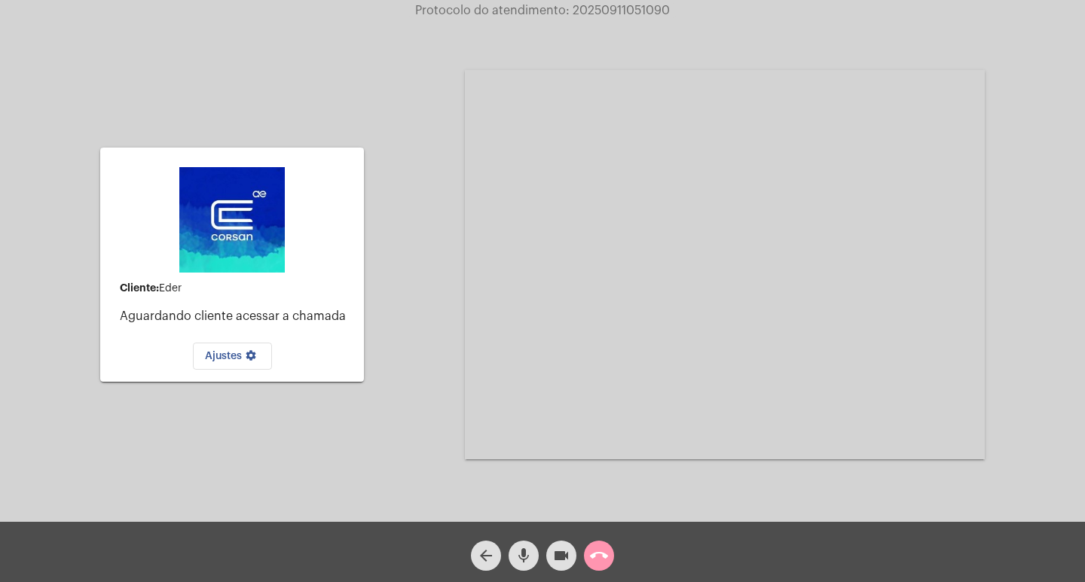
click at [614, 546] on div "call_end" at bounding box center [599, 552] width 38 height 38
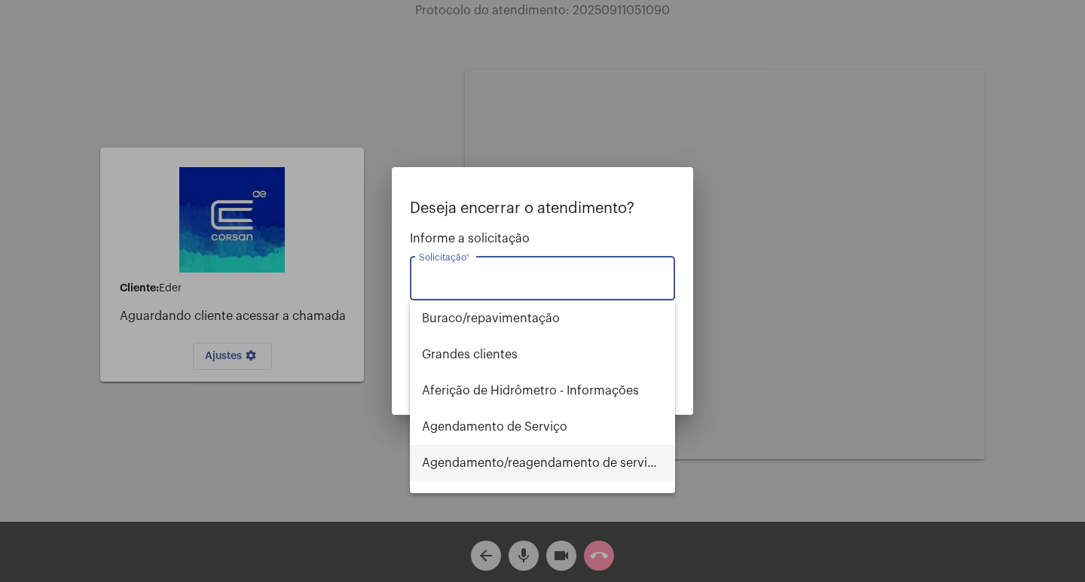
type input "c"
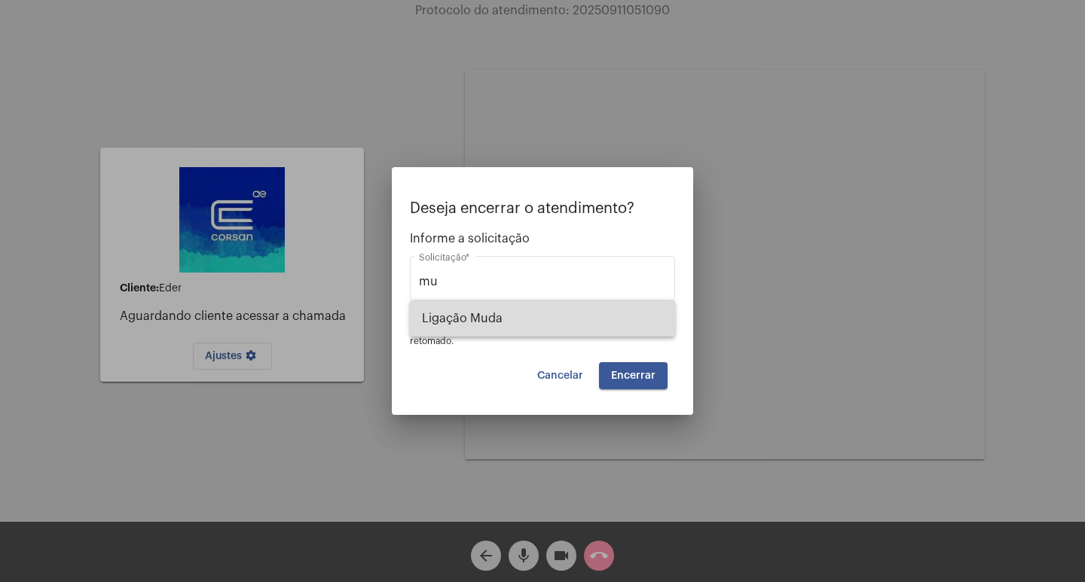
click at [628, 322] on span "Ligação Muda" at bounding box center [542, 319] width 241 height 36
type input "Ligação Muda"
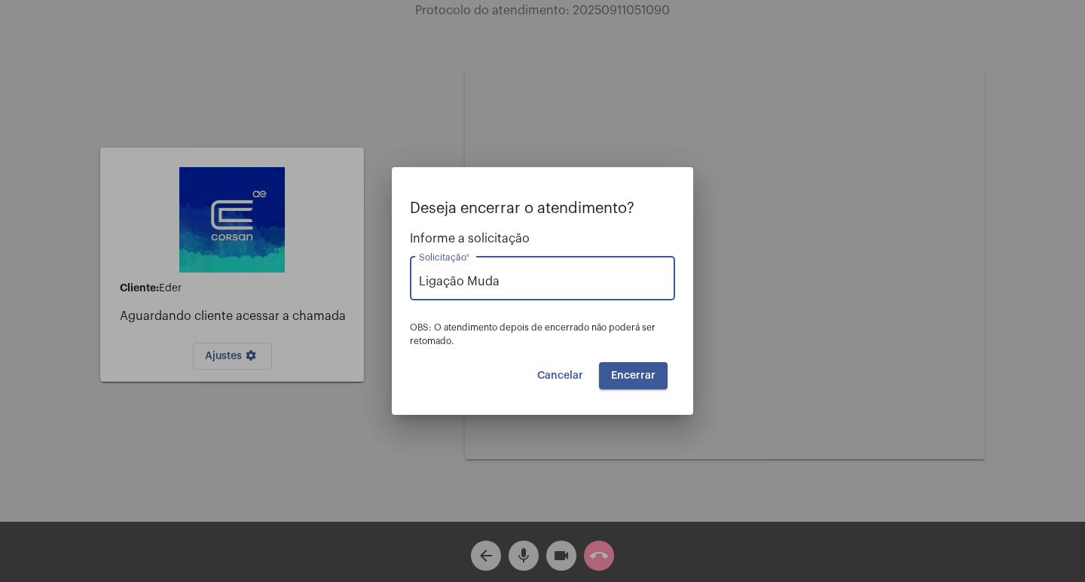
click at [630, 368] on button "Encerrar" at bounding box center [633, 375] width 69 height 27
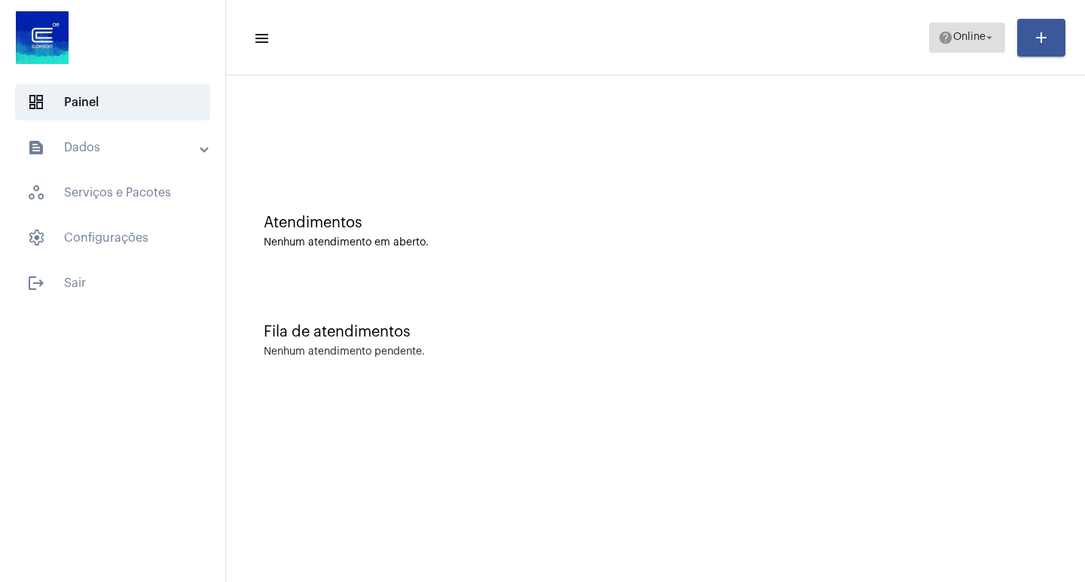
click at [987, 23] on button "help Online arrow_drop_down" at bounding box center [967, 38] width 76 height 30
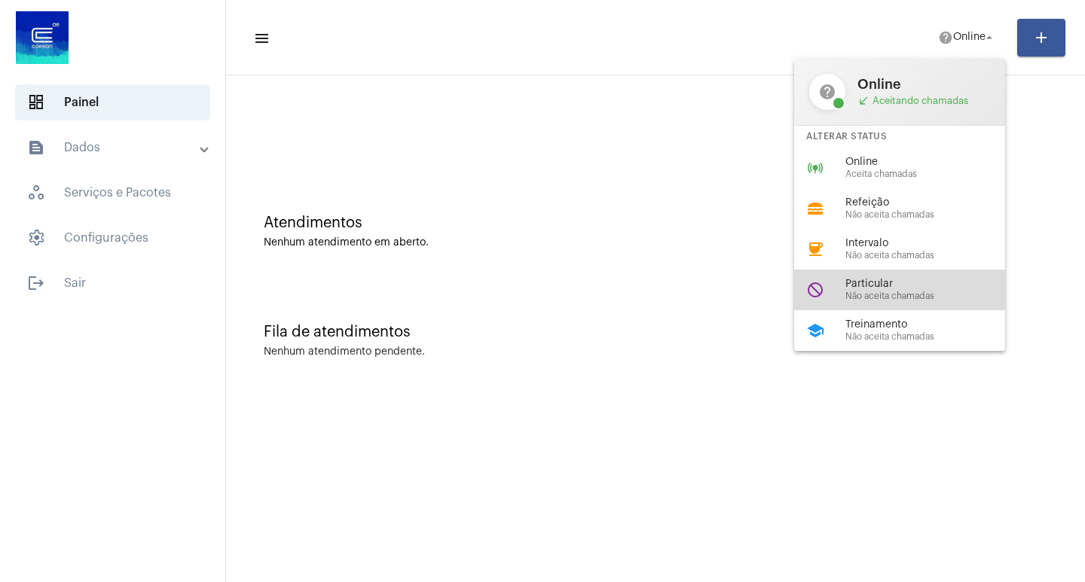
click at [901, 270] on div "do_not_disturb Particular Não aceita chamadas" at bounding box center [911, 290] width 235 height 41
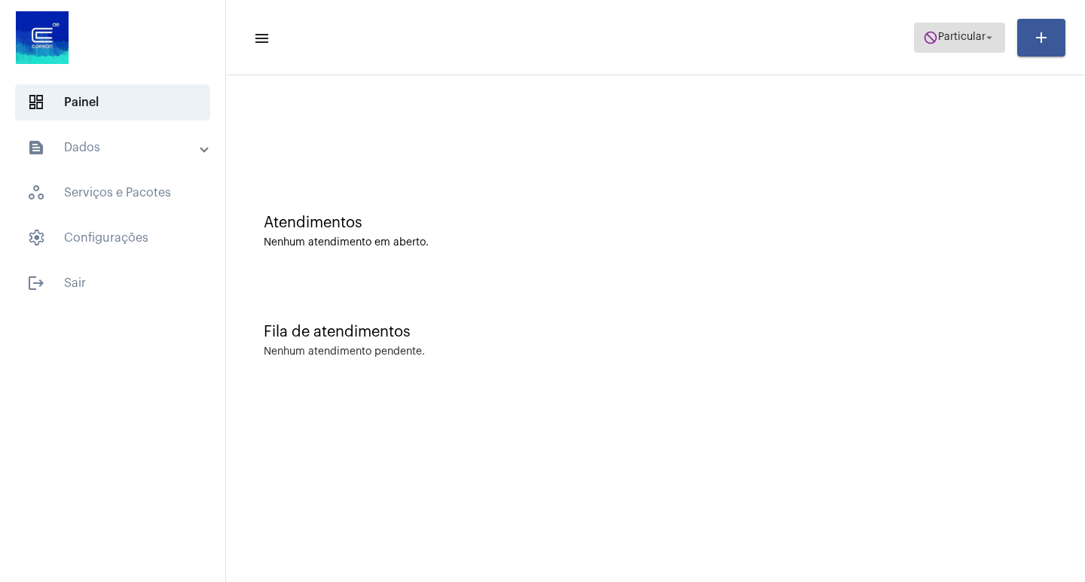
click at [938, 50] on span "do_not_disturb Particular arrow_drop_down" at bounding box center [959, 36] width 73 height 27
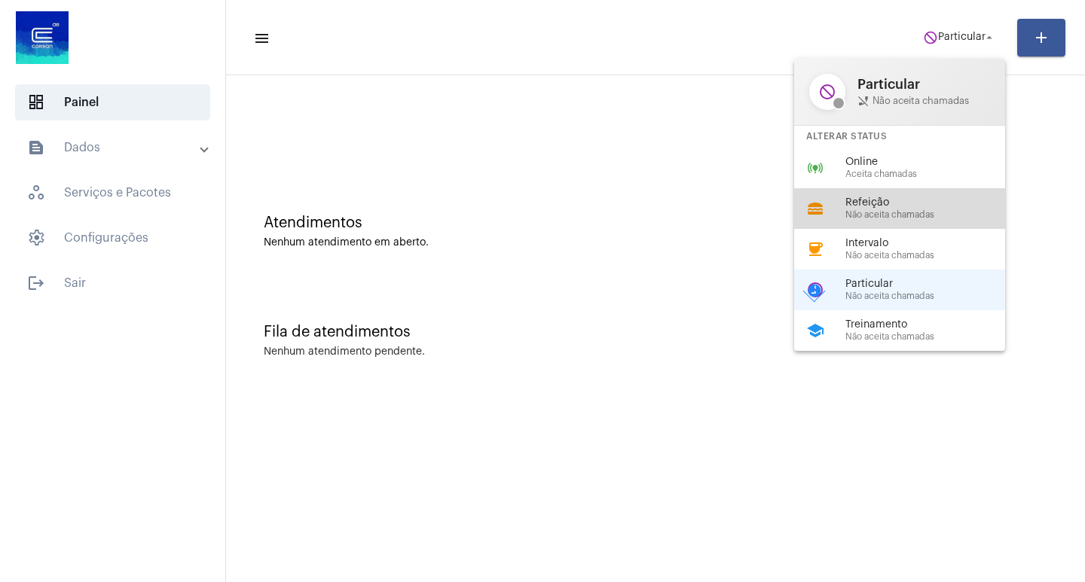
click at [927, 189] on div "lunch_dining Refeição Não aceita chamadas" at bounding box center [911, 208] width 235 height 41
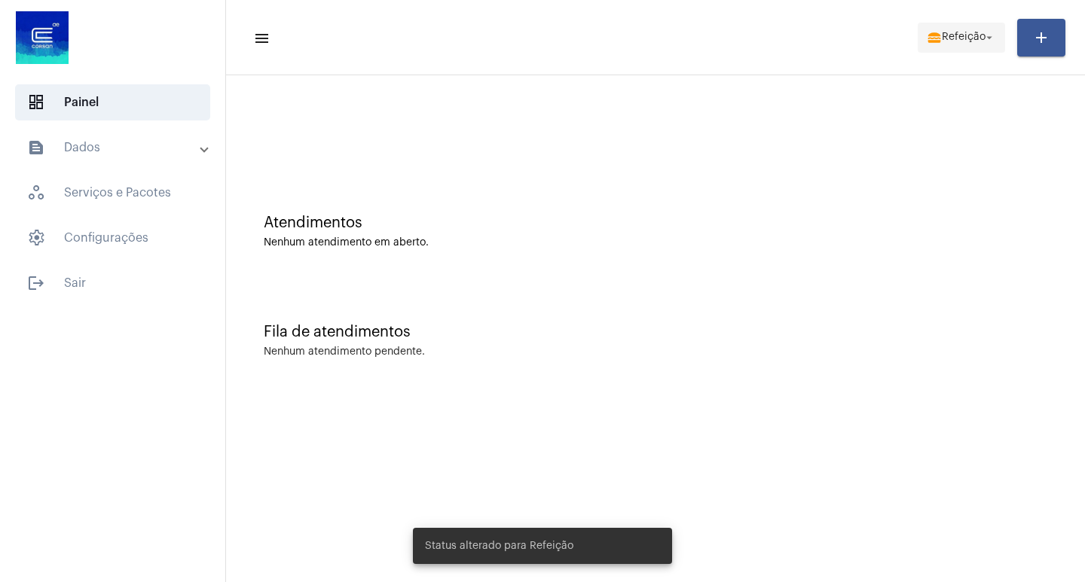
click at [971, 41] on span "Refeição" at bounding box center [963, 37] width 44 height 11
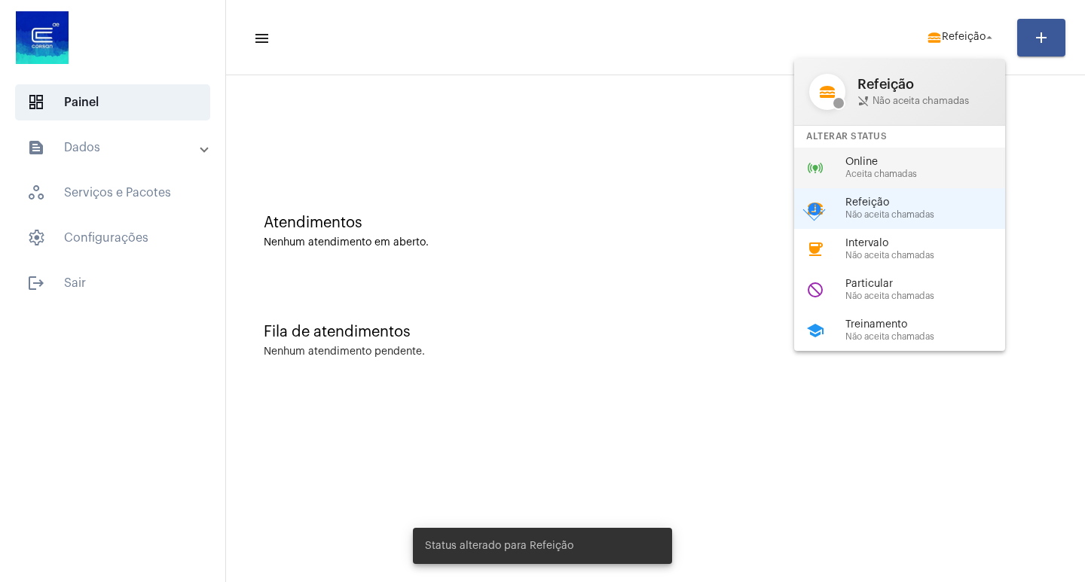
click at [956, 163] on span "Online" at bounding box center [931, 162] width 172 height 11
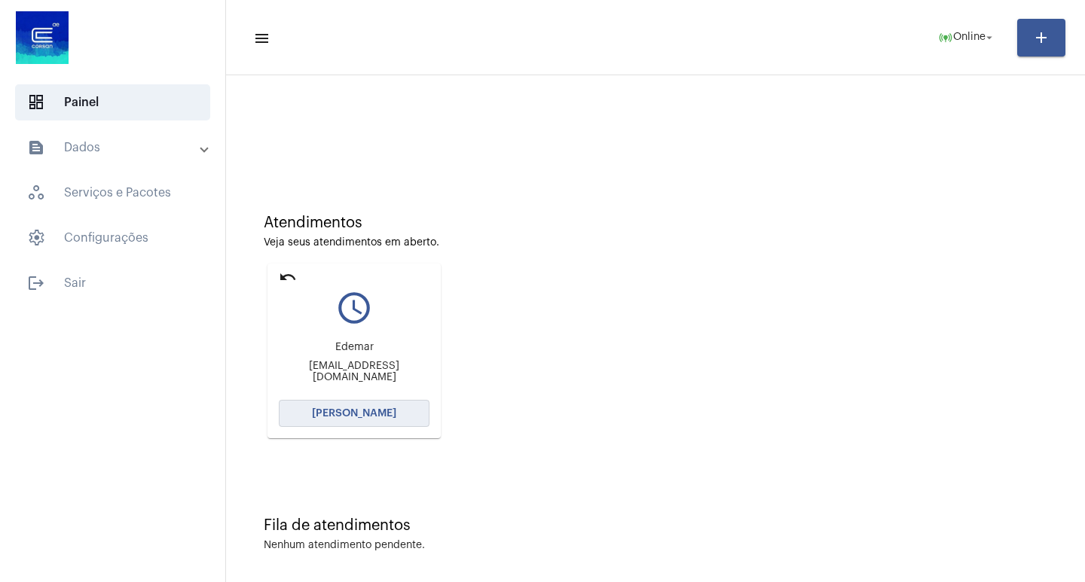
click at [380, 418] on span "[PERSON_NAME]" at bounding box center [354, 413] width 84 height 11
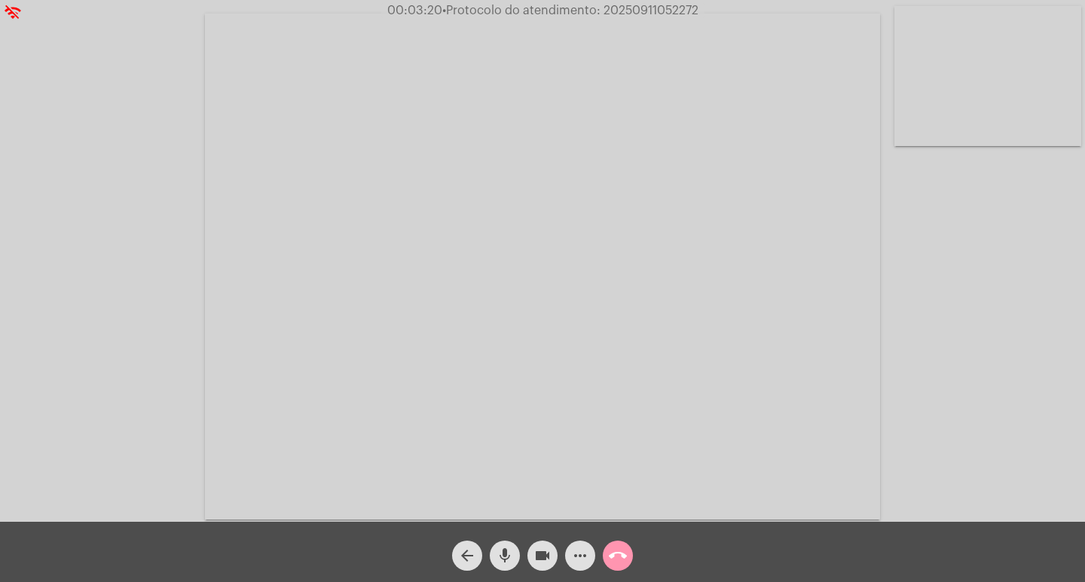
click at [639, 14] on span "• Protocolo do atendimento: 20250911052272" at bounding box center [570, 11] width 256 height 12
copy span "20250911052272"
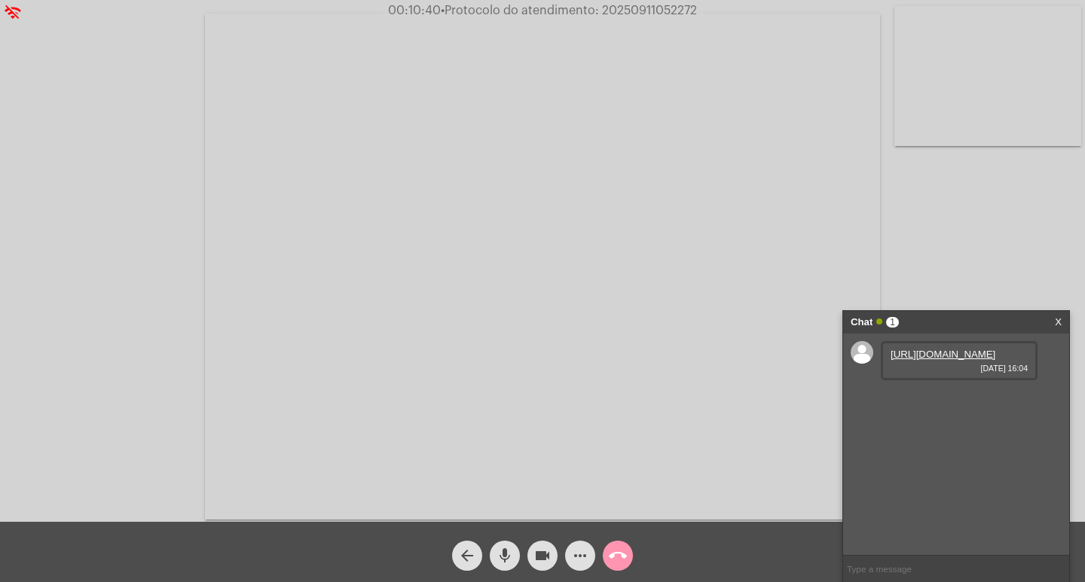
click at [969, 360] on link "[URL][DOMAIN_NAME]" at bounding box center [942, 354] width 105 height 11
click at [947, 446] on link "[URL][DOMAIN_NAME]" at bounding box center [942, 440] width 105 height 11
copy span "20250911052272"
drag, startPoint x: 960, startPoint y: 229, endPoint x: 673, endPoint y: 0, distance: 367.1
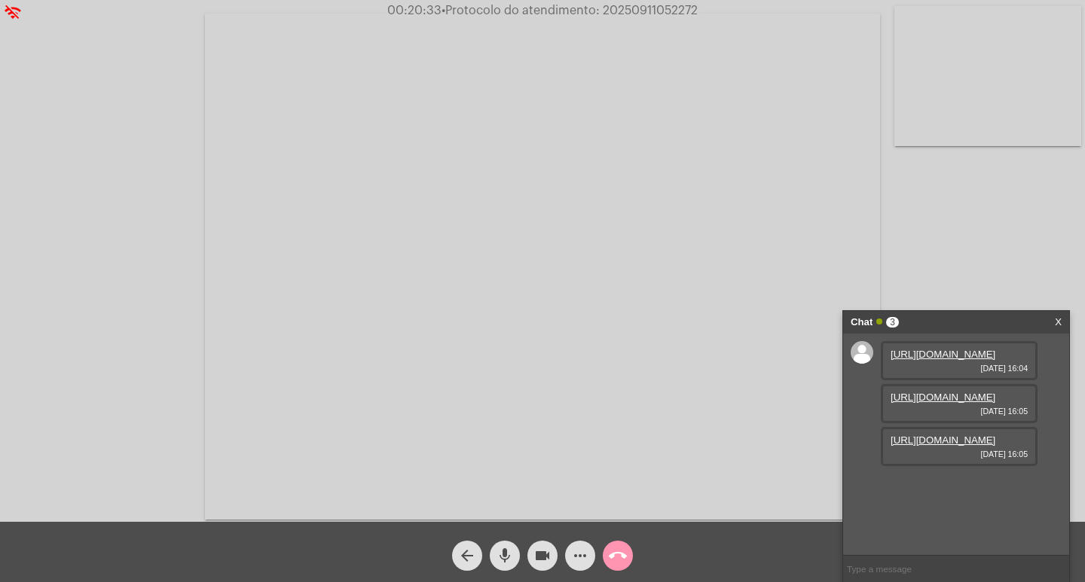
click at [938, 226] on div "Acessando Câmera e Microfone..." at bounding box center [543, 265] width 1082 height 522
click at [633, 12] on span "• Protocolo do atendimento: 20250911052272" at bounding box center [568, 11] width 256 height 12
copy span "20250911052272"
click at [899, 575] on input "text" at bounding box center [956, 569] width 226 height 26
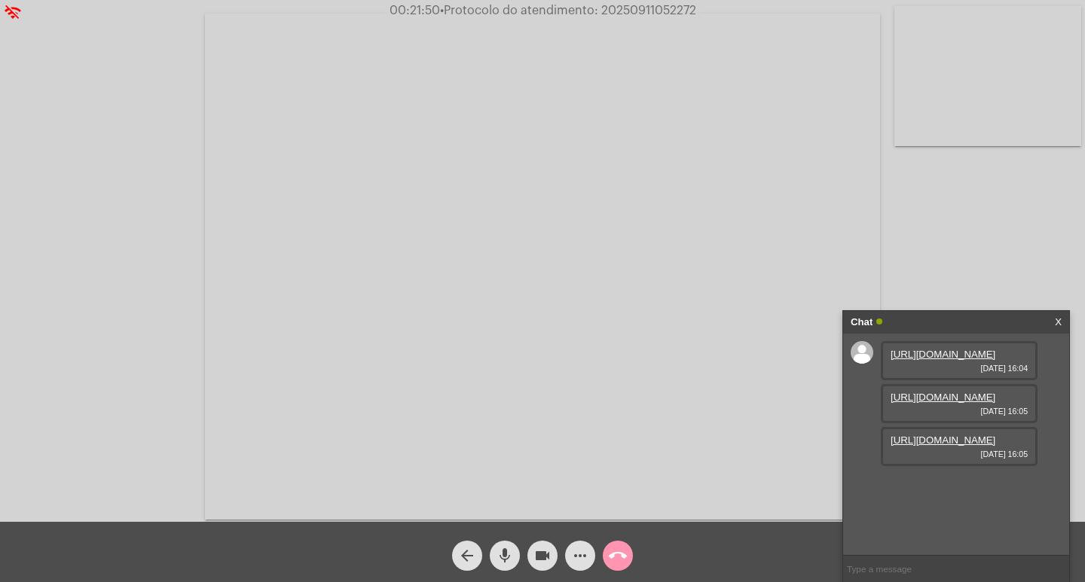
paste input "20250911052272"
type input "20250911052272"
click at [958, 559] on input "20250911052272" at bounding box center [956, 569] width 226 height 26
click at [965, 316] on div "Chat" at bounding box center [939, 322] width 179 height 23
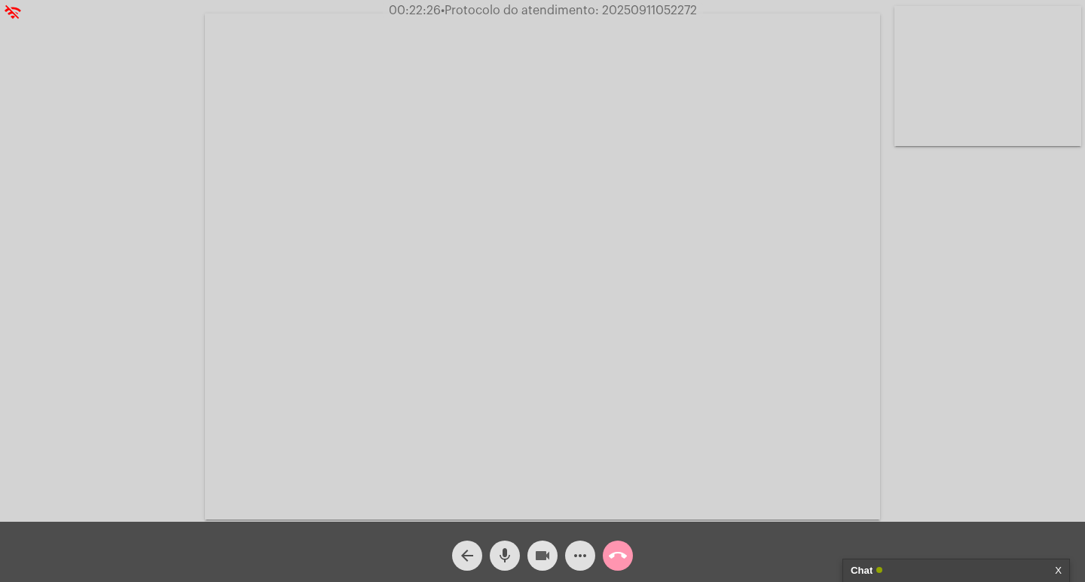
click at [551, 546] on button "videocam" at bounding box center [542, 556] width 30 height 30
click at [508, 555] on mat-icon "mic" at bounding box center [505, 556] width 18 height 18
click at [606, 562] on button "call_end" at bounding box center [618, 556] width 30 height 30
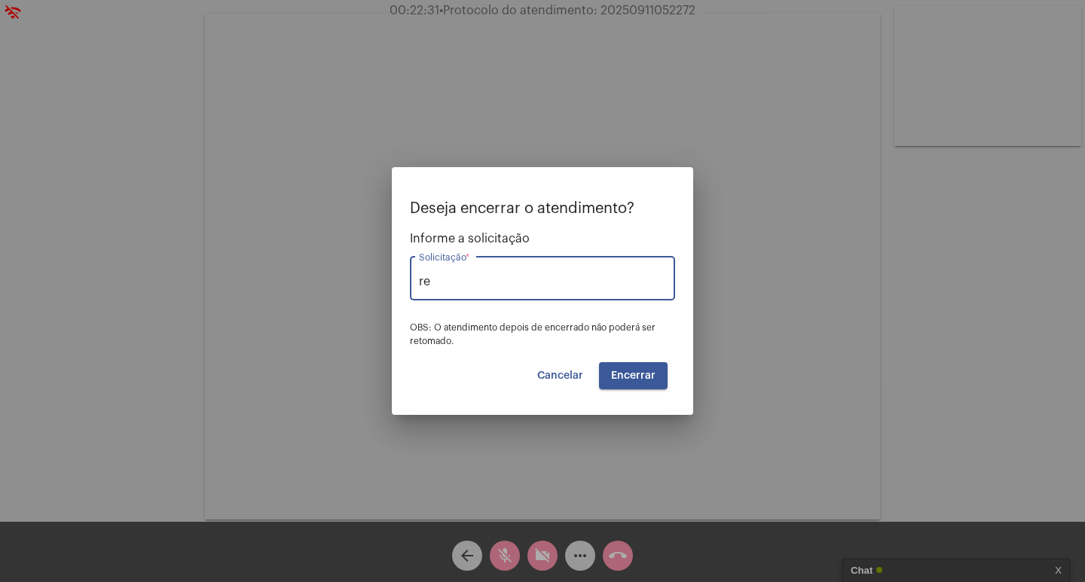
type input "r"
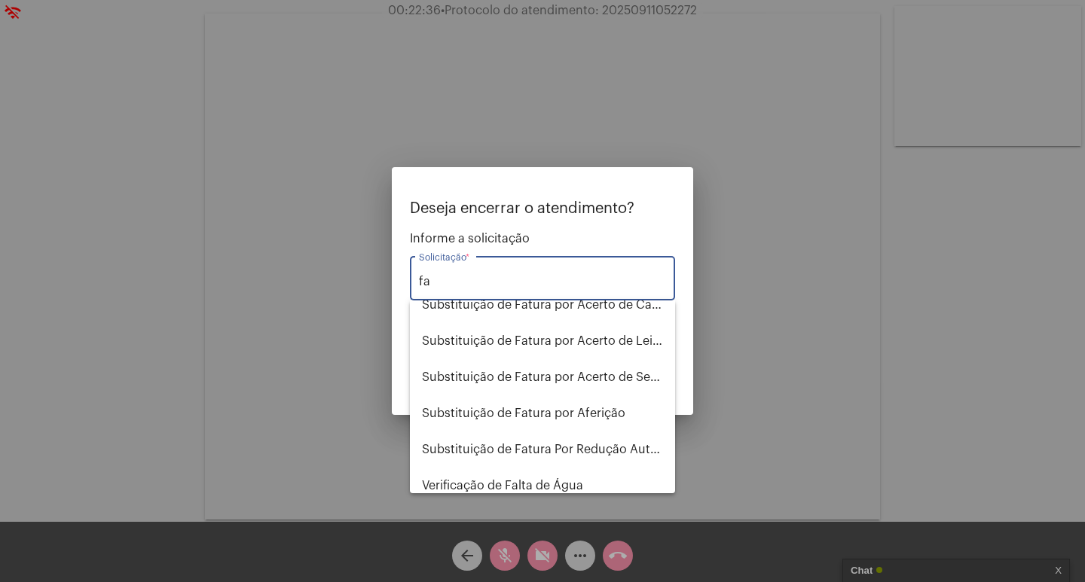
scroll to position [277, 0]
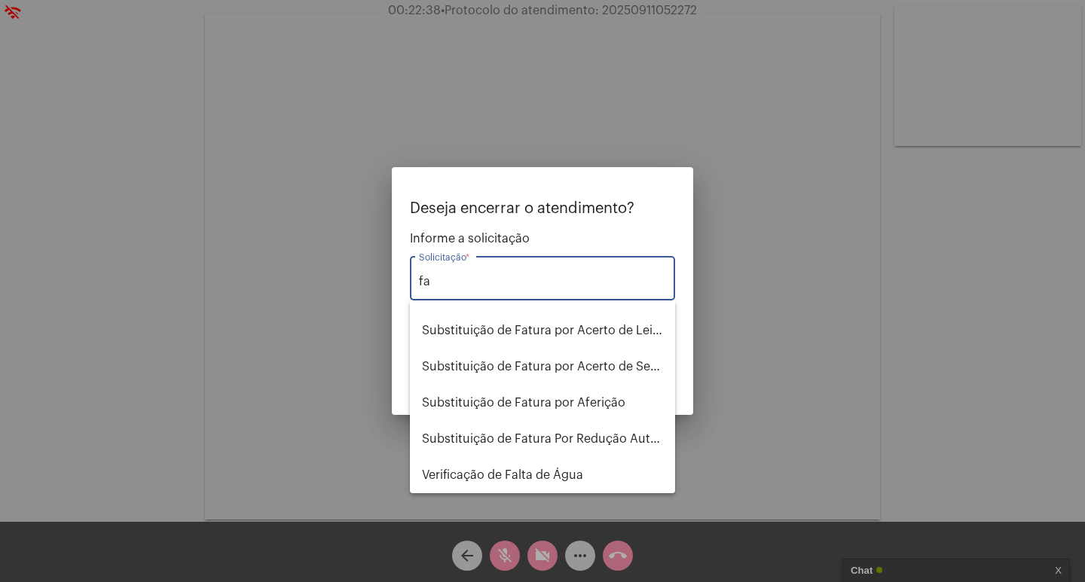
type input "f"
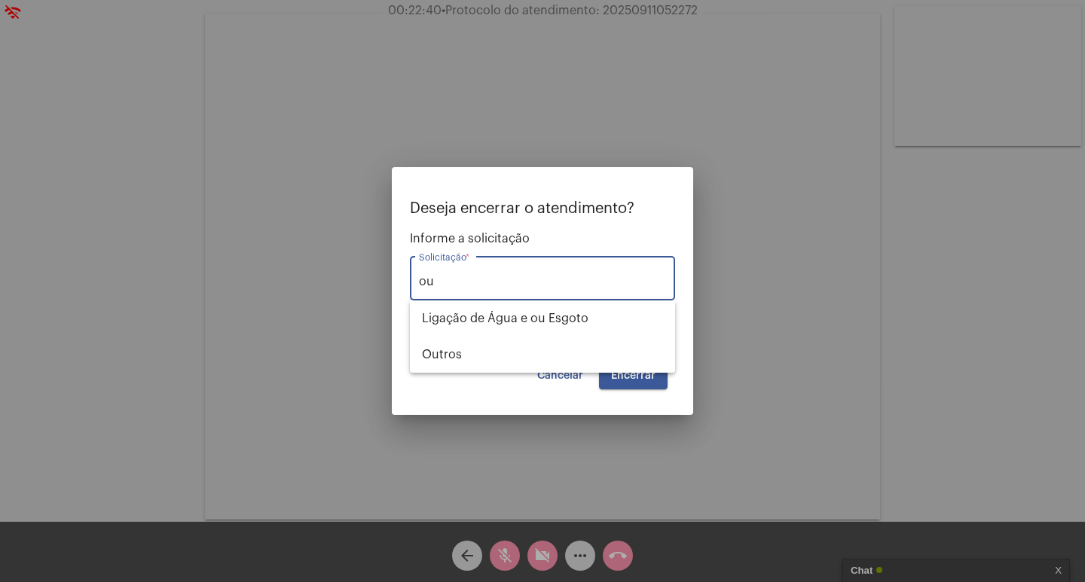
scroll to position [0, 0]
click at [487, 358] on span "Outros" at bounding box center [542, 355] width 241 height 36
type input "Outros"
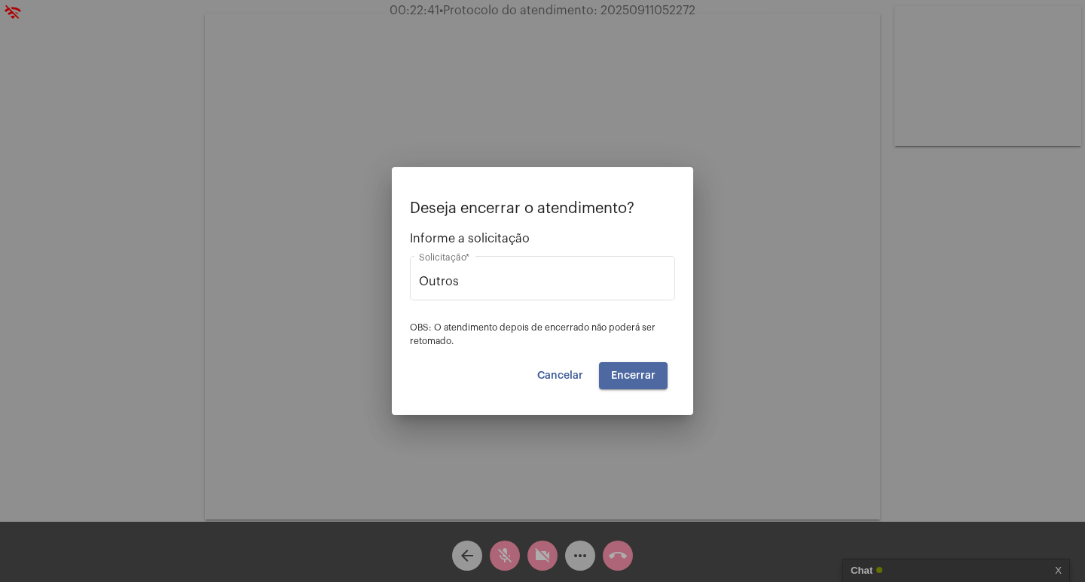
drag, startPoint x: 643, startPoint y: 373, endPoint x: 569, endPoint y: 200, distance: 187.6
click at [643, 372] on span "Encerrar" at bounding box center [633, 376] width 44 height 11
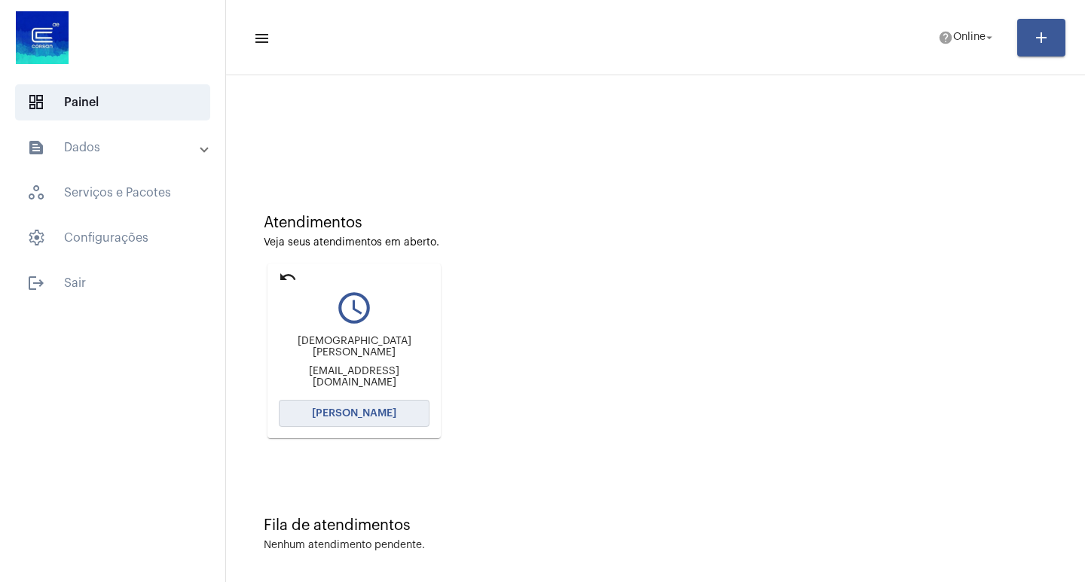
click at [376, 409] on span "[PERSON_NAME]" at bounding box center [354, 413] width 84 height 11
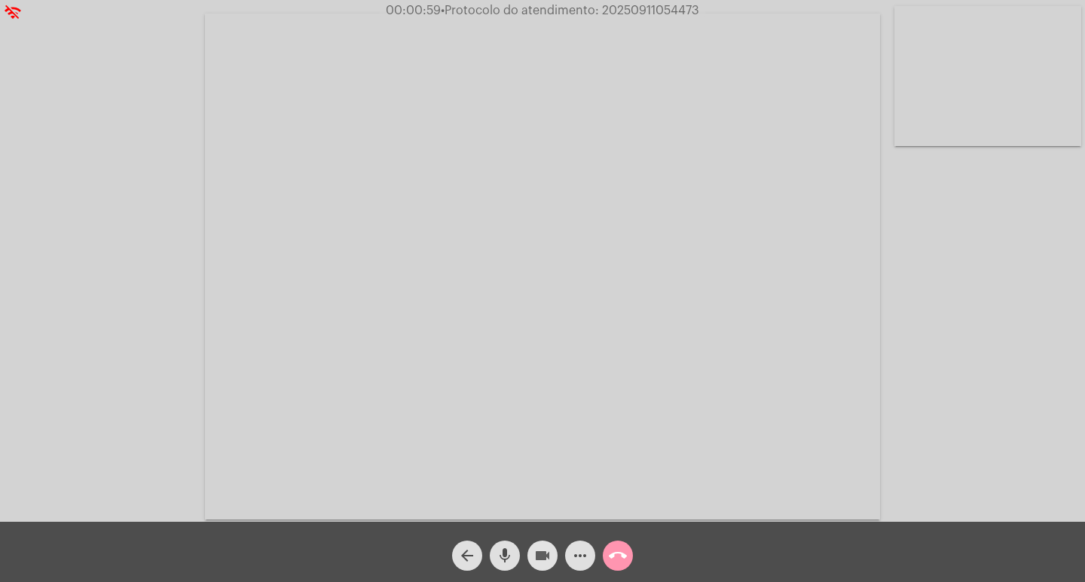
click at [540, 545] on span "videocam" at bounding box center [542, 556] width 18 height 30
click at [509, 545] on span "mic" at bounding box center [505, 556] width 18 height 30
click at [537, 554] on mat-icon "videocam_off" at bounding box center [542, 556] width 18 height 18
click at [502, 551] on mat-icon "mic_off" at bounding box center [505, 556] width 18 height 18
click at [502, 551] on mat-icon "mic" at bounding box center [505, 556] width 18 height 18
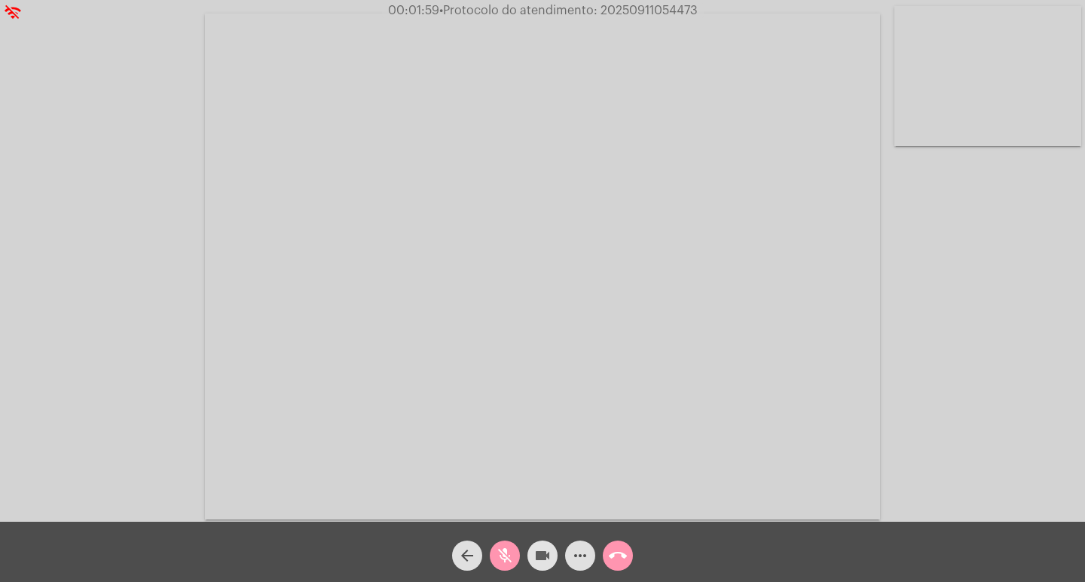
click at [553, 561] on button "videocam" at bounding box center [542, 556] width 30 height 30
click at [537, 542] on span "videocam_off" at bounding box center [542, 556] width 18 height 30
click at [511, 551] on mat-icon "mic_off" at bounding box center [505, 556] width 18 height 18
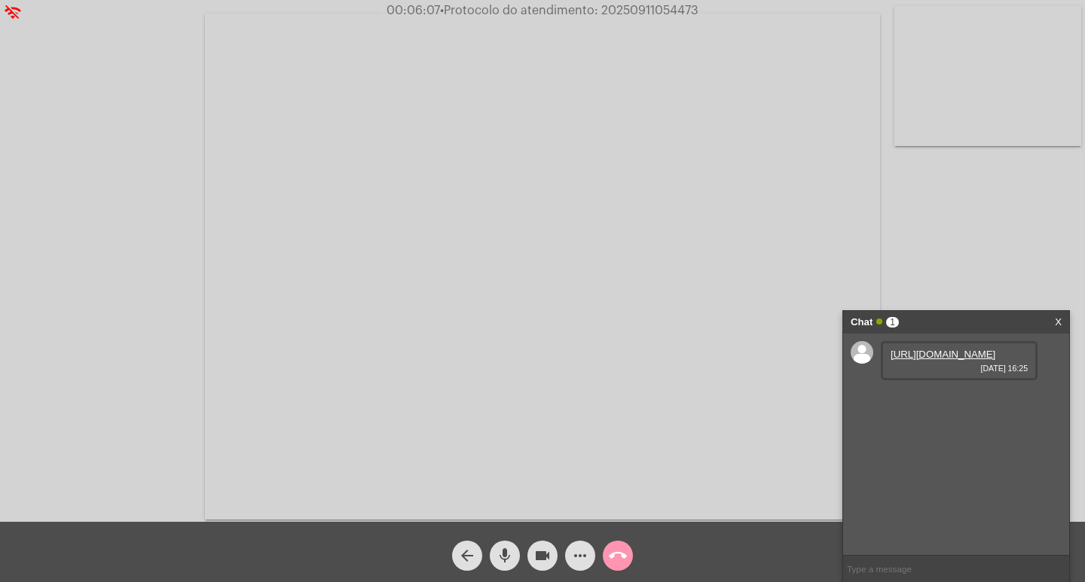
click at [934, 360] on link "[URL][DOMAIN_NAME]" at bounding box center [942, 354] width 105 height 11
click at [935, 403] on link "[URL][DOMAIN_NAME]" at bounding box center [942, 397] width 105 height 11
click at [933, 466] on div "[URL][DOMAIN_NAME] [DATE] 16:25" at bounding box center [958, 446] width 157 height 39
click at [932, 446] on link "[URL][DOMAIN_NAME]" at bounding box center [942, 440] width 105 height 11
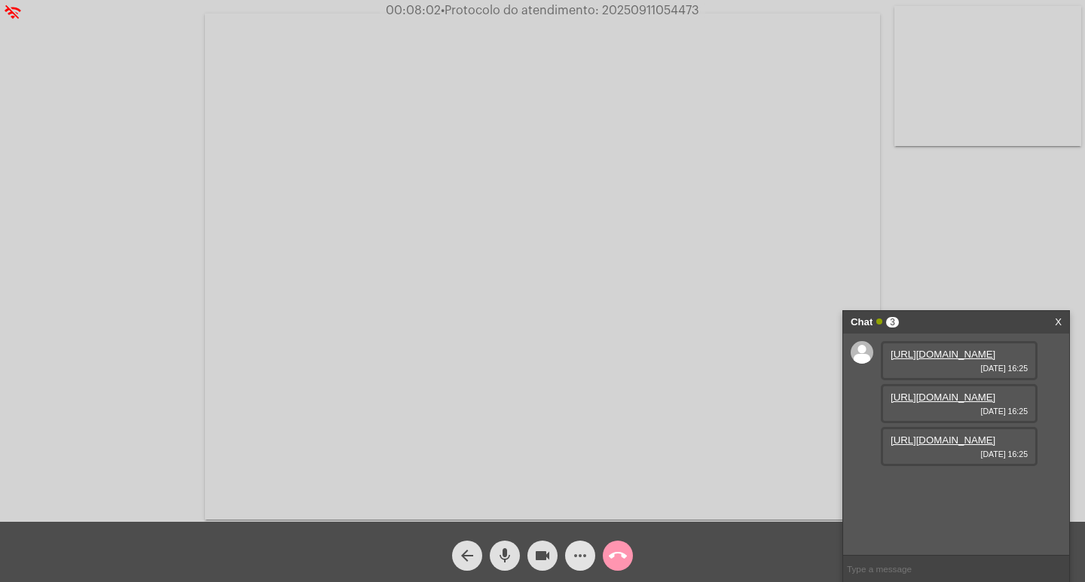
click at [578, 563] on mat-icon "more_horiz" at bounding box center [580, 556] width 18 height 18
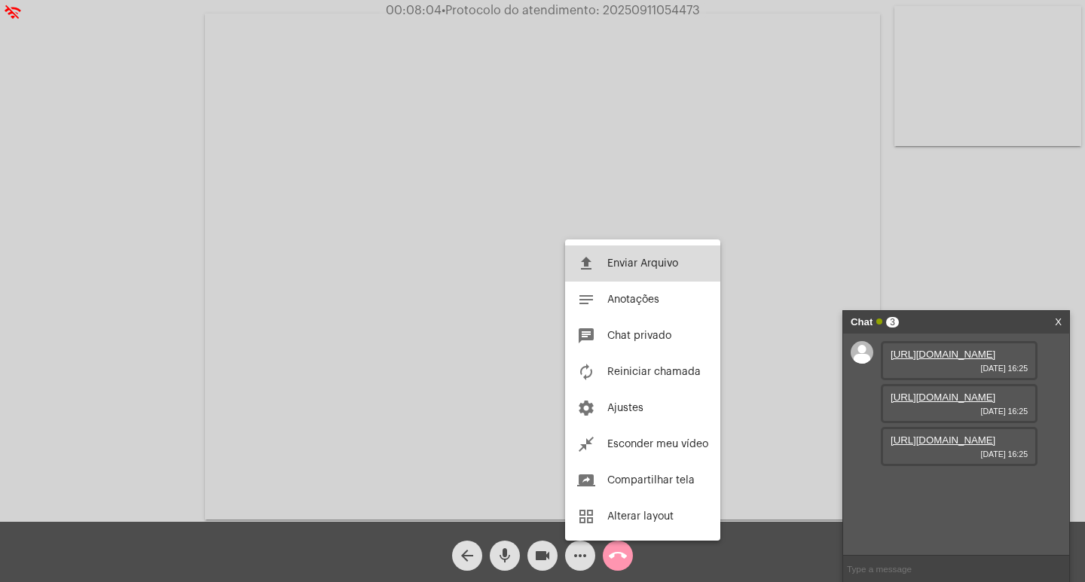
click at [627, 270] on button "file_upload Enviar Arquivo" at bounding box center [642, 264] width 155 height 36
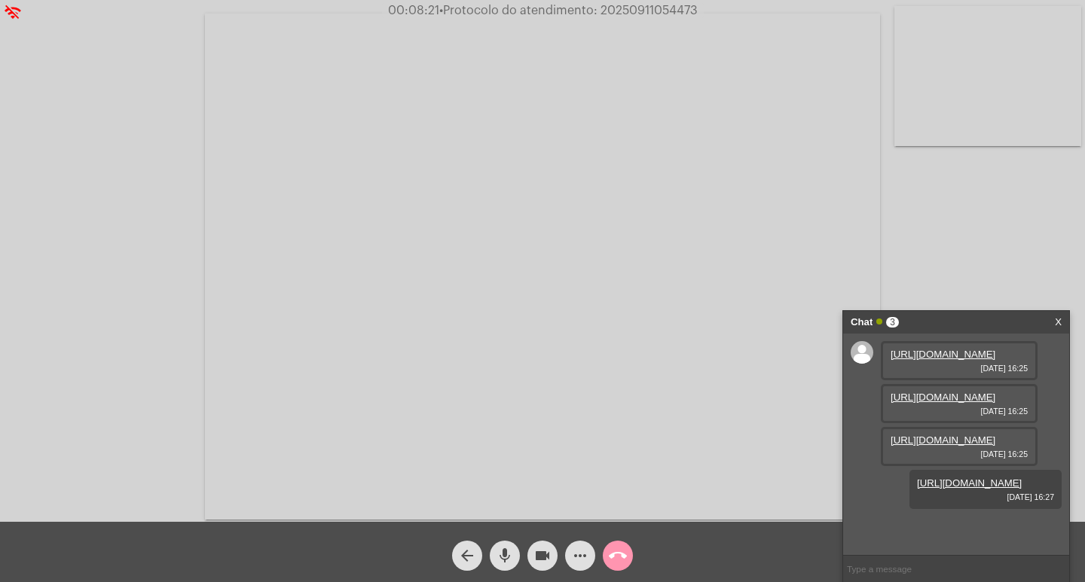
scroll to position [90, 0]
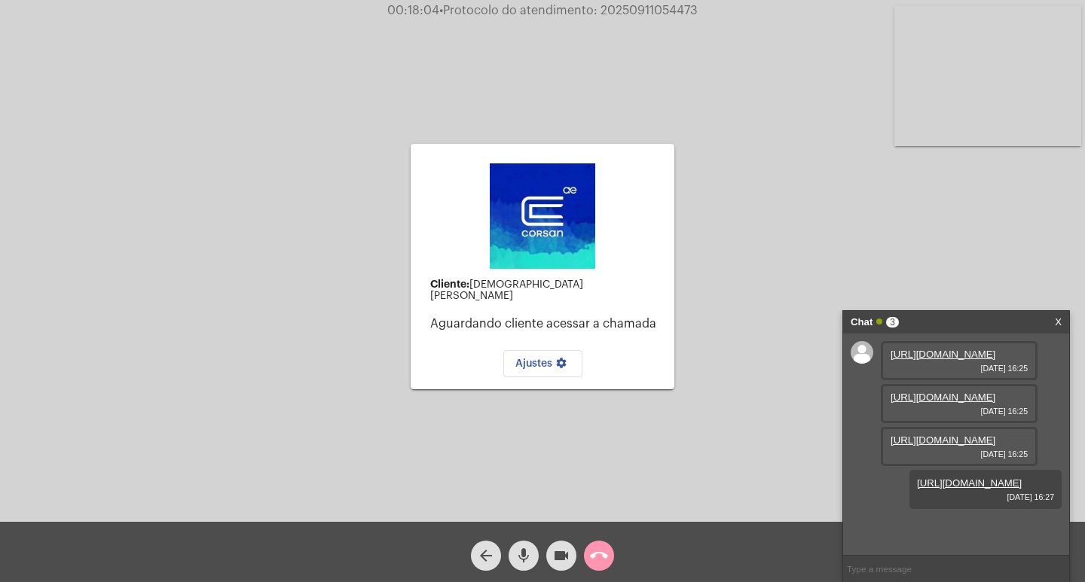
click at [607, 559] on mat-icon "call_end" at bounding box center [599, 556] width 18 height 18
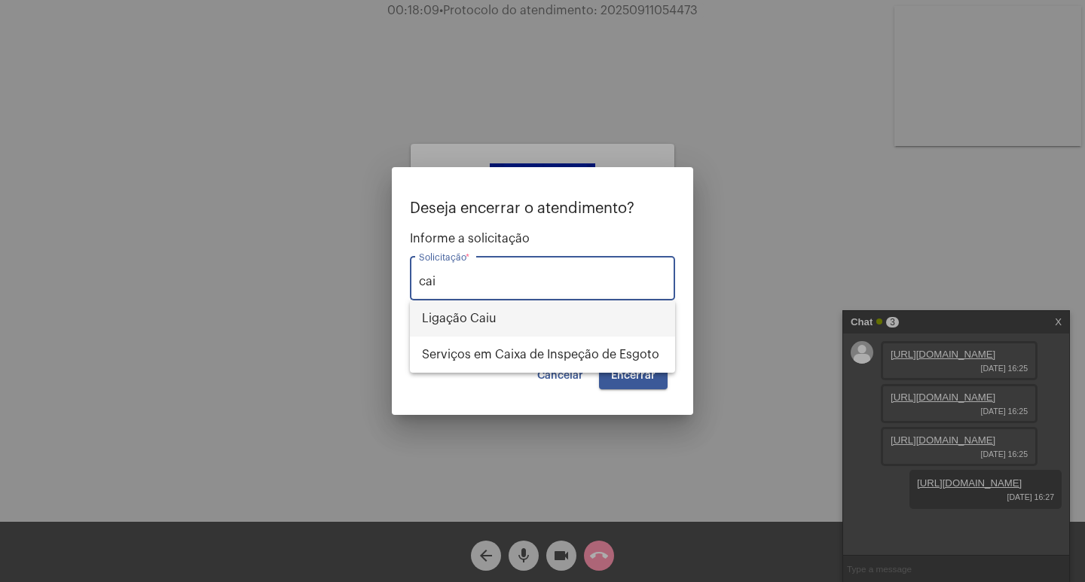
click at [583, 311] on span "Ligação Caiu" at bounding box center [542, 319] width 241 height 36
type input "Ligação Caiu"
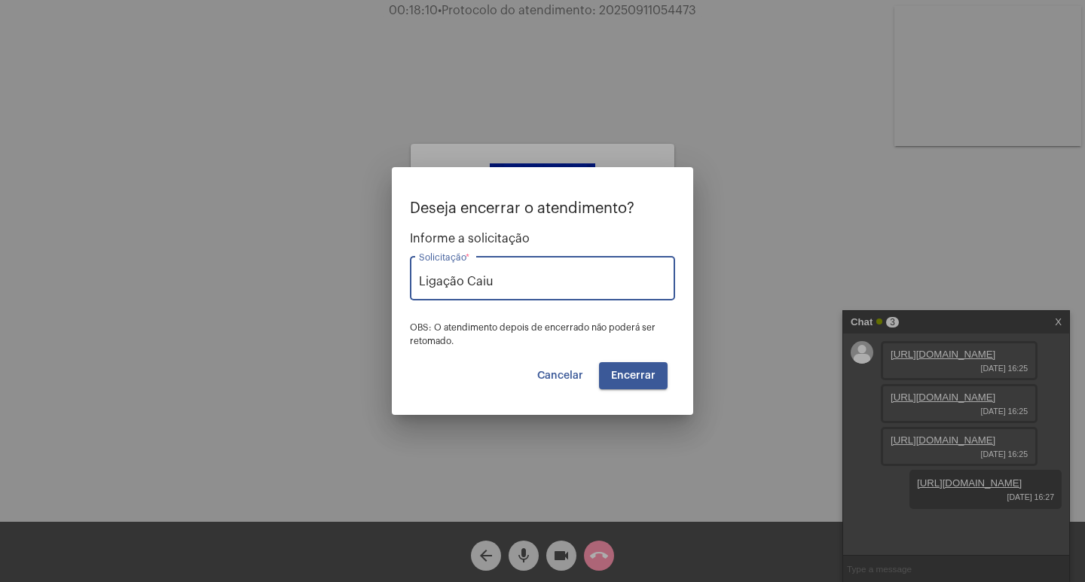
click at [648, 366] on button "Encerrar" at bounding box center [633, 375] width 69 height 27
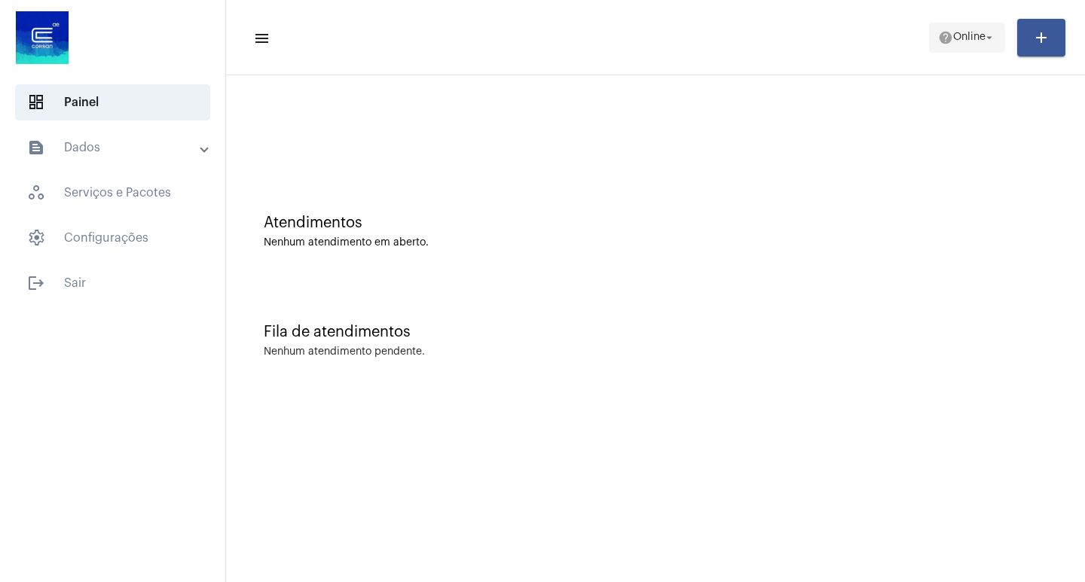
click at [956, 35] on span "Online" at bounding box center [969, 37] width 32 height 11
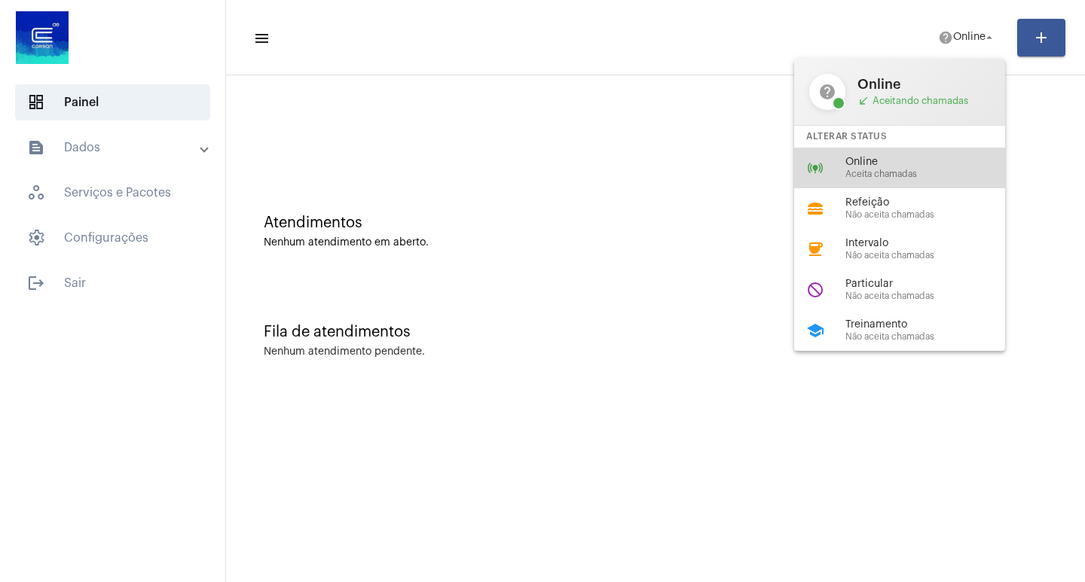
click at [911, 158] on span "Online" at bounding box center [931, 162] width 172 height 11
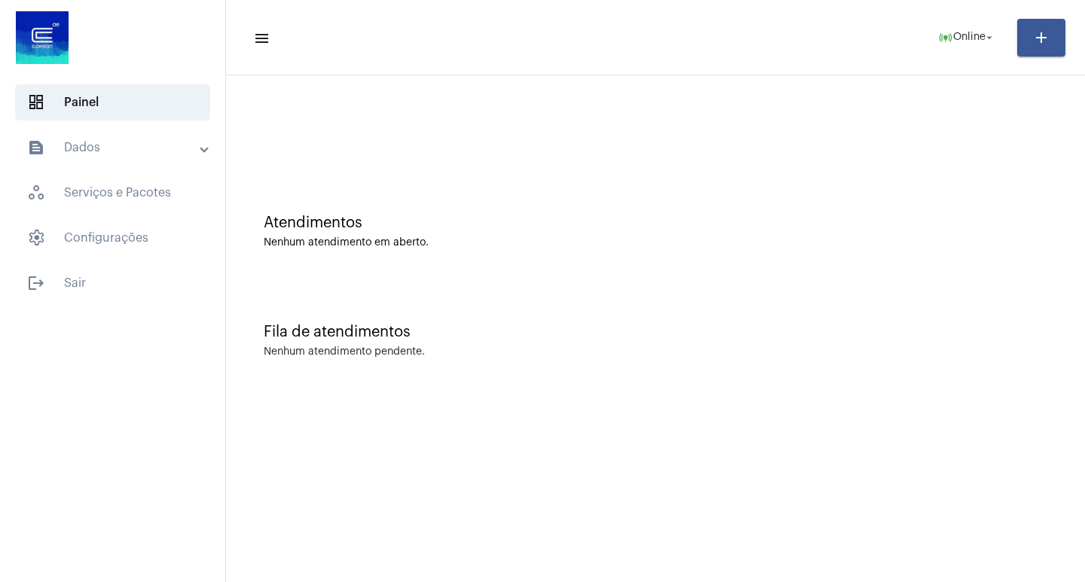
click at [540, 392] on div "Atendimentos Nenhum atendimento em aberto. Fila de atendimentos Nenhum atendime…" at bounding box center [655, 235] width 859 height 320
click at [149, 168] on mat-accordion "text_snippet_outlined Dados history_outlined Histórico schedule_outlined Agenda…" at bounding box center [112, 193] width 225 height 127
click at [140, 165] on mat-expansion-panel-header "text_snippet_outlined Dados" at bounding box center [117, 148] width 216 height 36
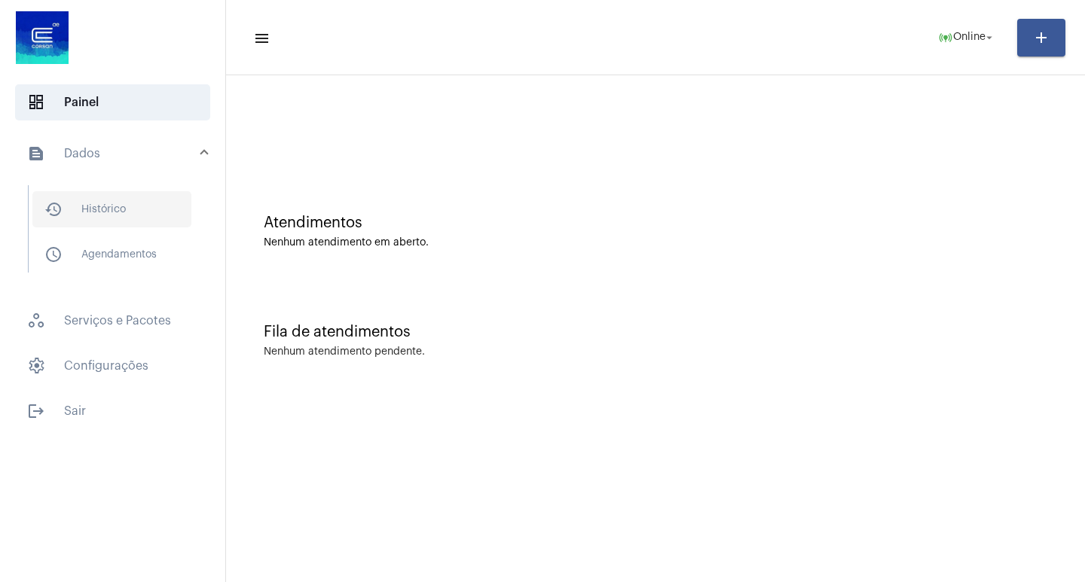
click at [136, 193] on span "history_outlined Histórico" at bounding box center [111, 209] width 159 height 36
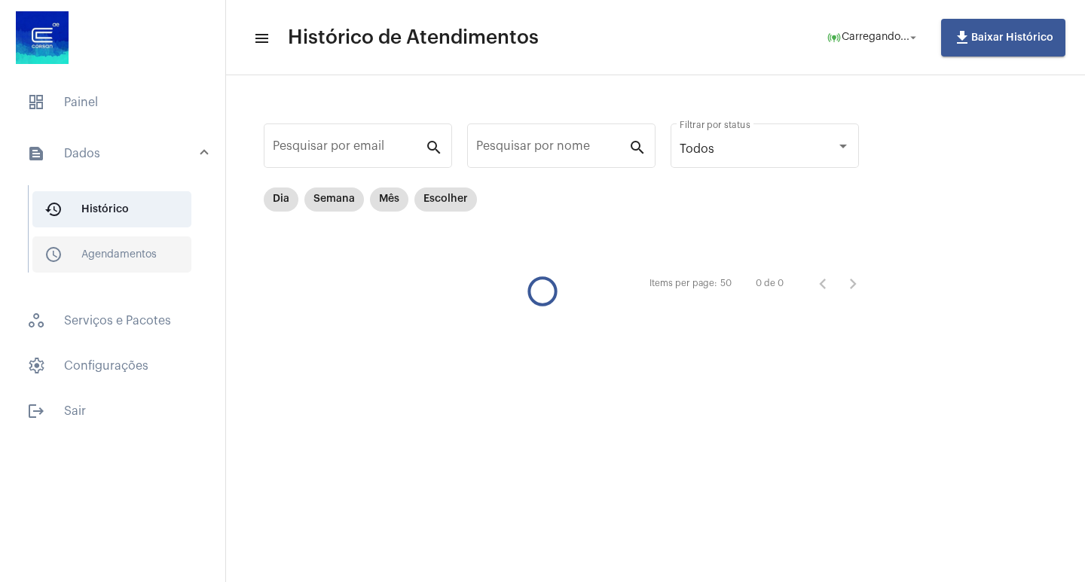
click at [150, 252] on span "schedule_outlined Agendamentos" at bounding box center [111, 254] width 159 height 36
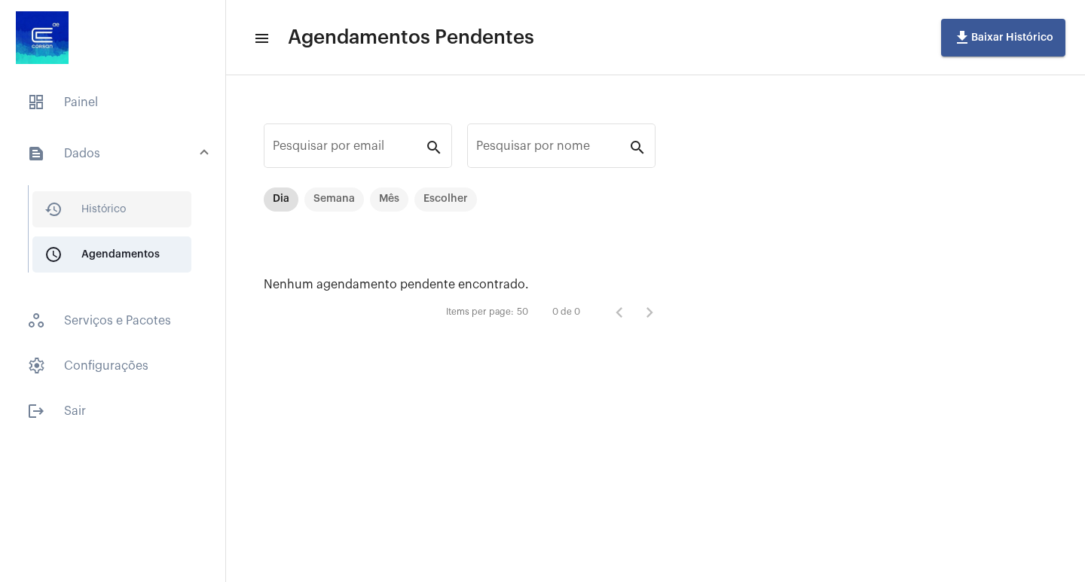
click at [114, 205] on span "history_outlined Histórico" at bounding box center [111, 209] width 159 height 36
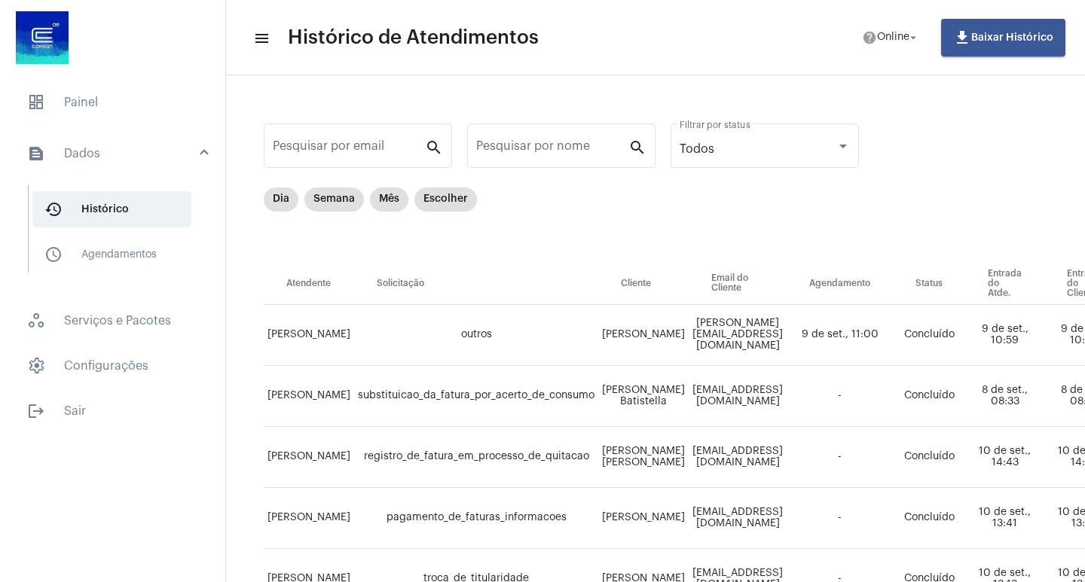
click at [121, 231] on mat-list "history_outlined Histórico schedule_outlined Agendamentos" at bounding box center [123, 228] width 189 height 87
click at [126, 249] on span "schedule_outlined Agendamentos" at bounding box center [111, 254] width 159 height 36
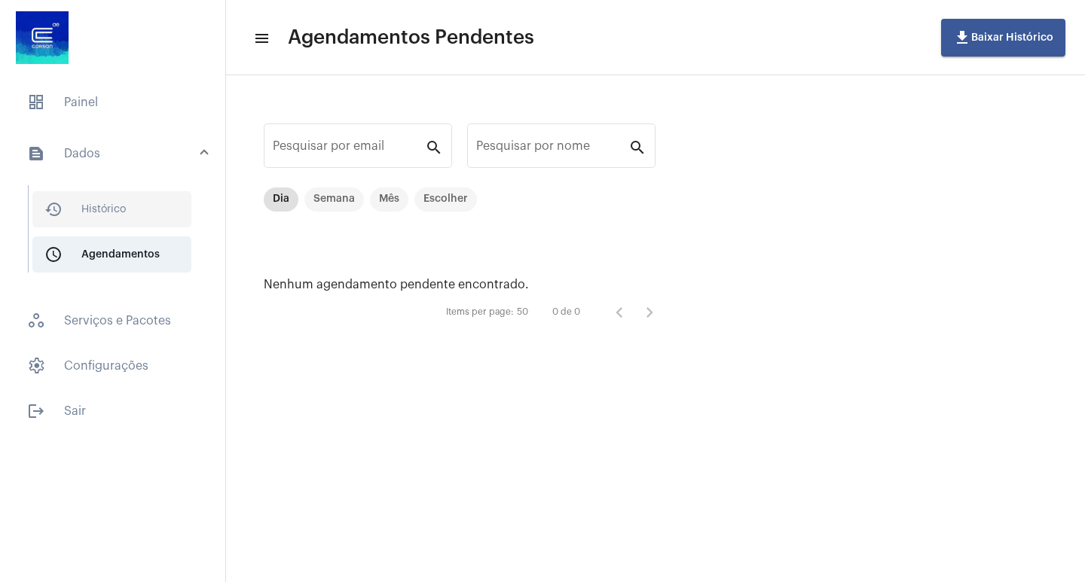
click at [112, 208] on span "history_outlined Histórico" at bounding box center [111, 209] width 159 height 36
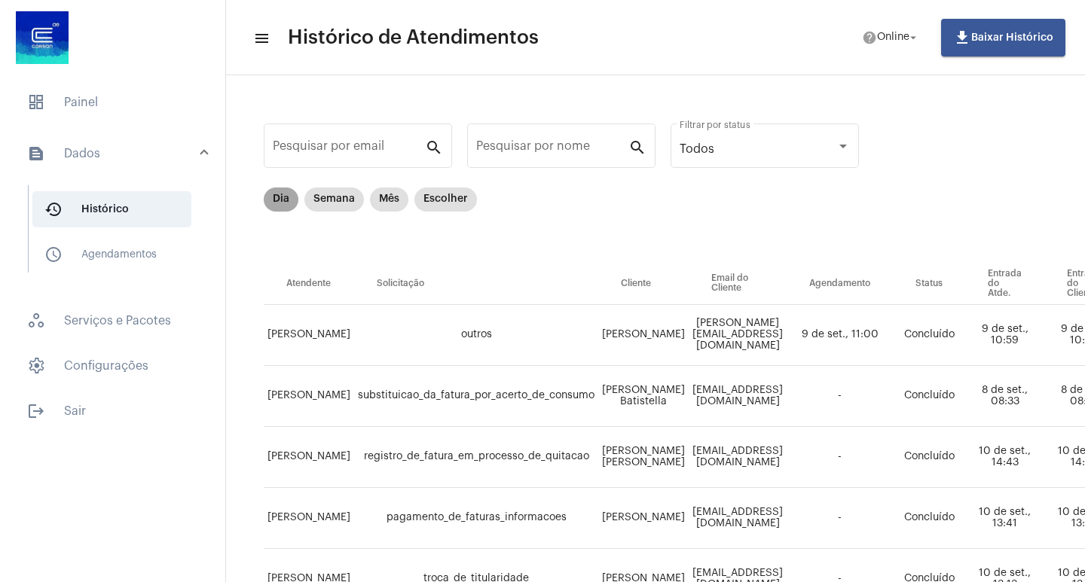
click at [276, 203] on mat-chip "Dia" at bounding box center [281, 200] width 35 height 24
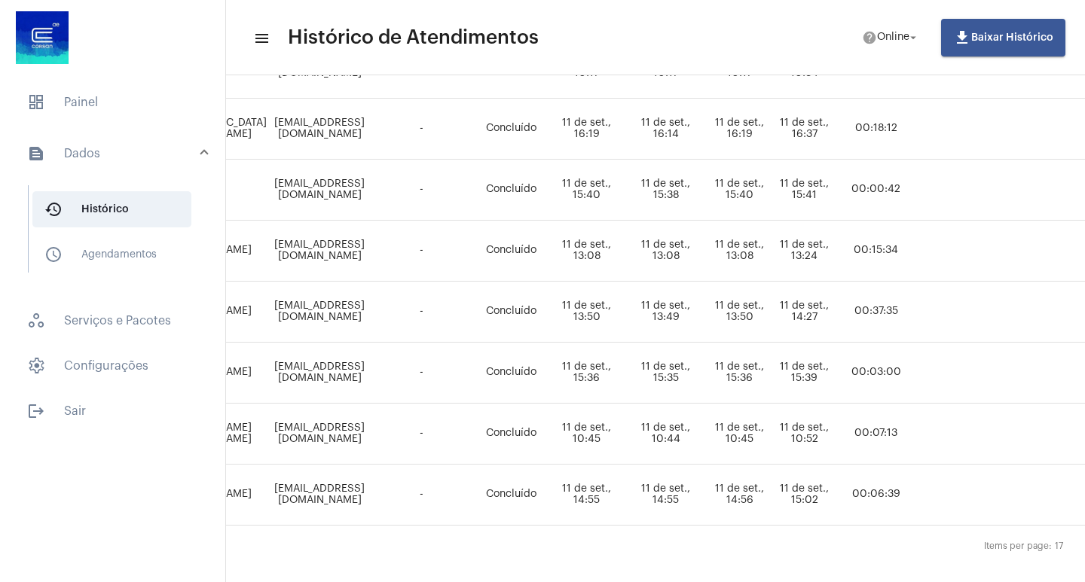
scroll to position [851, 447]
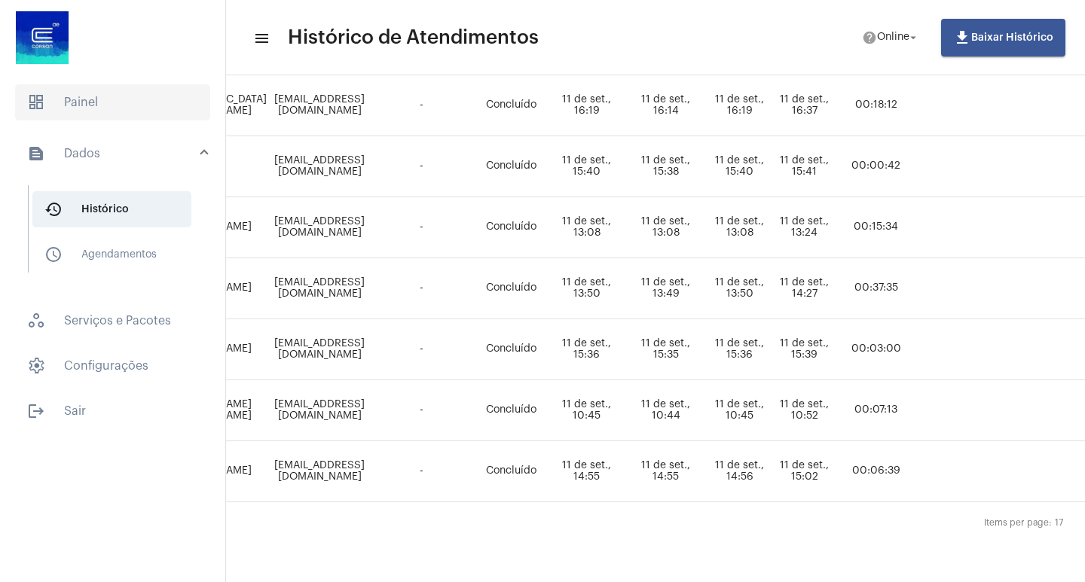
click at [100, 116] on span "dashboard Painel" at bounding box center [112, 102] width 195 height 36
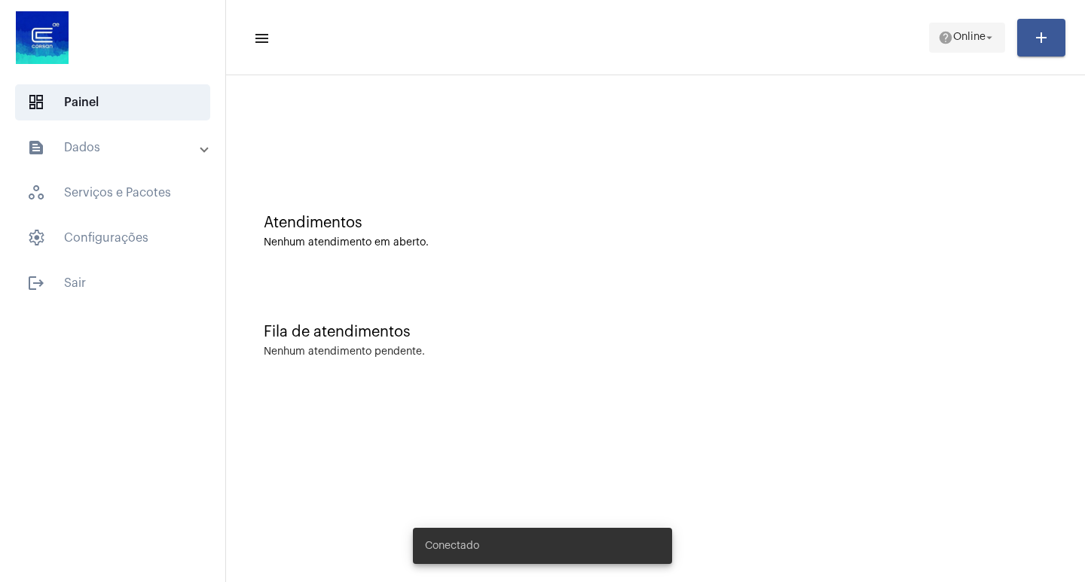
click at [970, 32] on span "Online" at bounding box center [969, 37] width 32 height 11
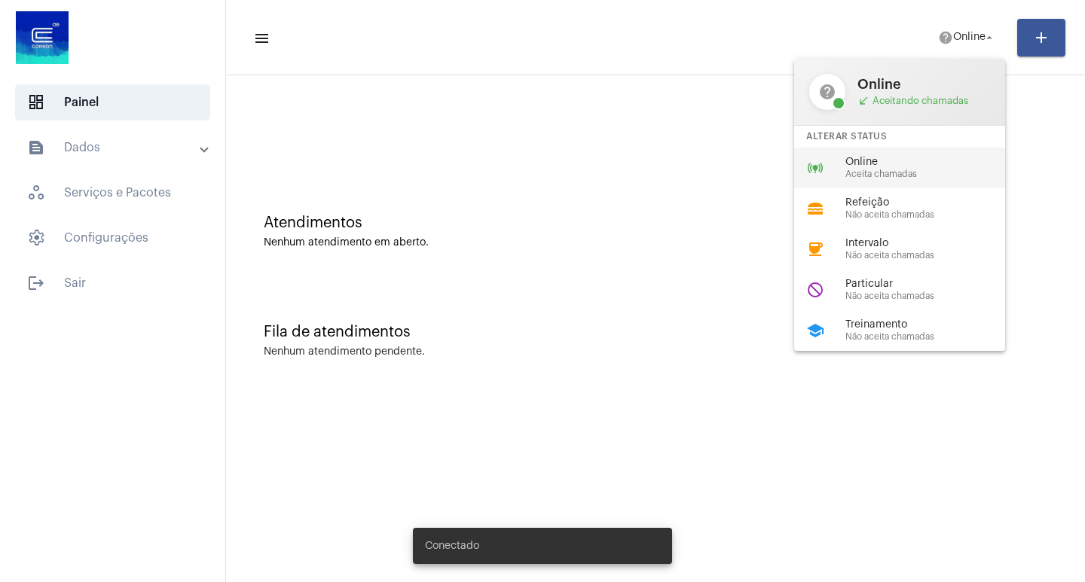
click at [935, 160] on span "Online" at bounding box center [931, 162] width 172 height 11
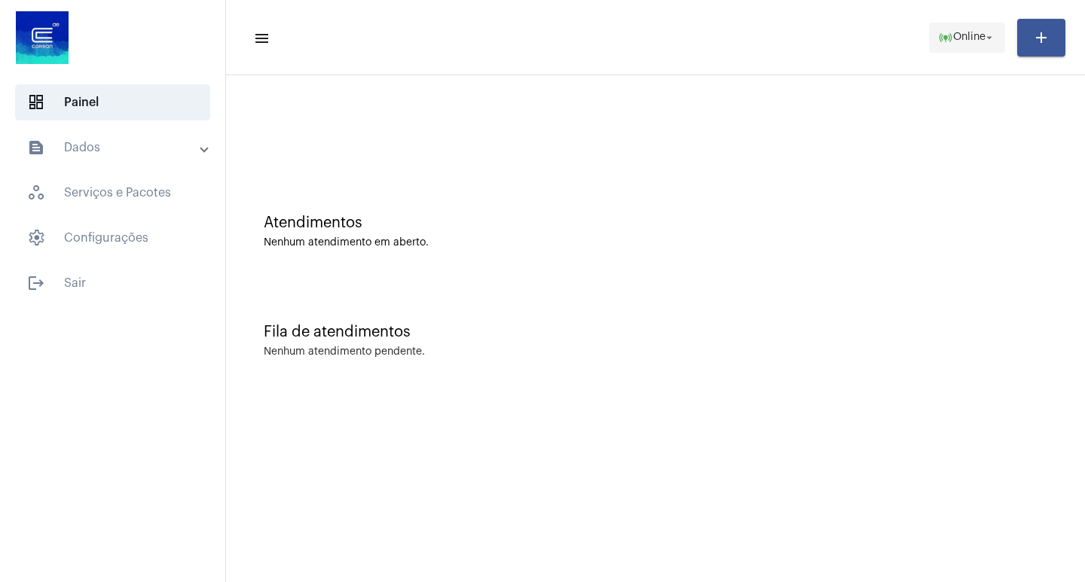
click at [953, 47] on span "online_prediction Online arrow_drop_down" at bounding box center [967, 36] width 58 height 27
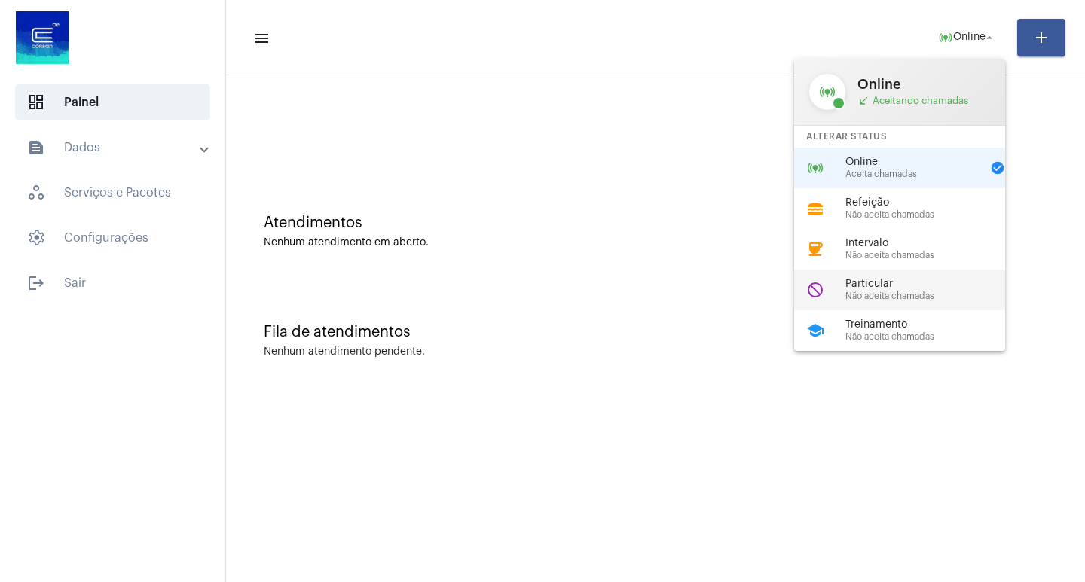
click at [882, 282] on span "Particular" at bounding box center [931, 284] width 172 height 11
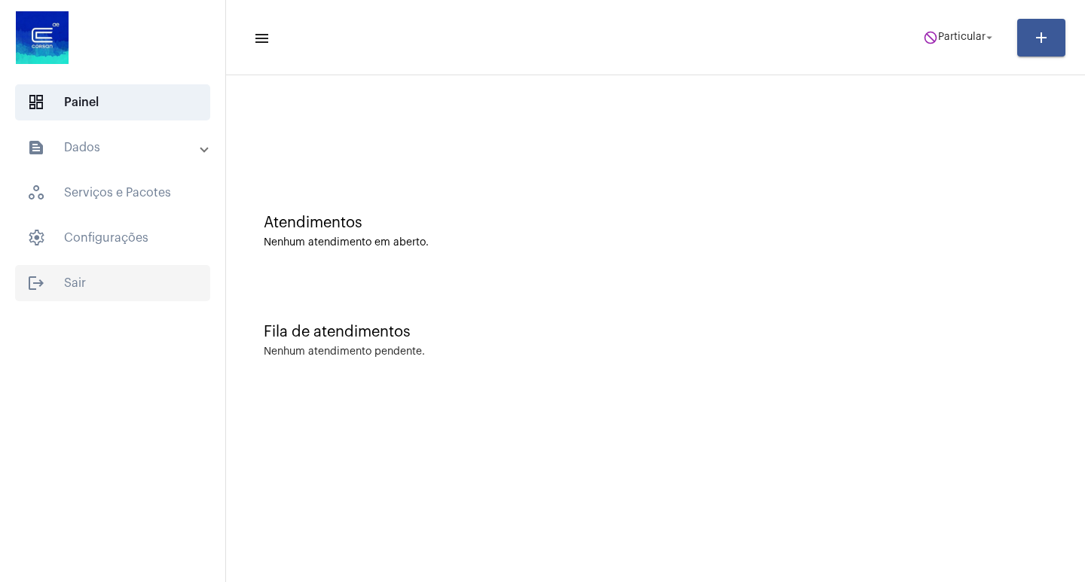
click at [92, 274] on span "logout Sair" at bounding box center [112, 283] width 195 height 36
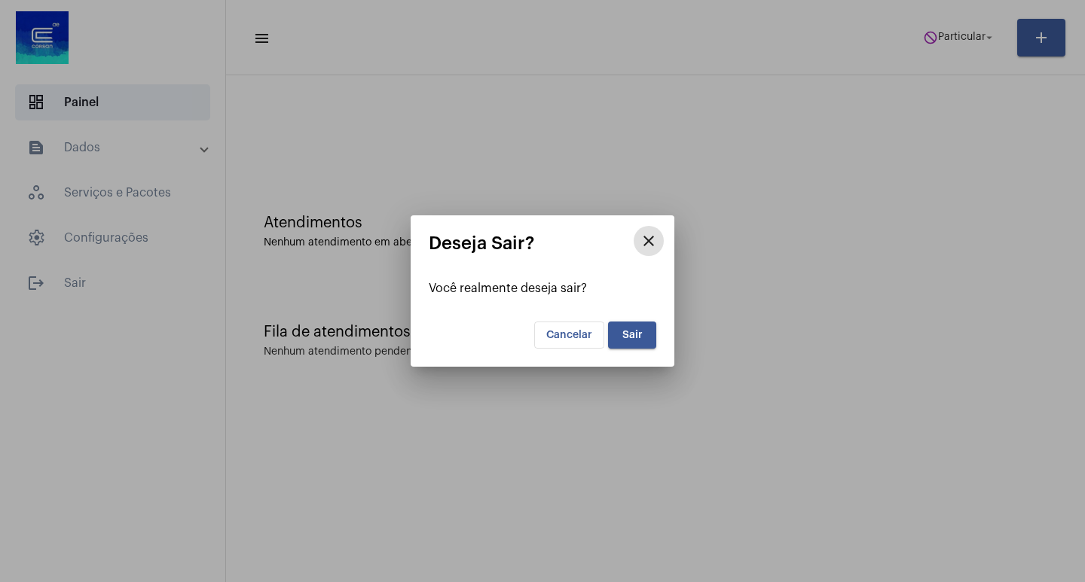
click at [638, 340] on span "Sair" at bounding box center [632, 335] width 20 height 11
